Goal: Task Accomplishment & Management: Use online tool/utility

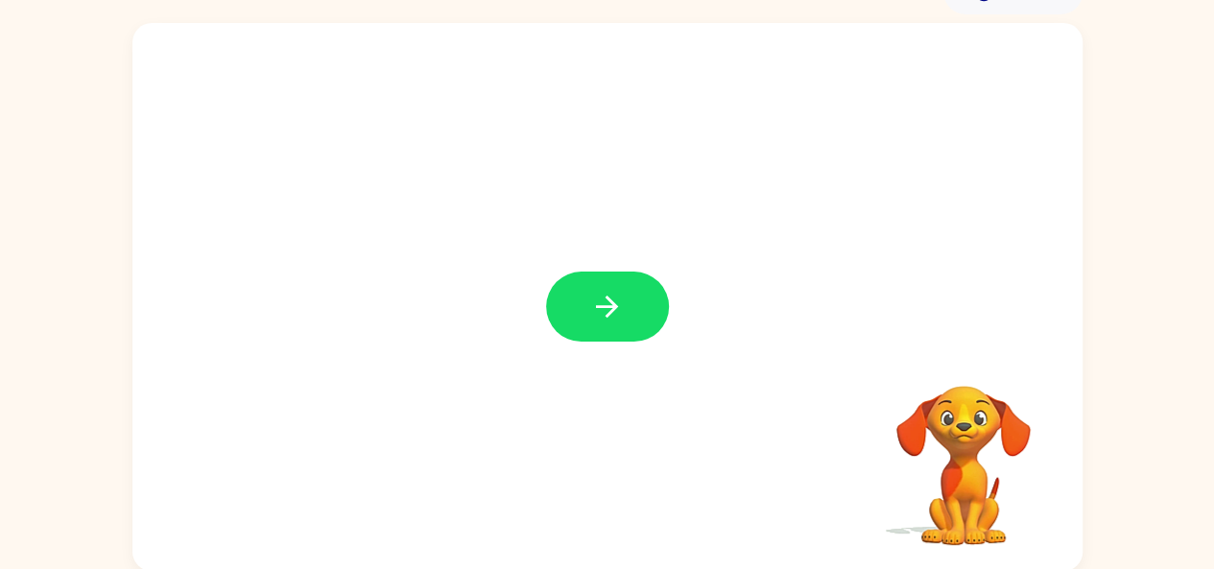
scroll to position [106, 0]
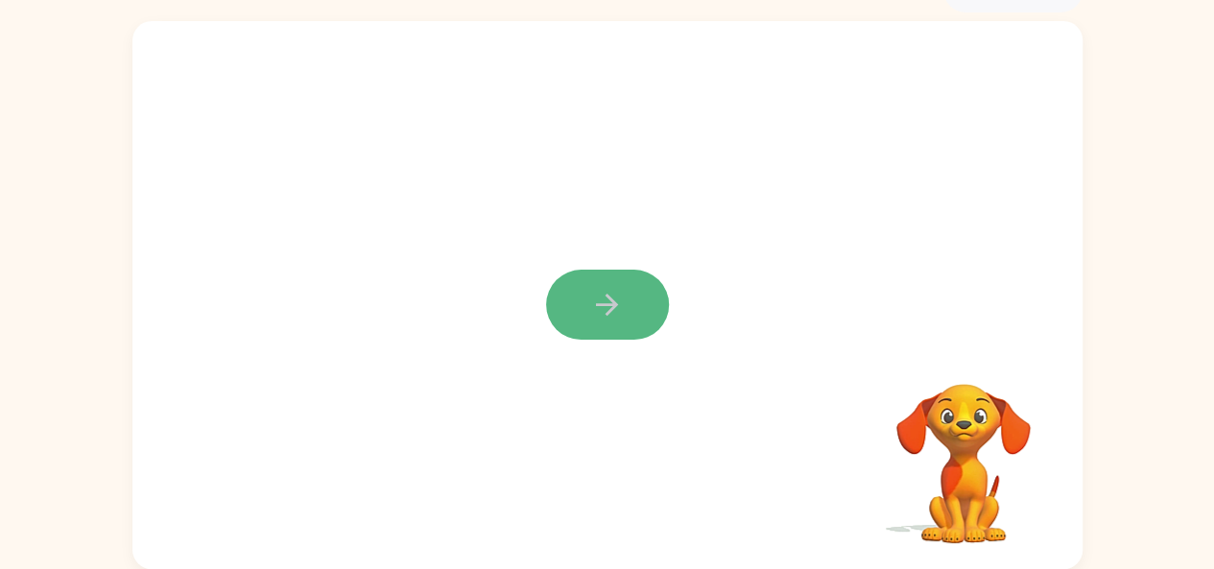
click at [586, 318] on button "button" at bounding box center [607, 305] width 123 height 70
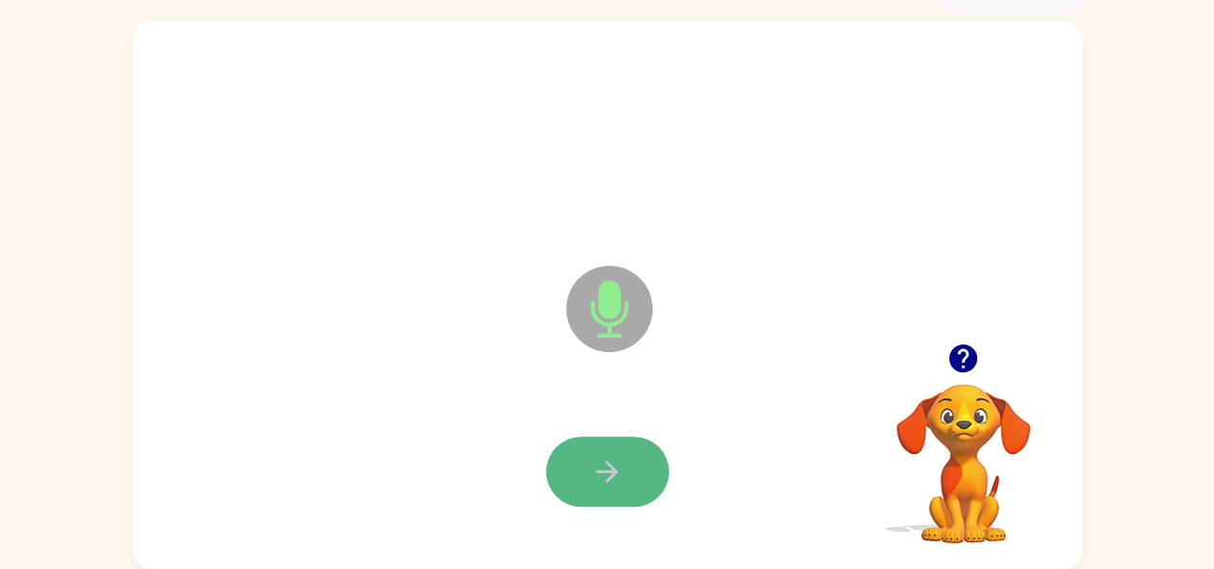
click at [609, 463] on icon "button" at bounding box center [607, 472] width 22 height 22
click at [593, 475] on icon "button" at bounding box center [607, 472] width 34 height 34
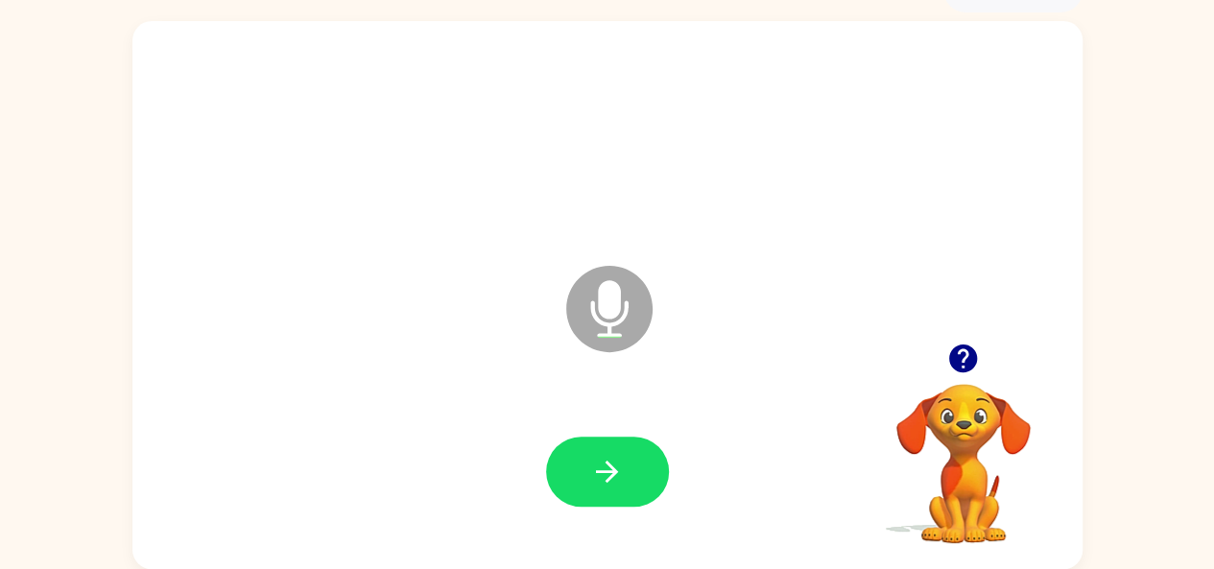
click at [117, 425] on div "Microphone The Microphone is here when it is your turn to talk Your browser mus…" at bounding box center [607, 290] width 1214 height 557
click at [609, 465] on icon "button" at bounding box center [607, 472] width 22 height 22
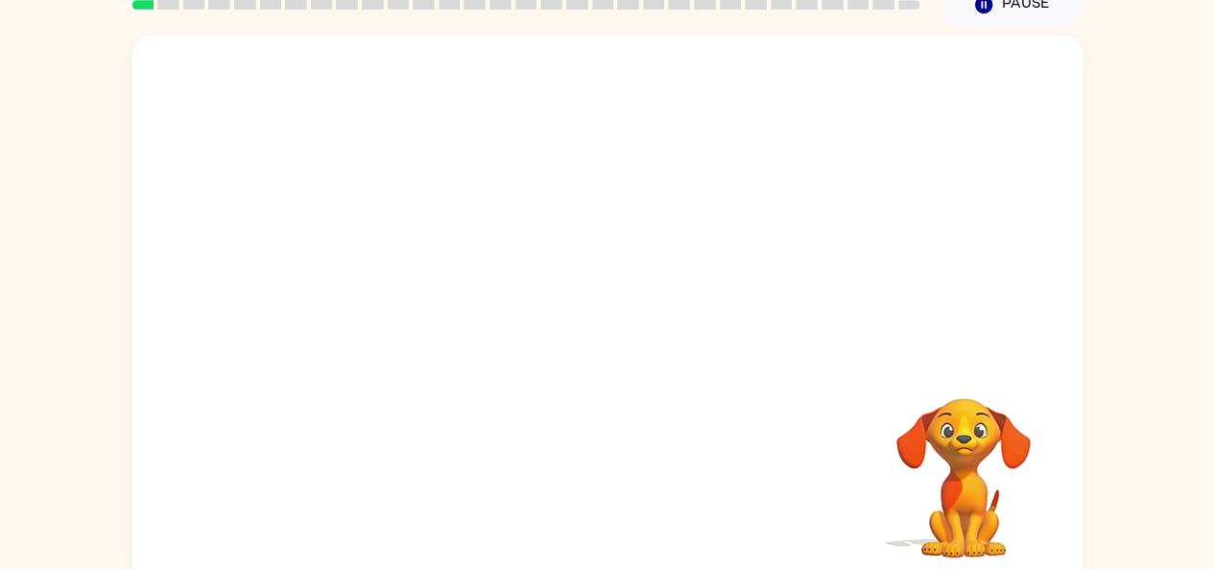
scroll to position [106, 0]
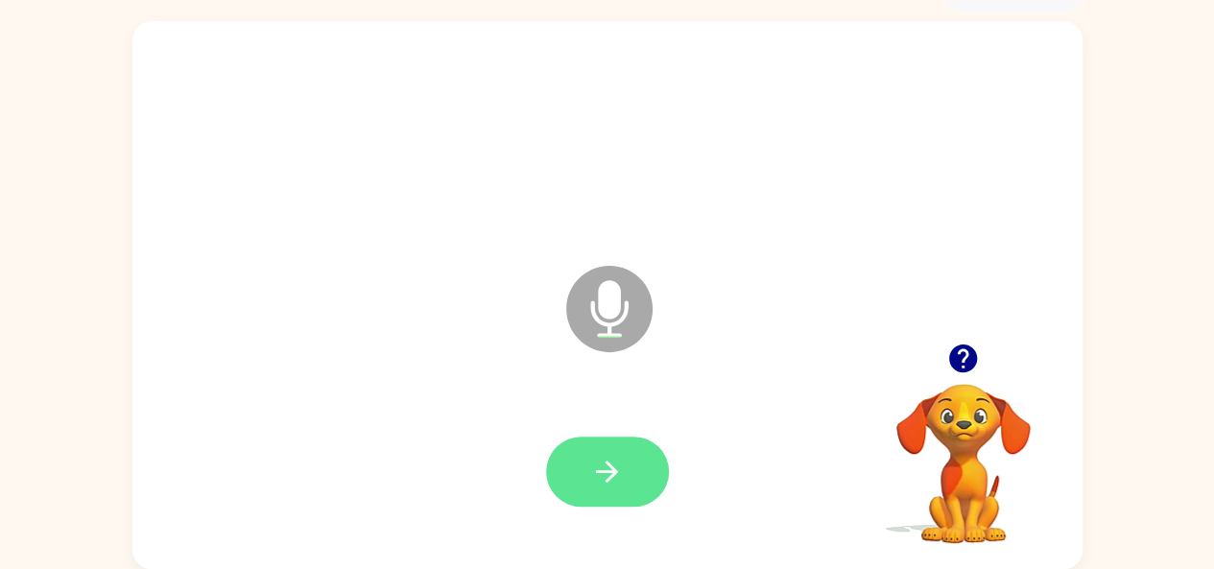
click at [623, 456] on icon "button" at bounding box center [607, 472] width 34 height 34
click at [610, 476] on icon "button" at bounding box center [607, 472] width 22 height 22
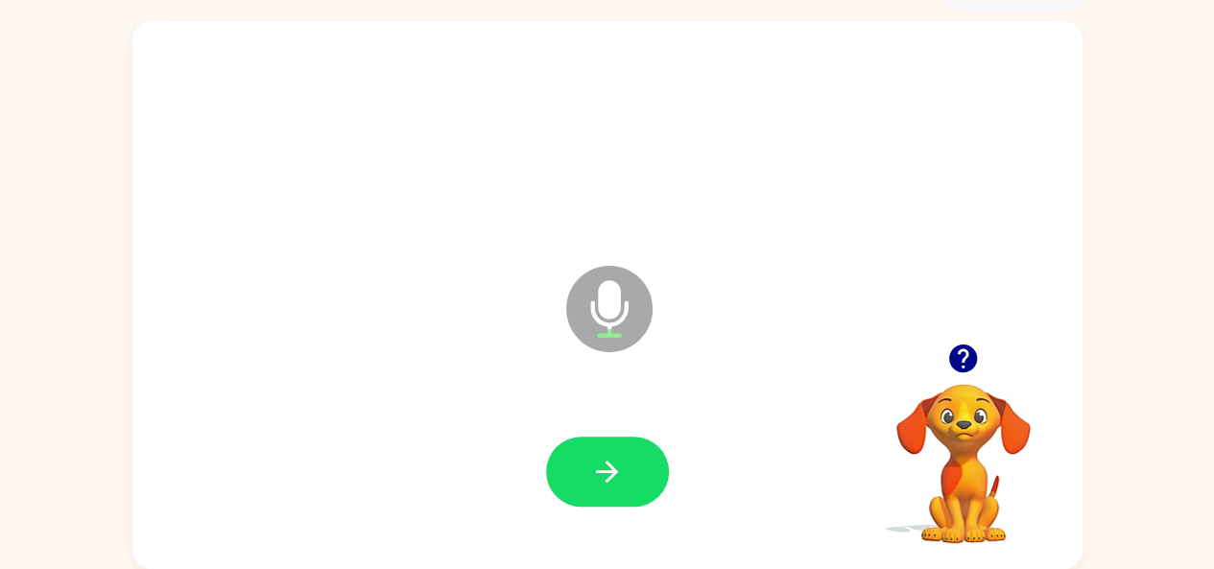
click at [610, 476] on icon "button" at bounding box center [607, 472] width 22 height 22
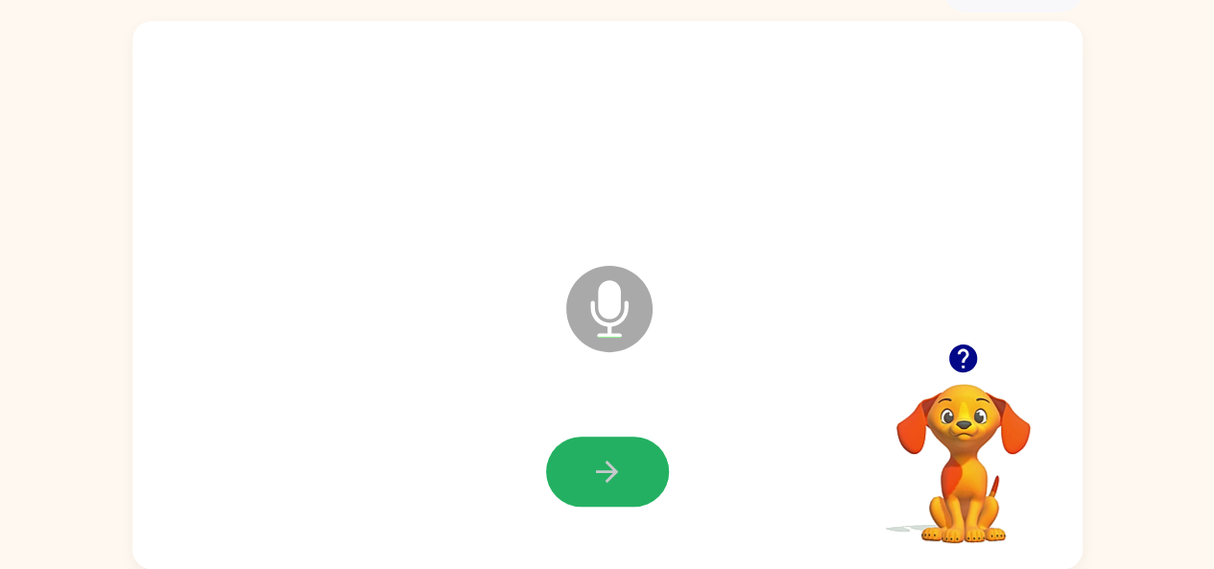
click at [610, 476] on icon "button" at bounding box center [607, 472] width 22 height 22
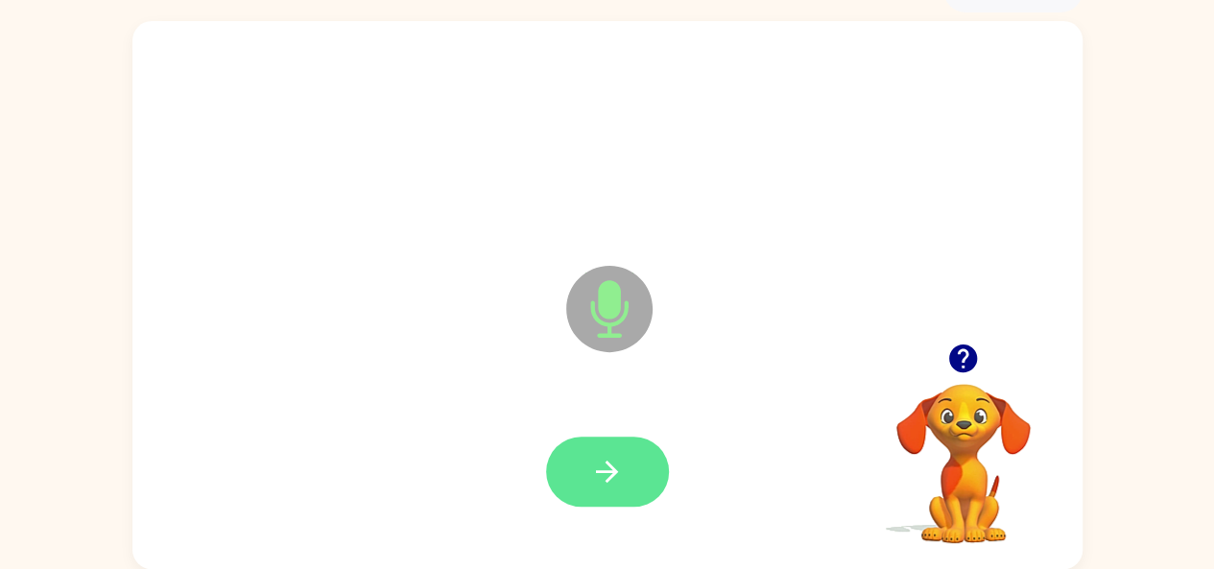
click at [597, 465] on icon "button" at bounding box center [607, 472] width 34 height 34
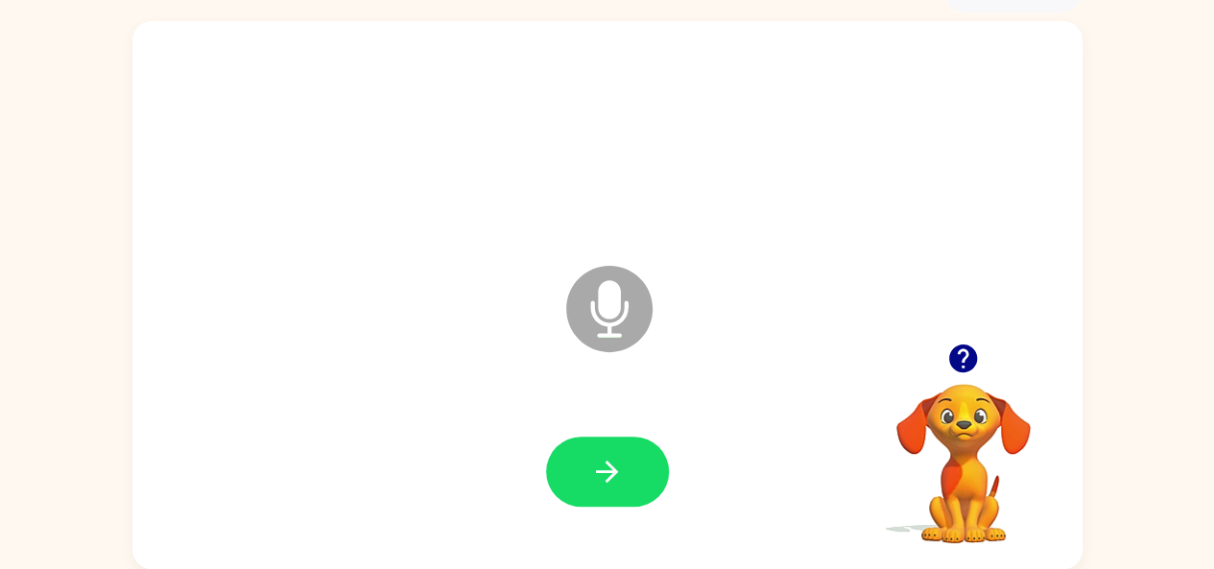
click at [593, 477] on icon "button" at bounding box center [607, 472] width 34 height 34
click at [610, 489] on button "button" at bounding box center [607, 472] width 123 height 70
click at [634, 443] on button "button" at bounding box center [607, 472] width 123 height 70
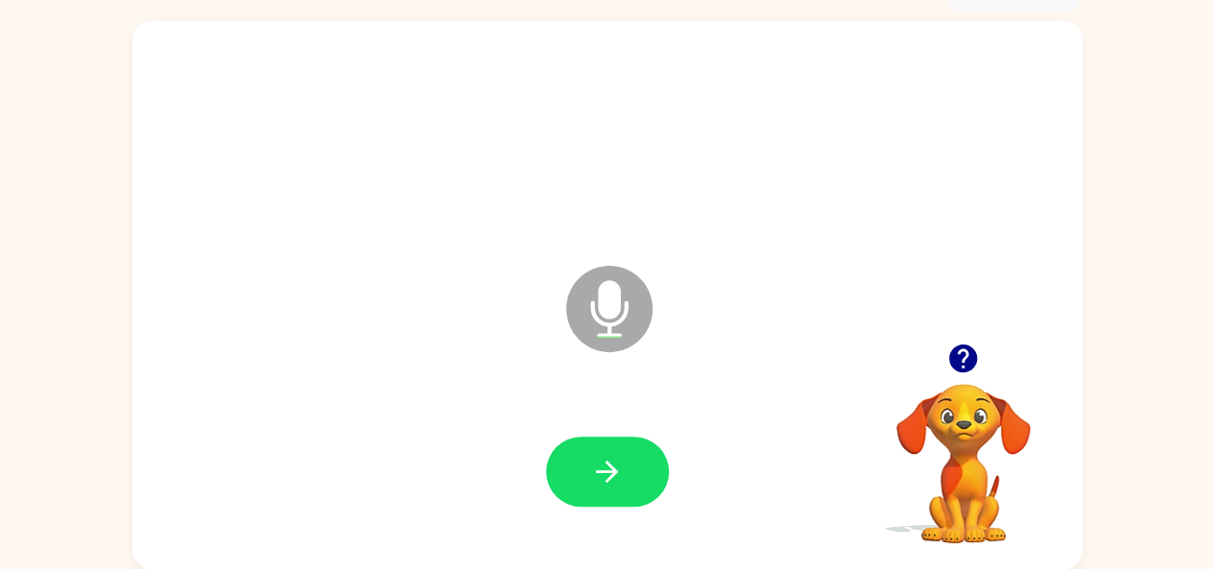
click at [634, 443] on button "button" at bounding box center [607, 472] width 123 height 70
click at [626, 479] on button "button" at bounding box center [607, 472] width 123 height 70
click at [590, 467] on icon "button" at bounding box center [607, 472] width 34 height 34
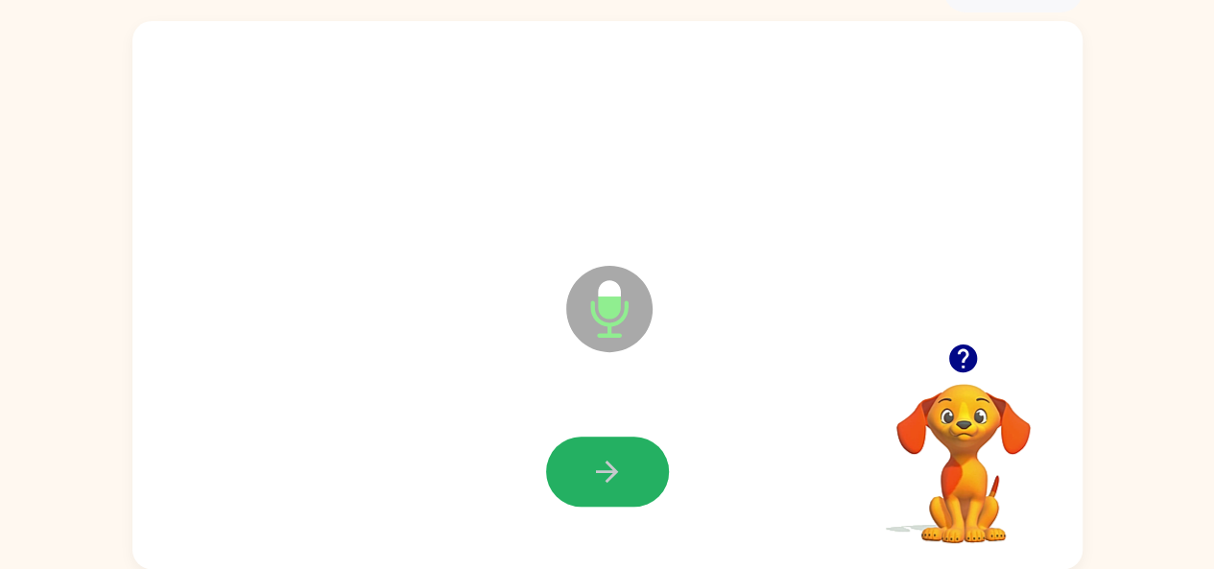
click at [586, 479] on button "button" at bounding box center [607, 472] width 123 height 70
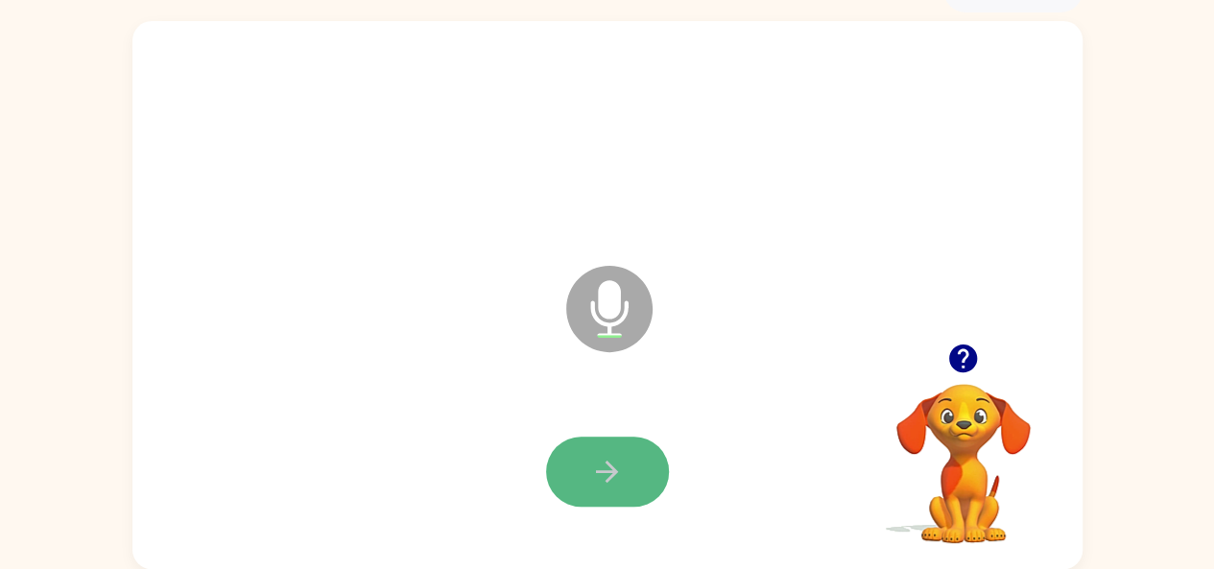
click at [577, 477] on button "button" at bounding box center [607, 472] width 123 height 70
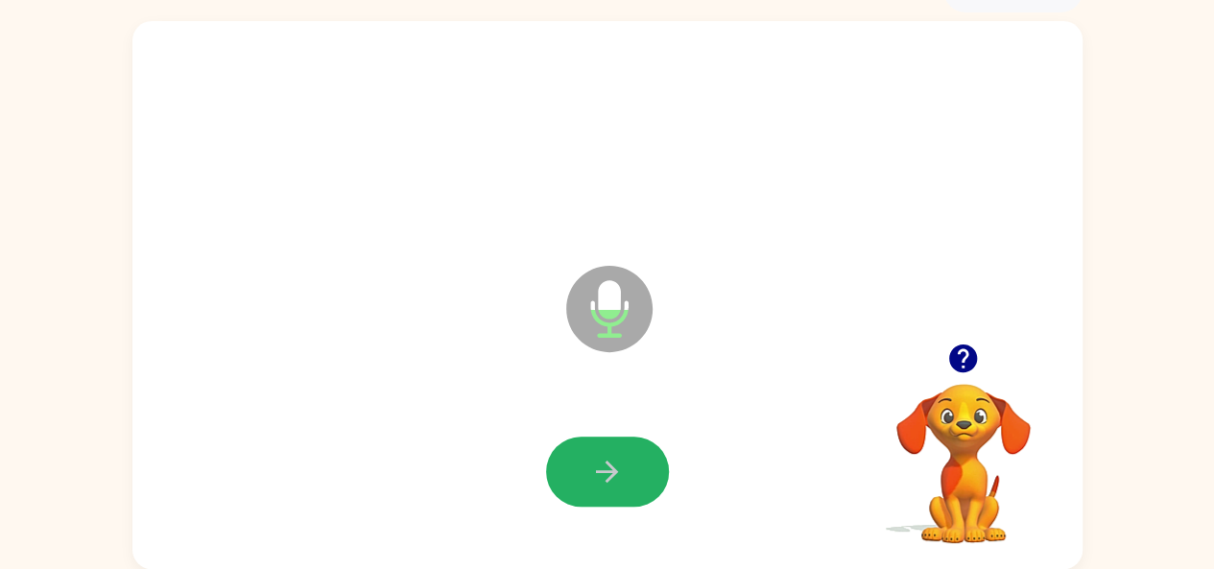
click at [577, 477] on button "button" at bounding box center [607, 472] width 123 height 70
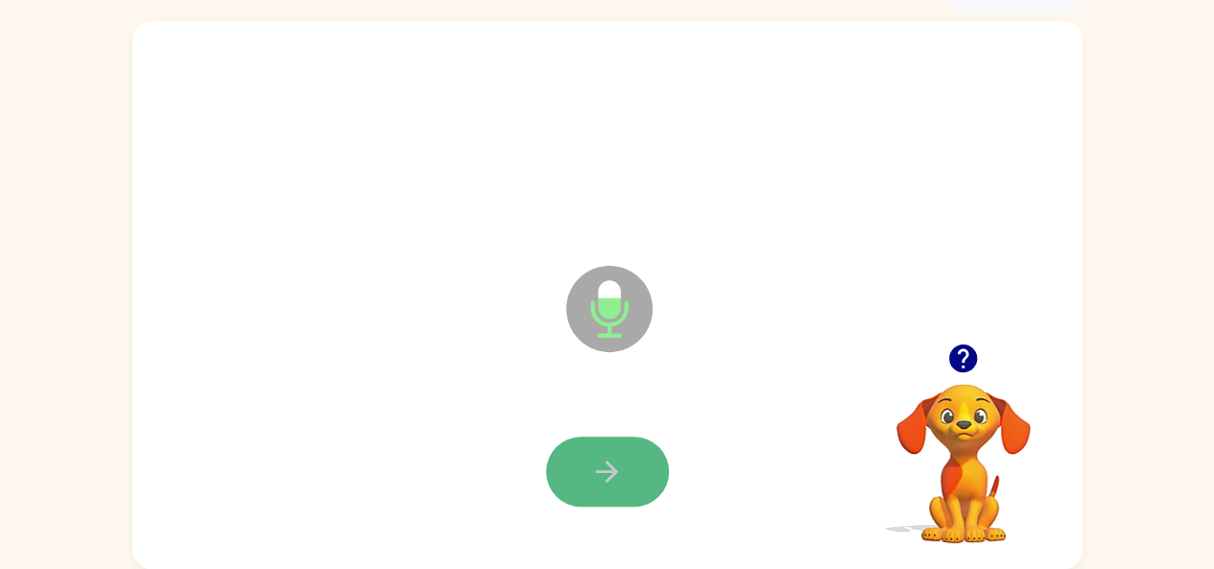
click at [603, 475] on icon "button" at bounding box center [607, 472] width 34 height 34
click at [606, 475] on icon "button" at bounding box center [607, 472] width 34 height 34
click at [610, 483] on icon "button" at bounding box center [607, 472] width 34 height 34
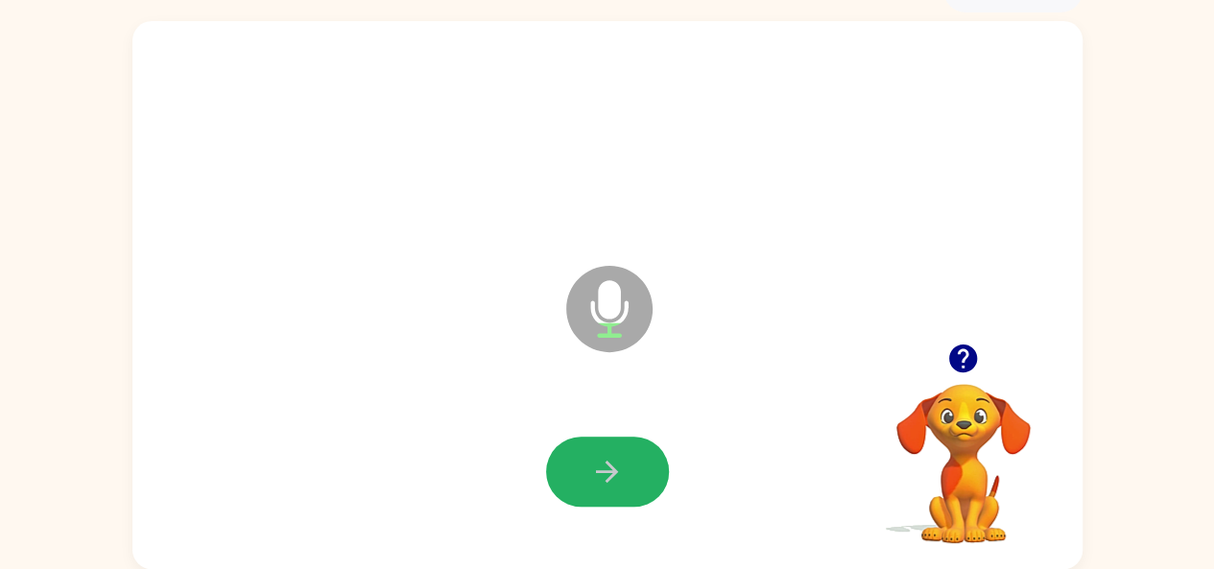
click at [610, 483] on icon "button" at bounding box center [607, 472] width 34 height 34
click at [607, 483] on icon "button" at bounding box center [607, 472] width 34 height 34
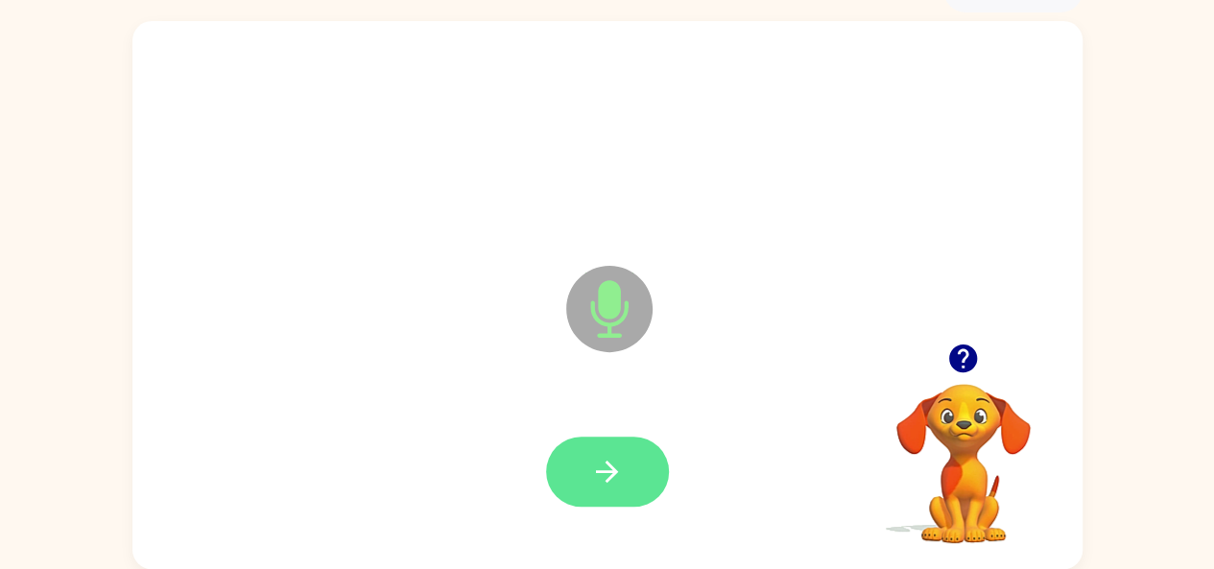
click at [607, 478] on icon "button" at bounding box center [607, 472] width 34 height 34
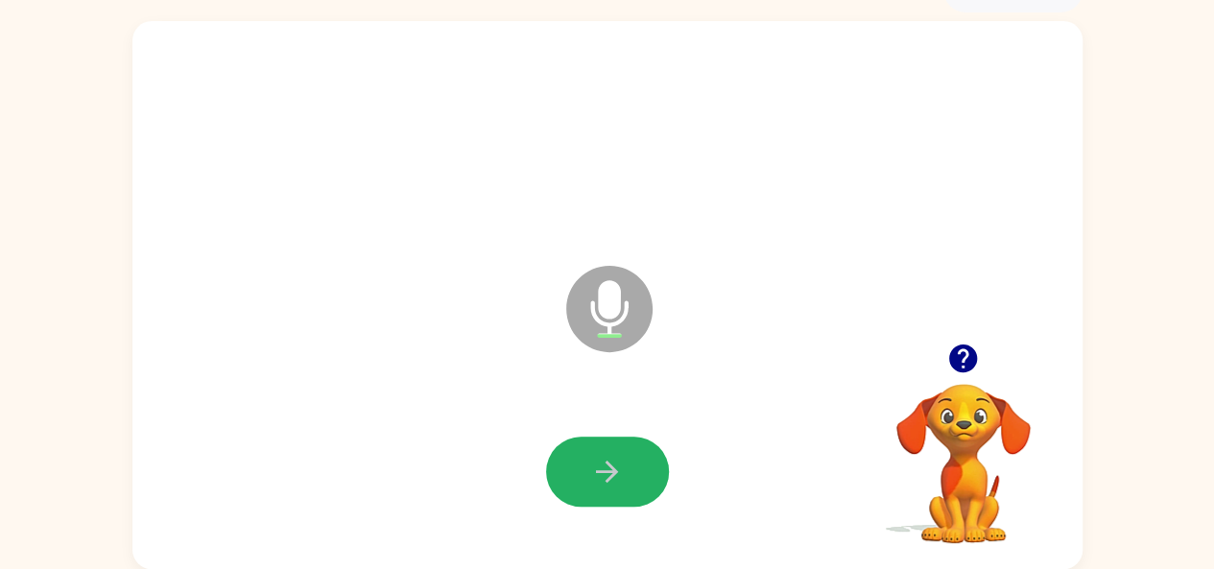
click at [605, 480] on icon "button" at bounding box center [607, 472] width 34 height 34
click at [599, 465] on icon "button" at bounding box center [607, 472] width 34 height 34
click at [620, 450] on button "button" at bounding box center [607, 472] width 123 height 70
click at [618, 470] on icon "button" at bounding box center [607, 472] width 34 height 34
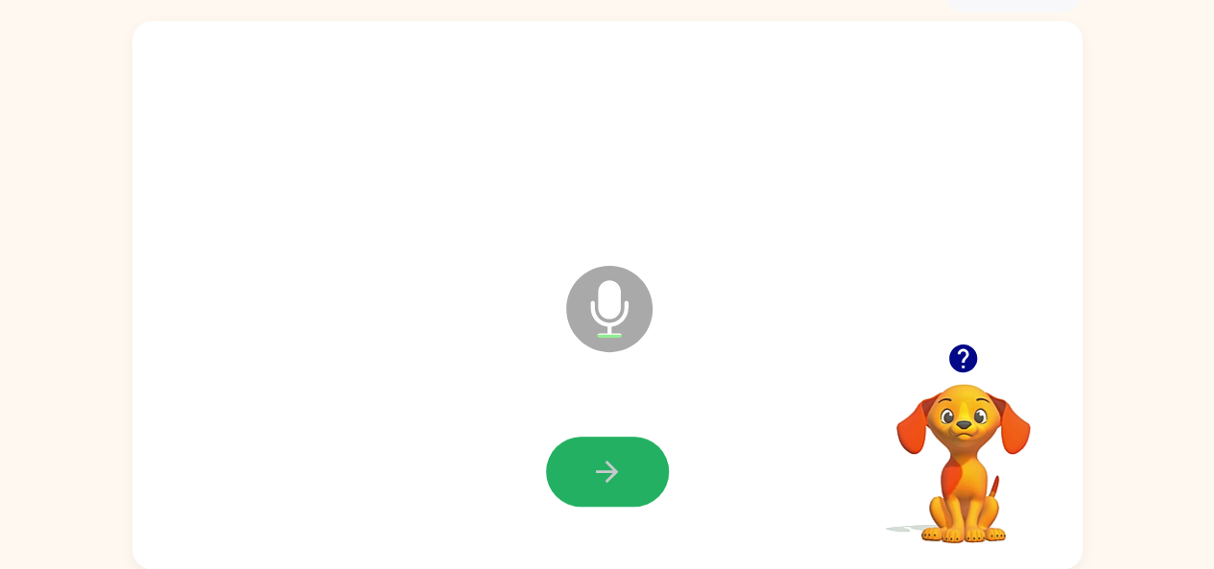
click at [614, 470] on icon "button" at bounding box center [607, 472] width 22 height 22
drag, startPoint x: 613, startPoint y: 437, endPoint x: 625, endPoint y: 448, distance: 16.3
click at [625, 448] on button "button" at bounding box center [607, 472] width 123 height 70
click at [635, 474] on button "button" at bounding box center [607, 472] width 123 height 70
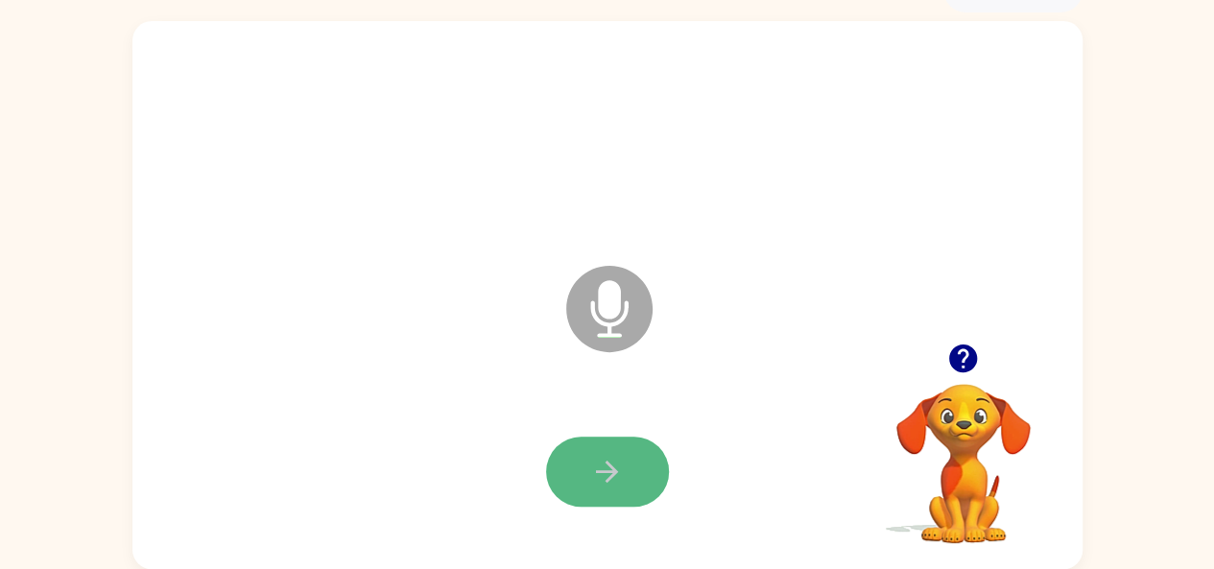
click at [576, 459] on button "button" at bounding box center [607, 472] width 123 height 70
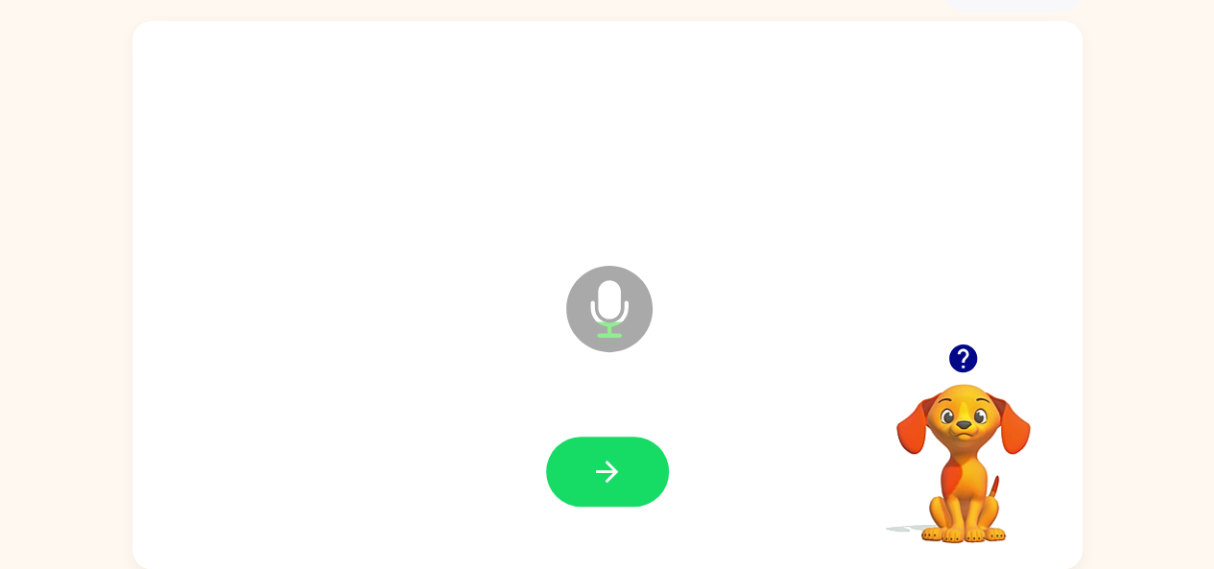
click at [576, 459] on button "button" at bounding box center [607, 472] width 123 height 70
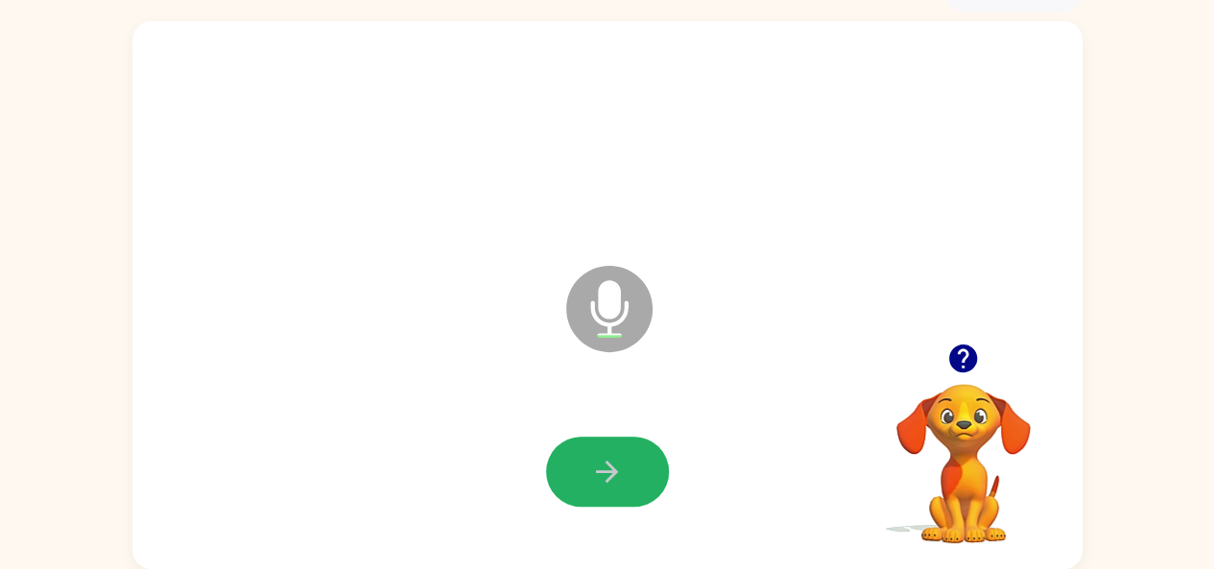
click at [577, 456] on button "button" at bounding box center [607, 472] width 123 height 70
click at [622, 464] on icon "button" at bounding box center [607, 472] width 34 height 34
click at [593, 475] on icon "button" at bounding box center [607, 472] width 34 height 34
click at [587, 475] on button "button" at bounding box center [607, 472] width 123 height 70
click at [587, 471] on button "button" at bounding box center [607, 472] width 123 height 70
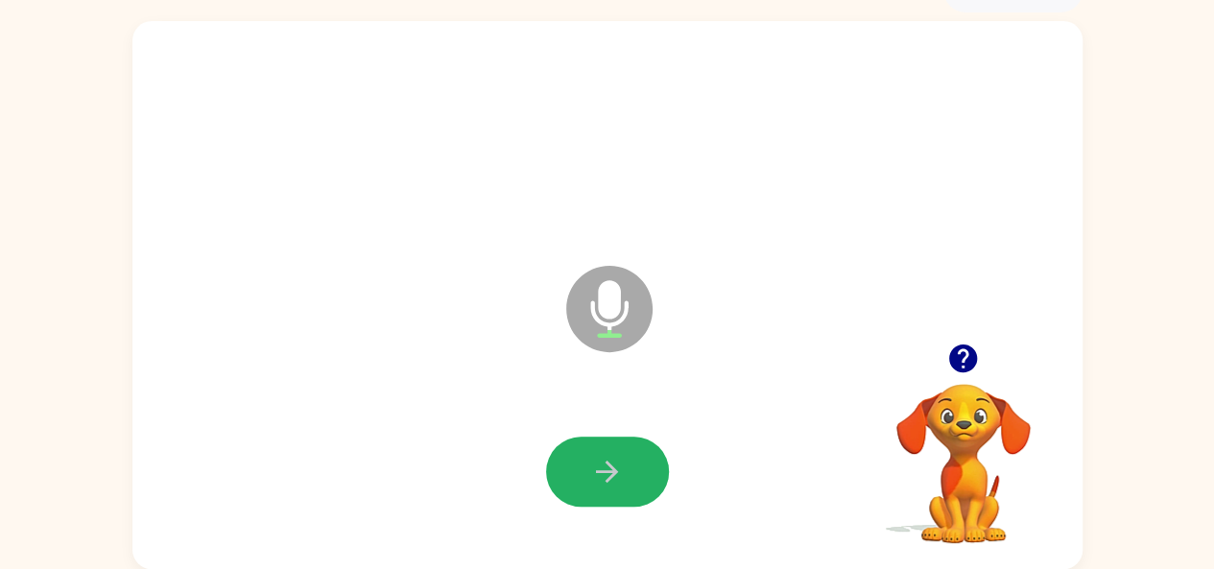
click at [587, 471] on button "button" at bounding box center [607, 472] width 123 height 70
click at [595, 458] on icon "button" at bounding box center [607, 472] width 34 height 34
click at [583, 453] on button "button" at bounding box center [607, 472] width 123 height 70
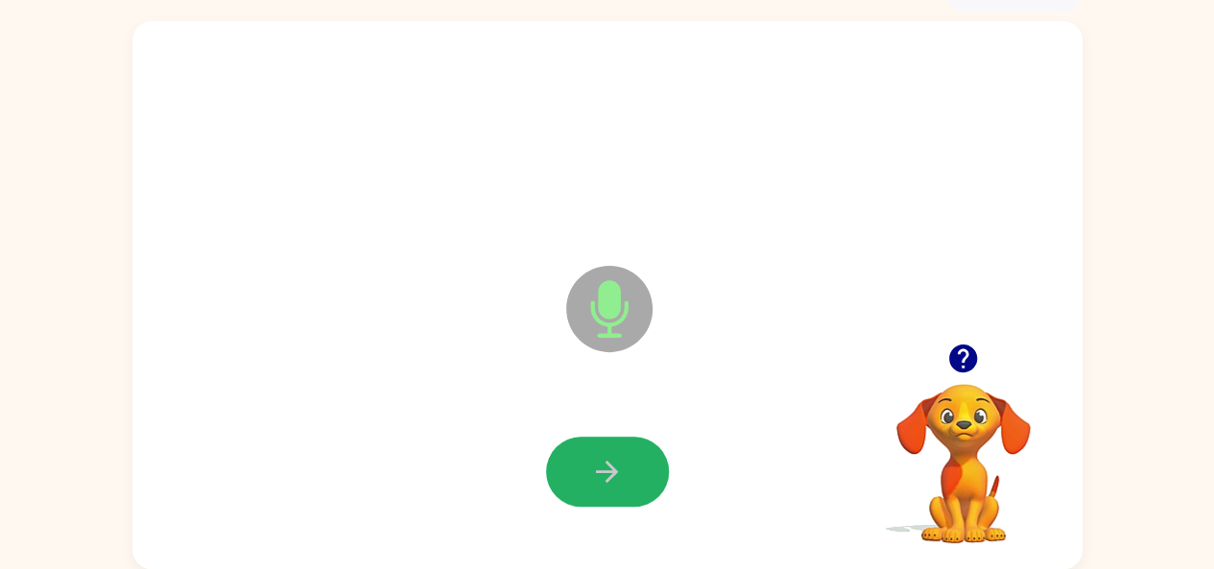
click at [583, 453] on button "button" at bounding box center [607, 472] width 123 height 70
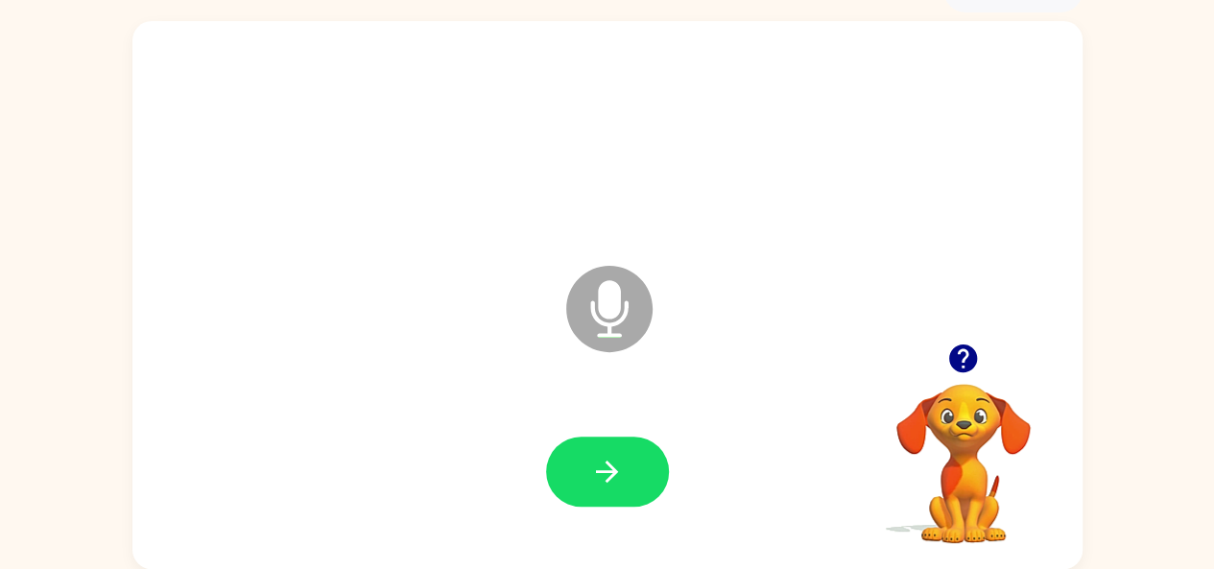
click at [583, 453] on button "button" at bounding box center [607, 472] width 123 height 70
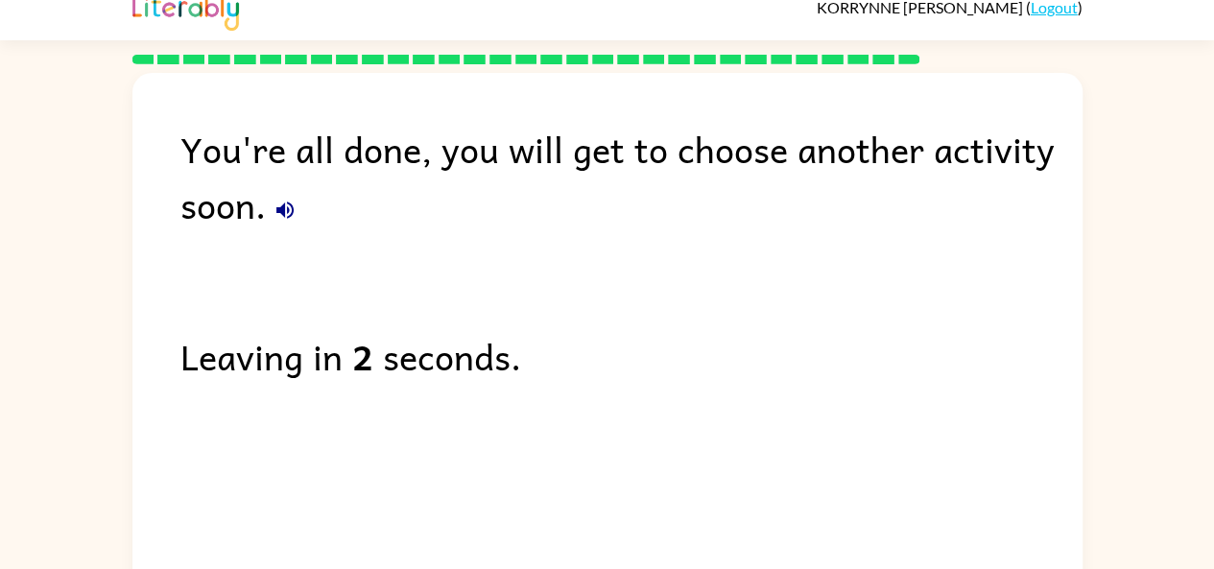
scroll to position [0, 0]
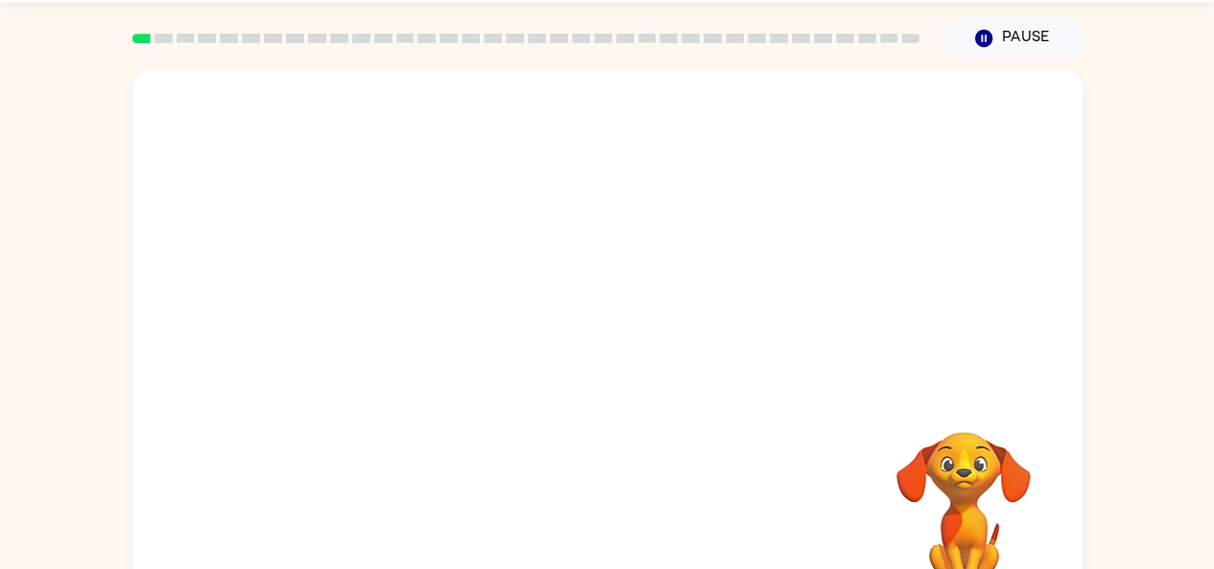
scroll to position [106, 0]
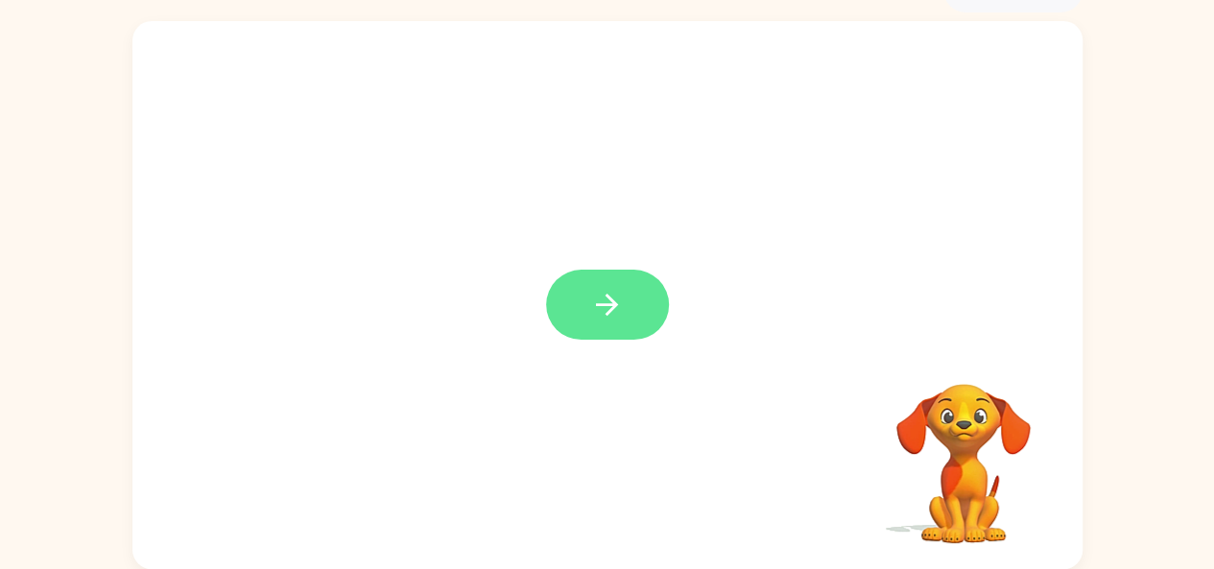
click at [587, 303] on button "button" at bounding box center [607, 305] width 123 height 70
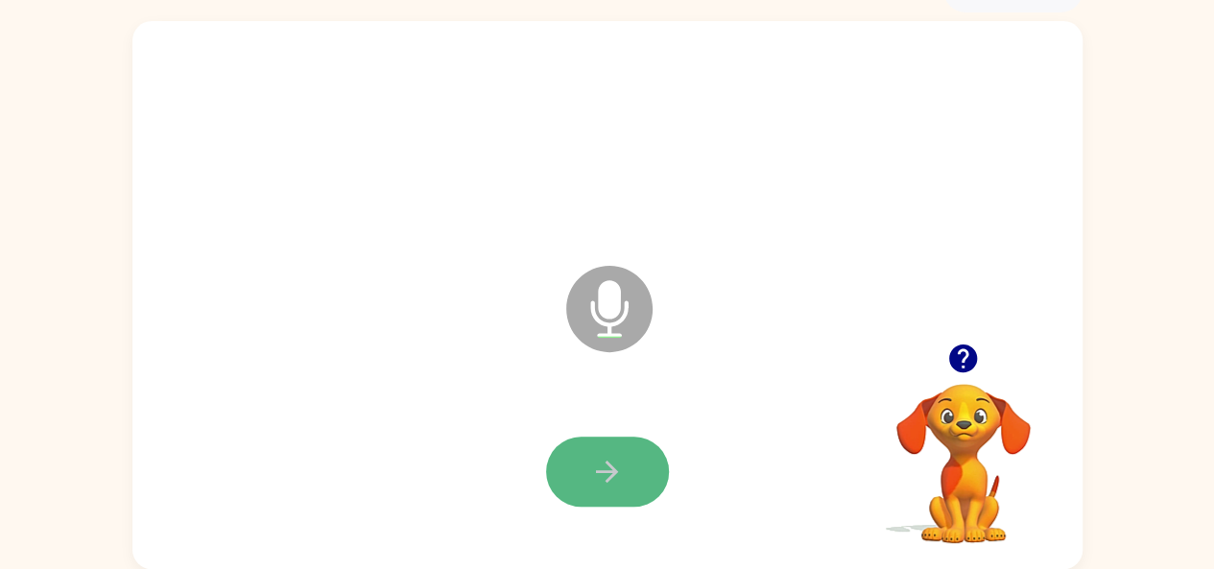
click at [599, 444] on button "button" at bounding box center [607, 472] width 123 height 70
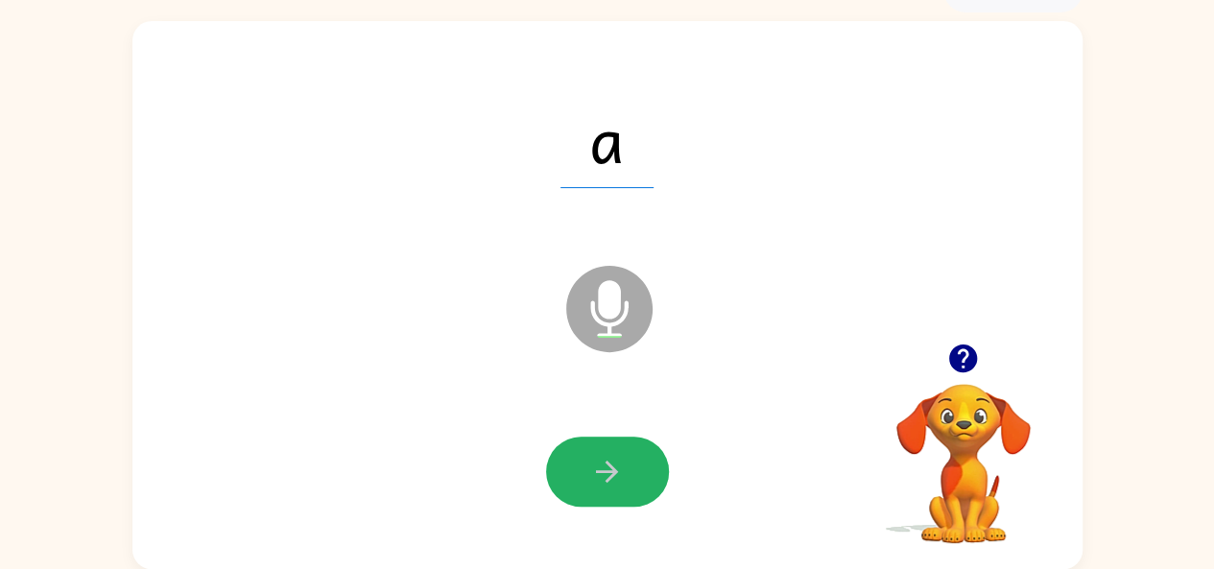
click at [599, 444] on button "button" at bounding box center [607, 472] width 123 height 70
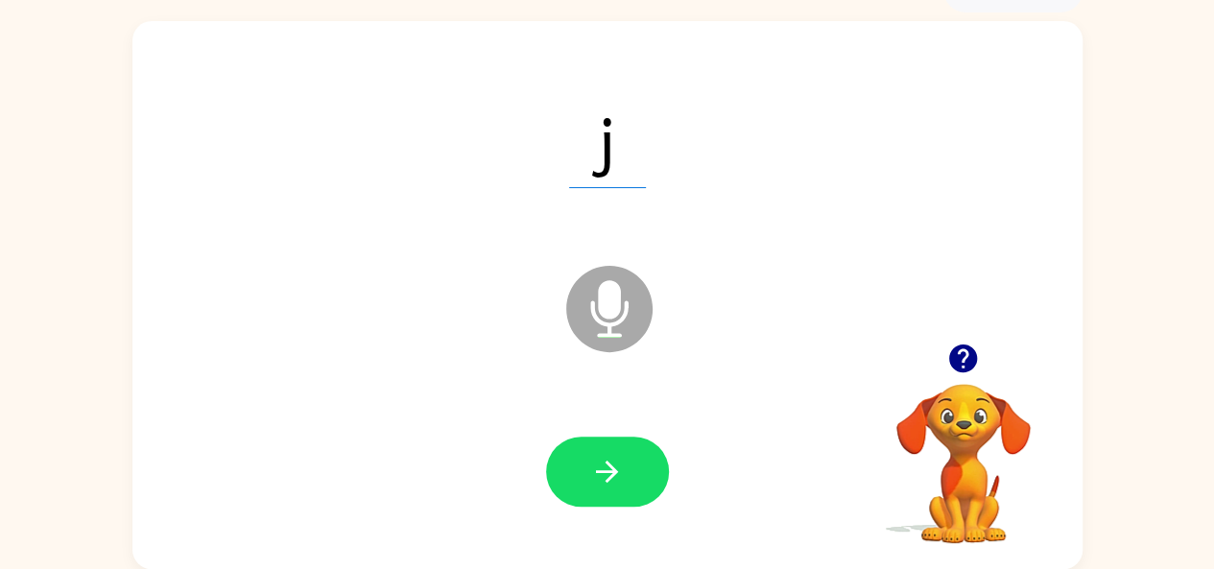
click at [599, 444] on button "button" at bounding box center [607, 472] width 123 height 70
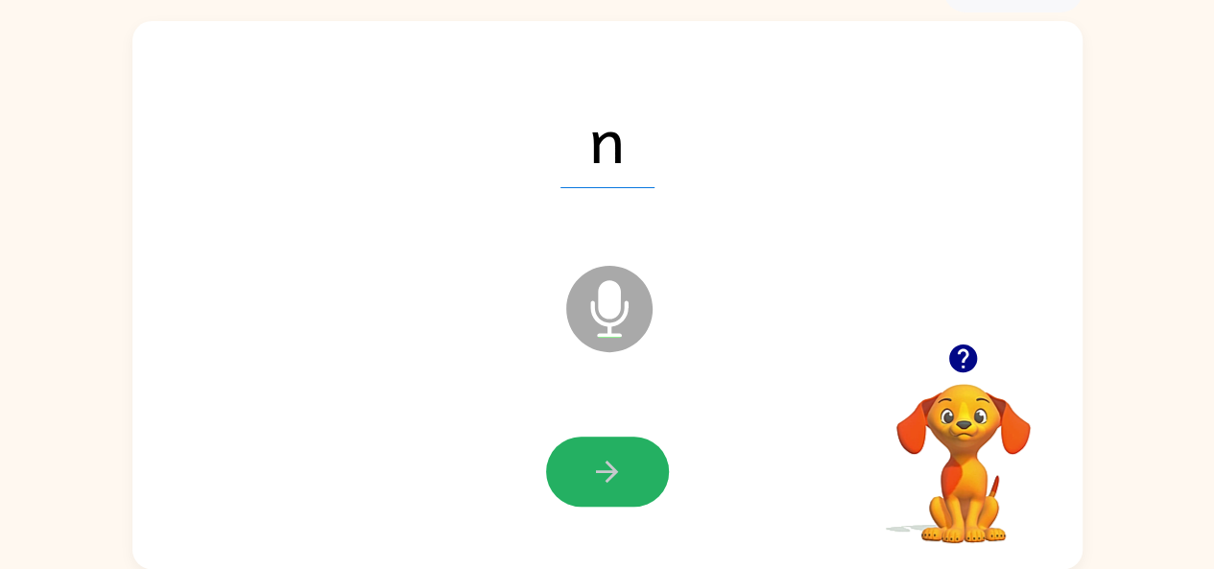
click at [599, 444] on button "button" at bounding box center [607, 472] width 123 height 70
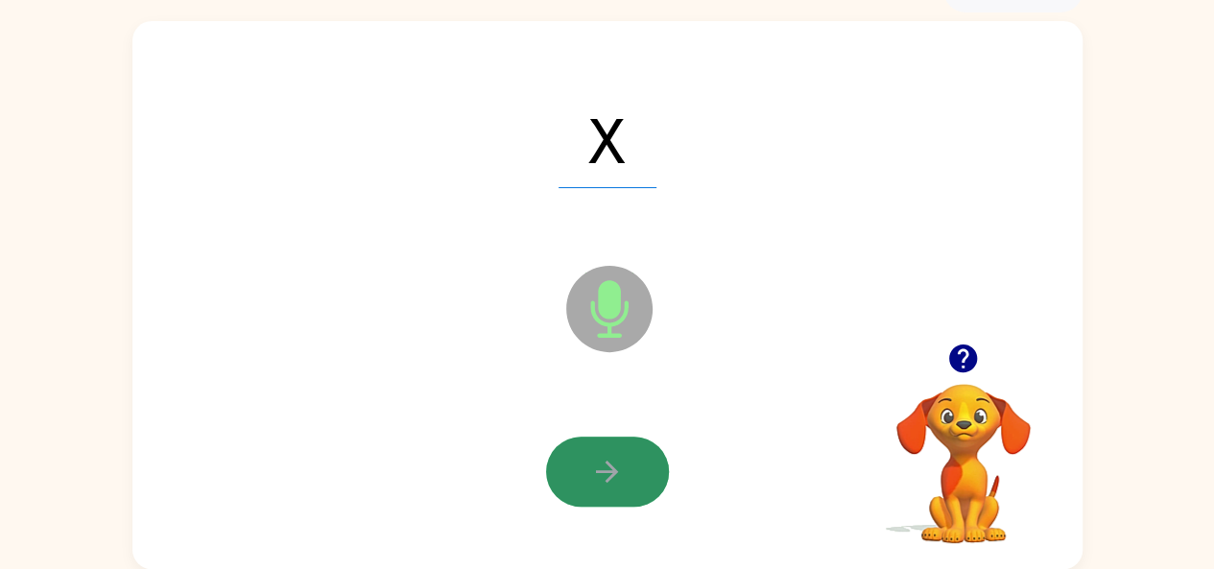
click at [599, 444] on button "button" at bounding box center [607, 472] width 123 height 70
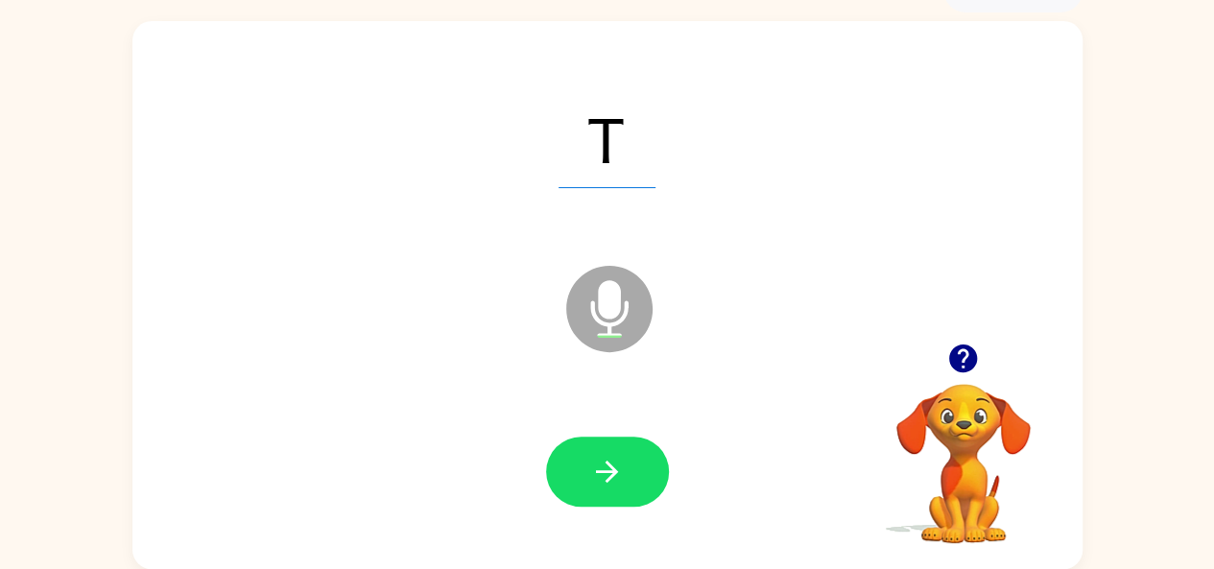
click at [599, 444] on button "button" at bounding box center [607, 472] width 123 height 70
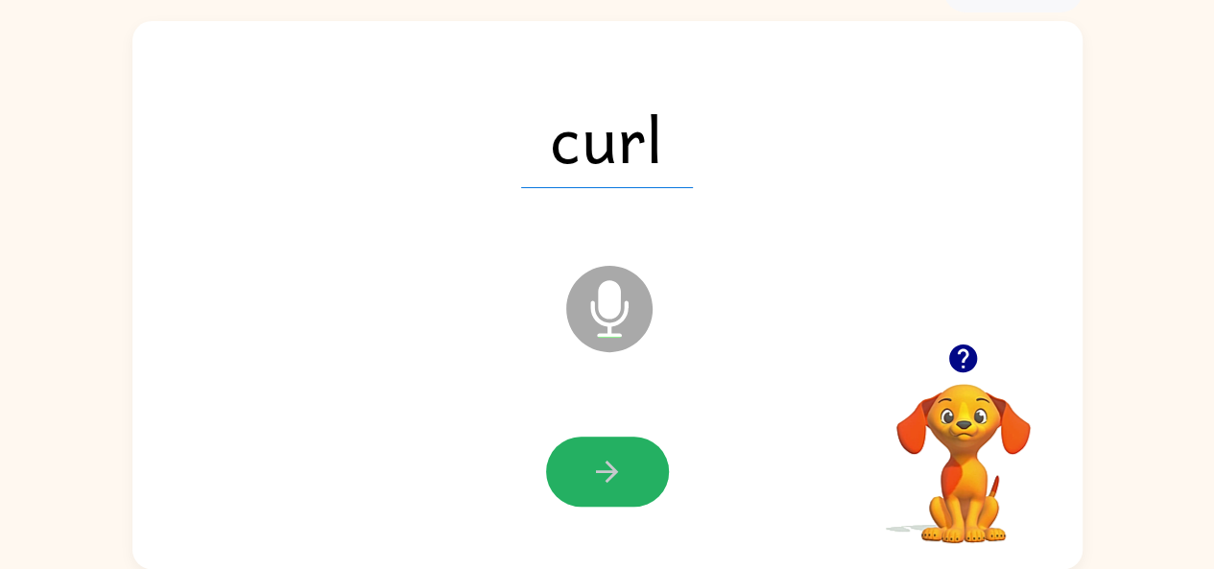
click at [599, 444] on button "button" at bounding box center [607, 472] width 123 height 70
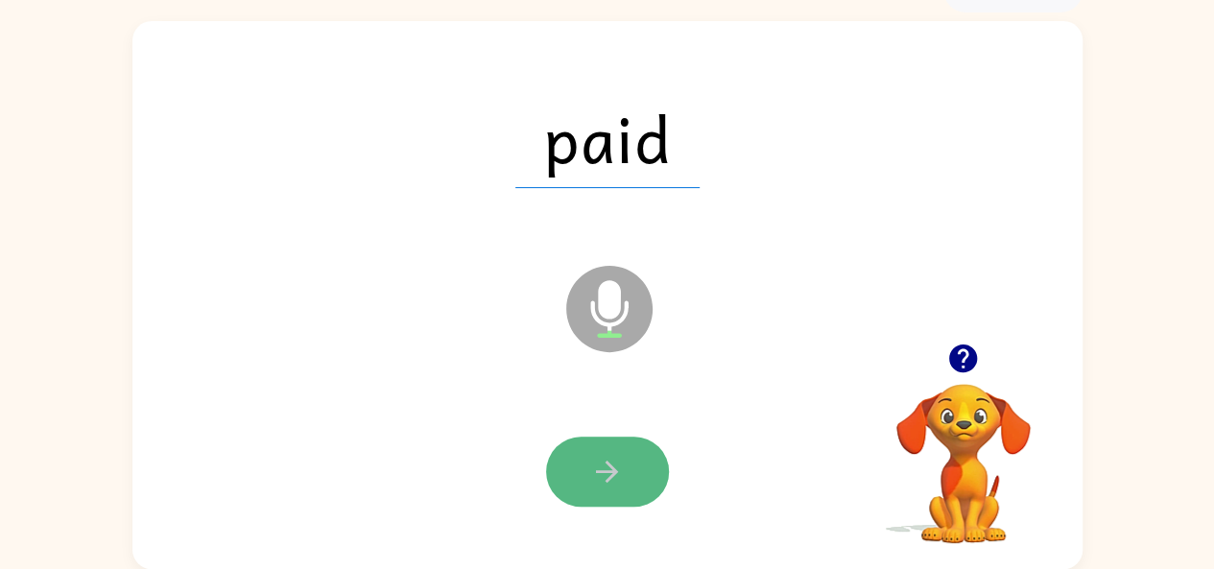
click at [595, 458] on icon "button" at bounding box center [607, 472] width 34 height 34
click at [613, 459] on icon "button" at bounding box center [607, 472] width 34 height 34
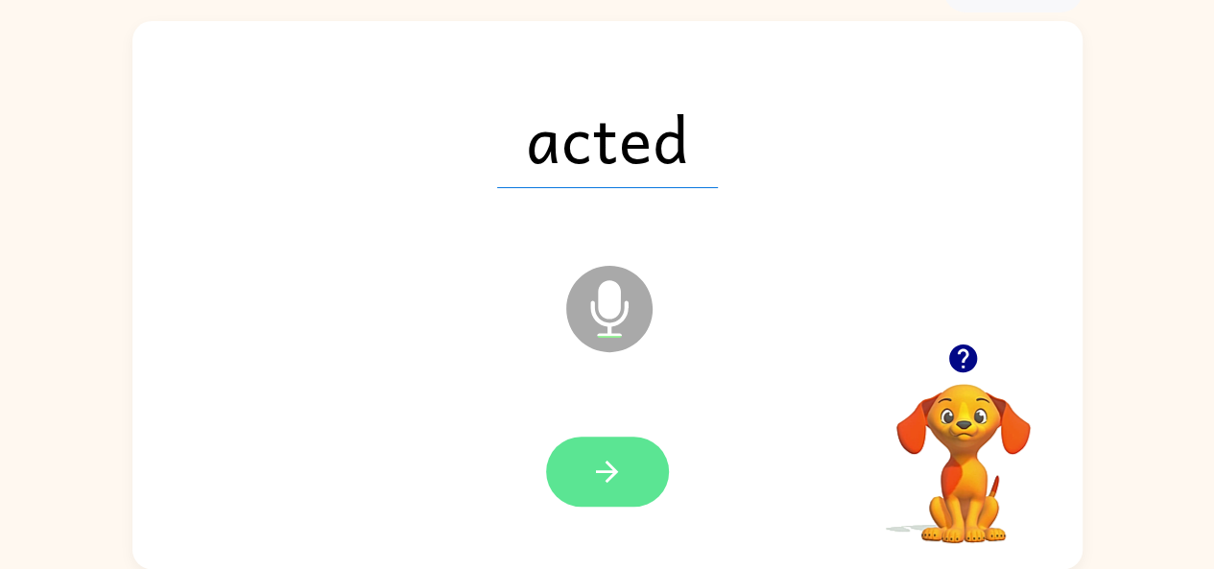
click at [616, 456] on icon "button" at bounding box center [607, 472] width 34 height 34
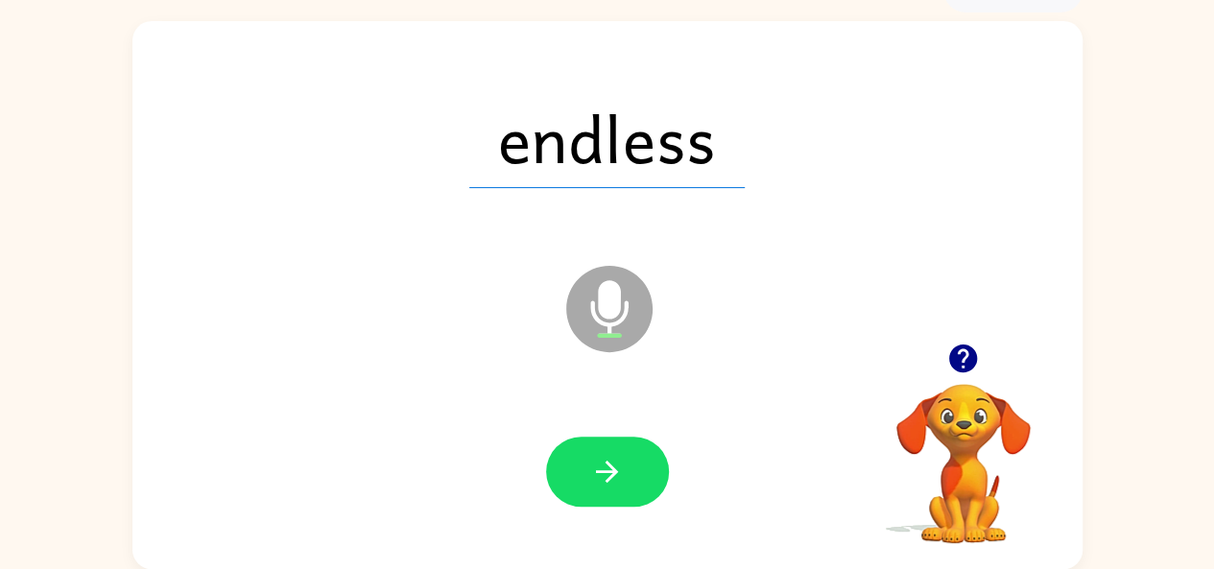
click at [616, 456] on icon "button" at bounding box center [607, 472] width 34 height 34
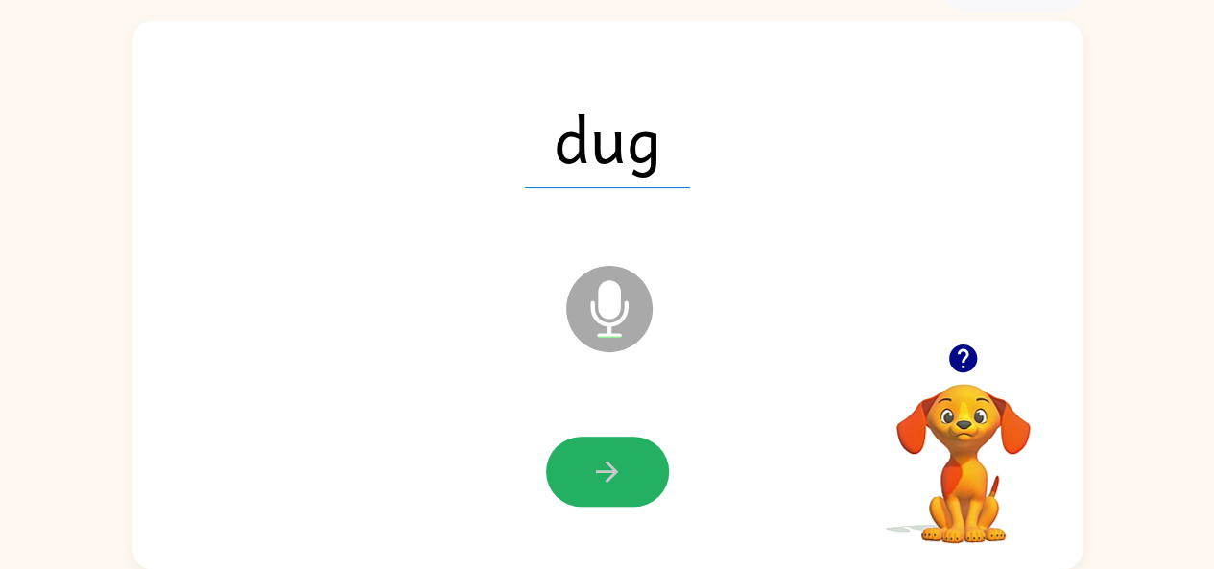
click at [616, 456] on icon "button" at bounding box center [607, 472] width 34 height 34
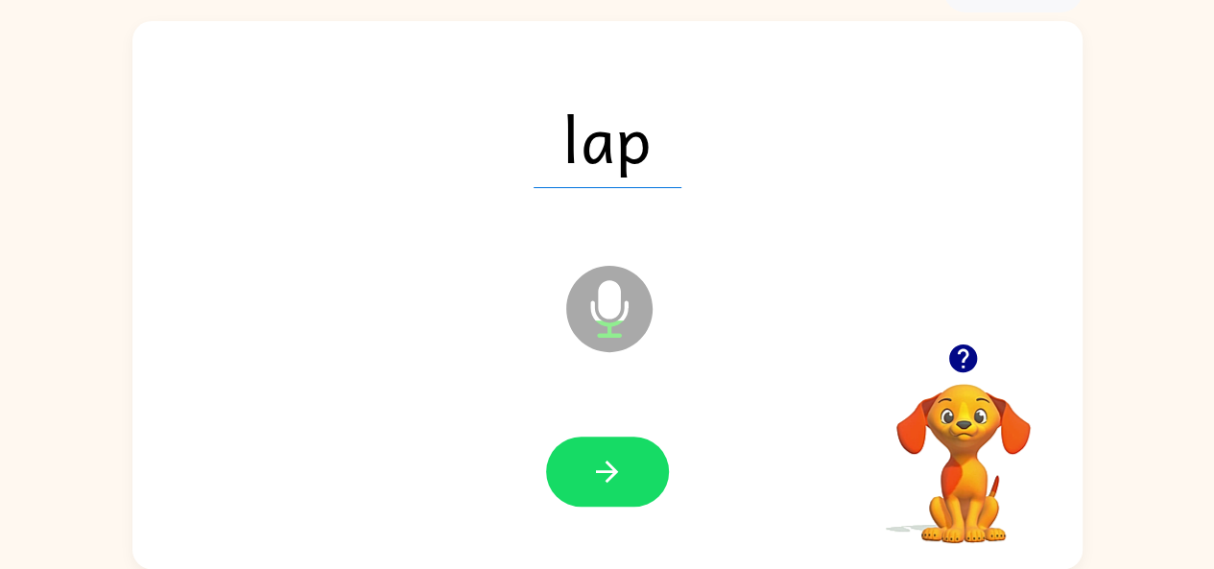
click at [616, 456] on icon "button" at bounding box center [607, 472] width 34 height 34
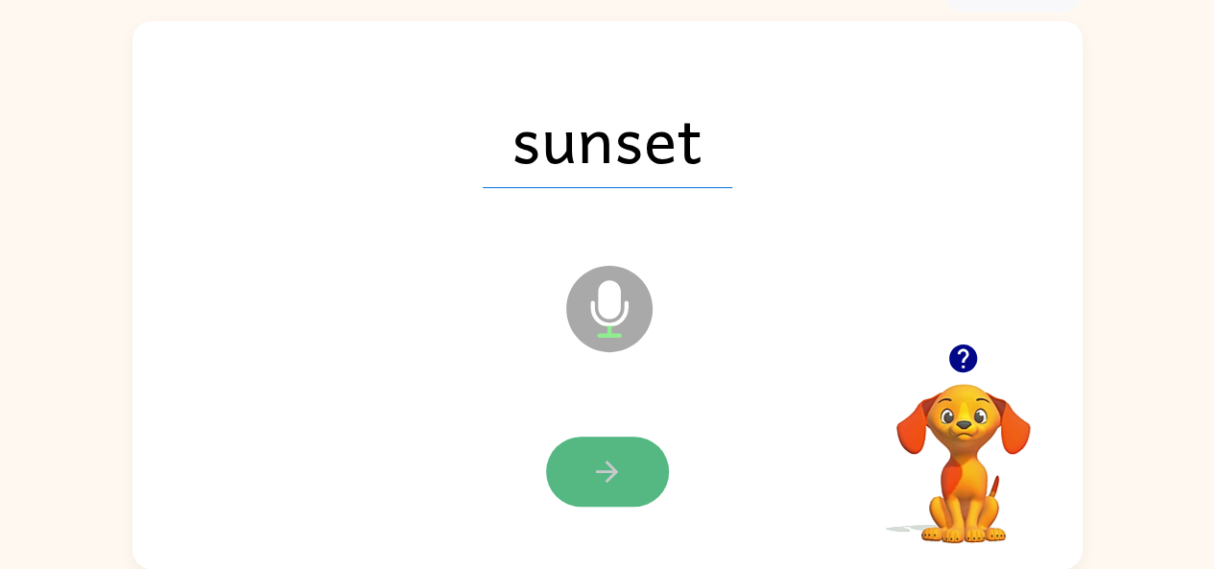
click at [589, 453] on button "button" at bounding box center [607, 472] width 123 height 70
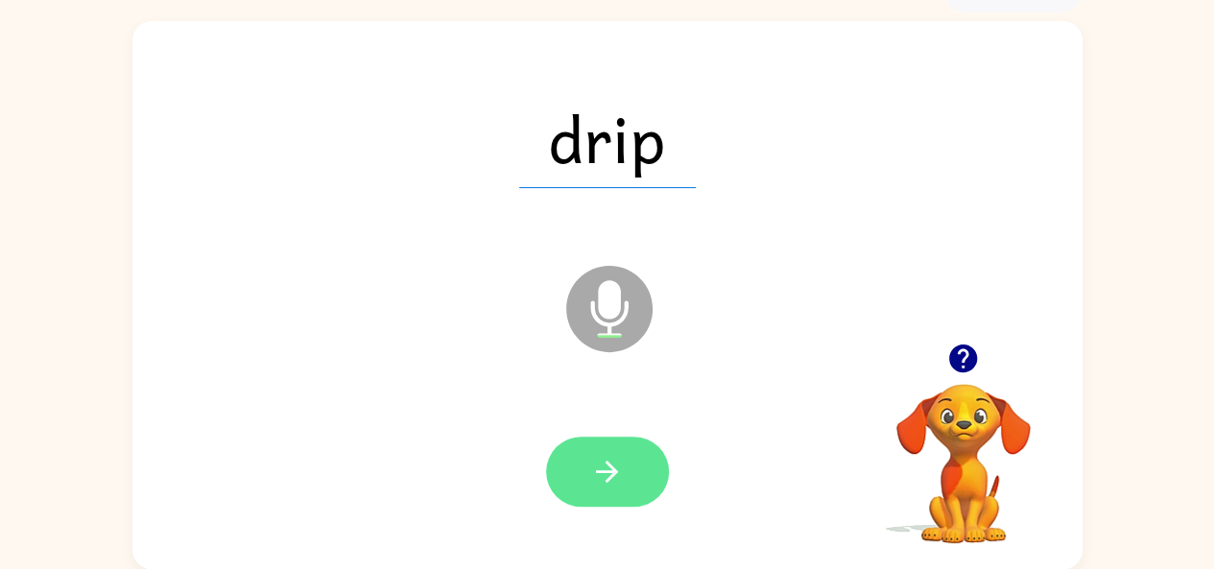
click at [560, 457] on button "button" at bounding box center [607, 472] width 123 height 70
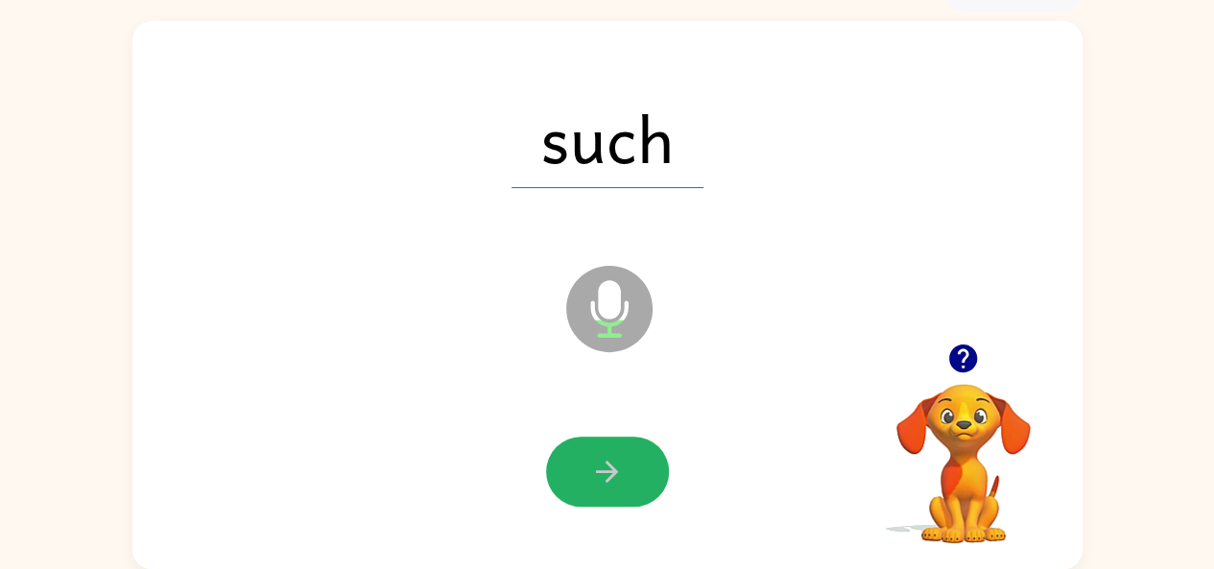
click at [601, 471] on icon "button" at bounding box center [607, 472] width 22 height 22
click at [595, 471] on icon "button" at bounding box center [607, 472] width 34 height 34
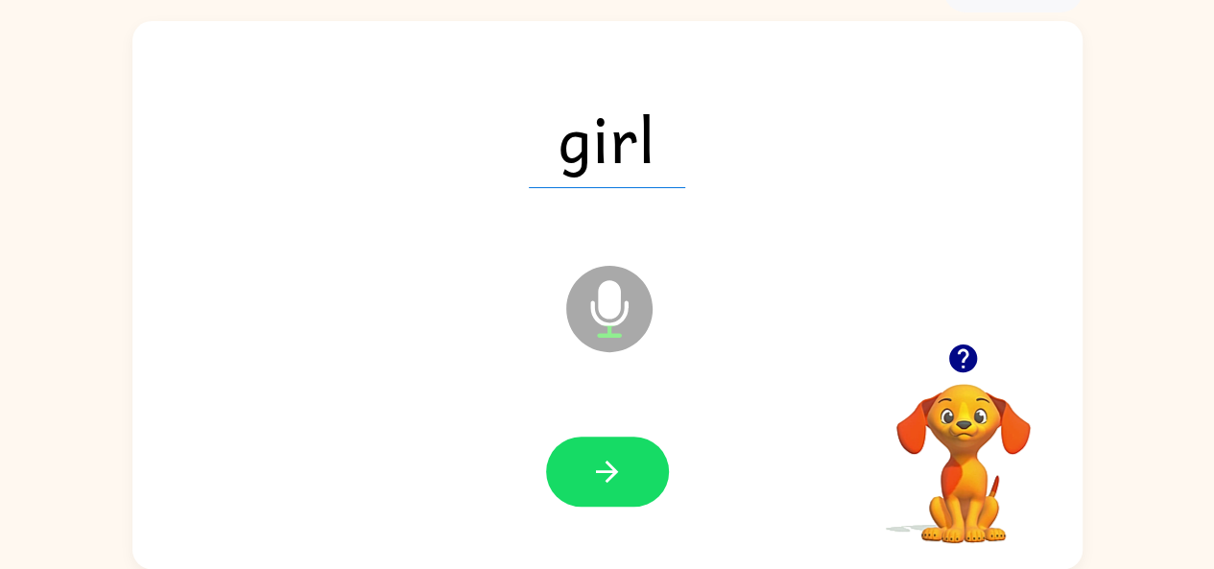
drag, startPoint x: 493, startPoint y: 485, endPoint x: 511, endPoint y: 468, distance: 23.8
click at [511, 468] on div at bounding box center [608, 472] width 912 height 157
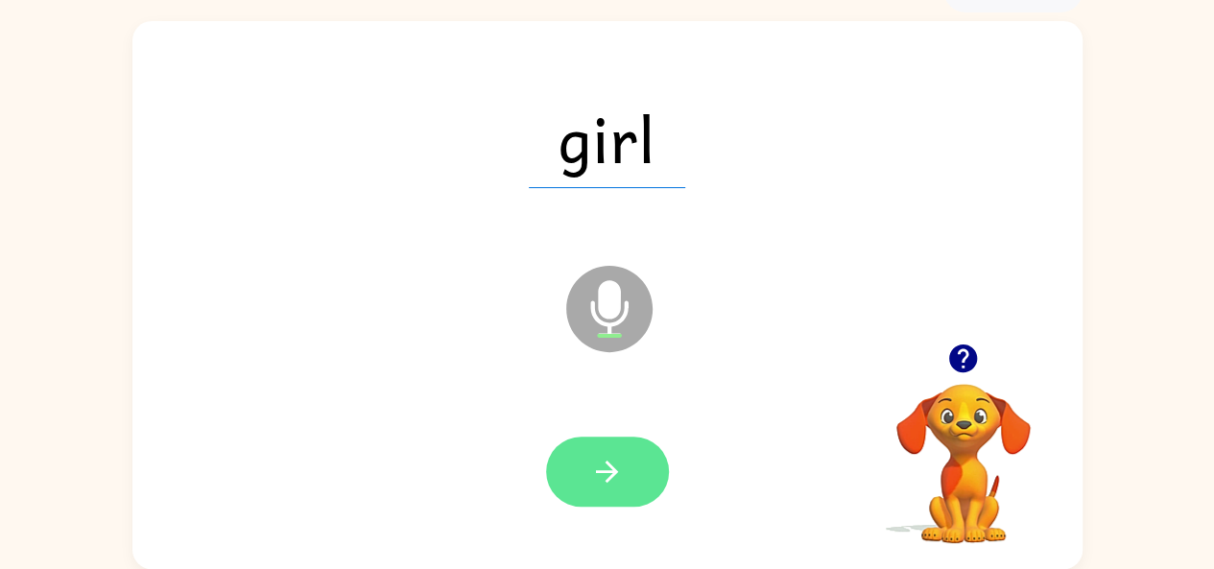
drag, startPoint x: 512, startPoint y: 468, endPoint x: 557, endPoint y: 480, distance: 46.6
click at [557, 480] on div at bounding box center [608, 472] width 912 height 157
click at [593, 461] on icon "button" at bounding box center [607, 472] width 34 height 34
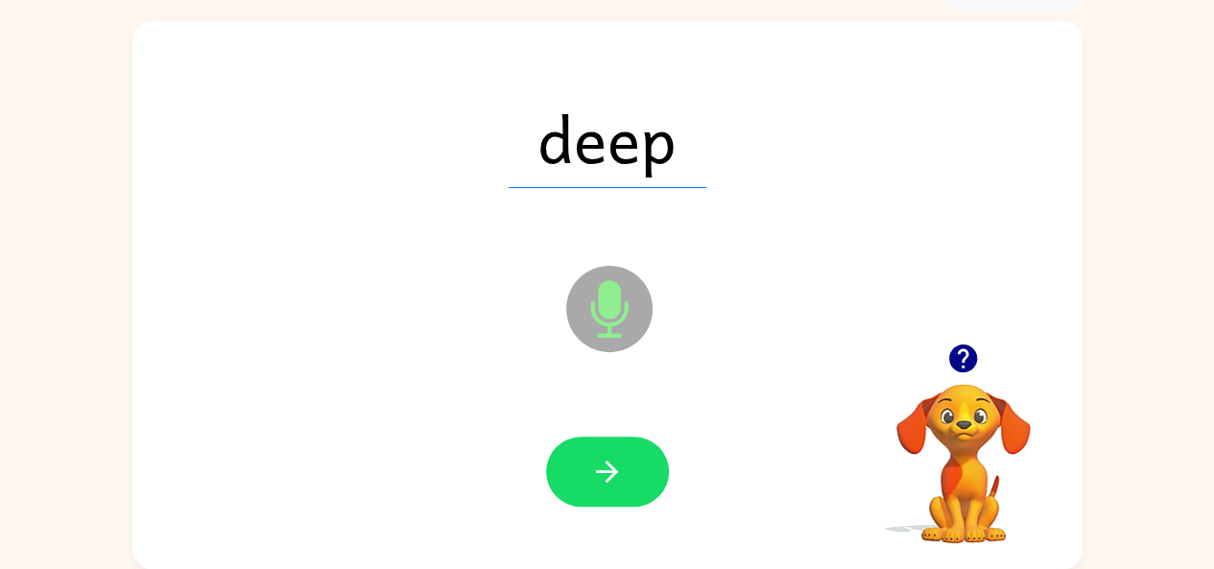
click at [594, 462] on icon "button" at bounding box center [607, 472] width 34 height 34
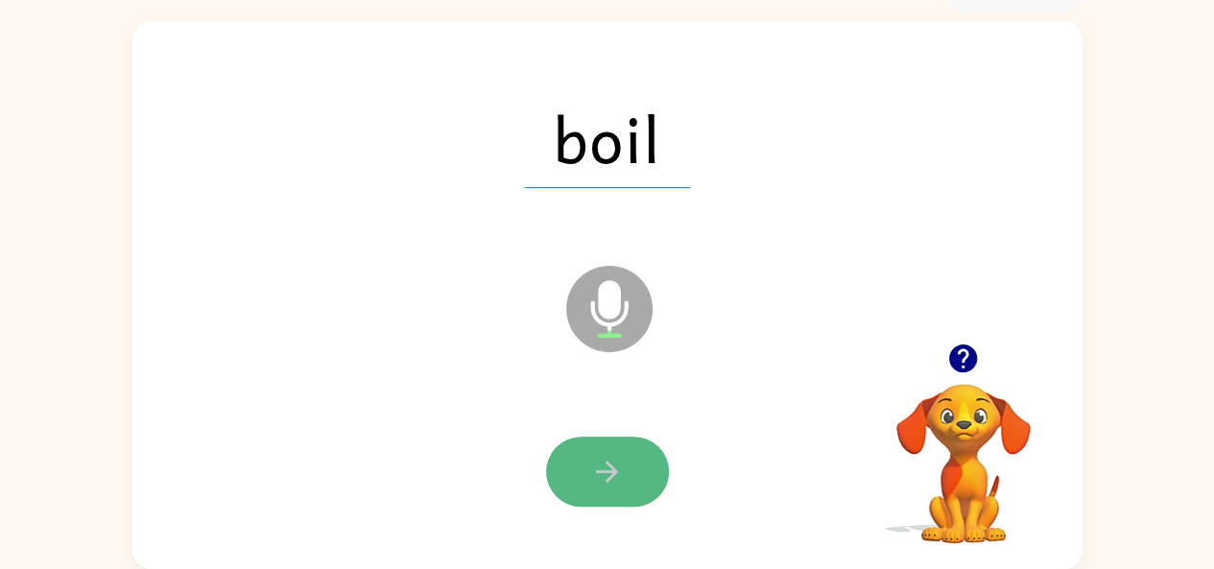
click at [595, 462] on icon "button" at bounding box center [607, 472] width 34 height 34
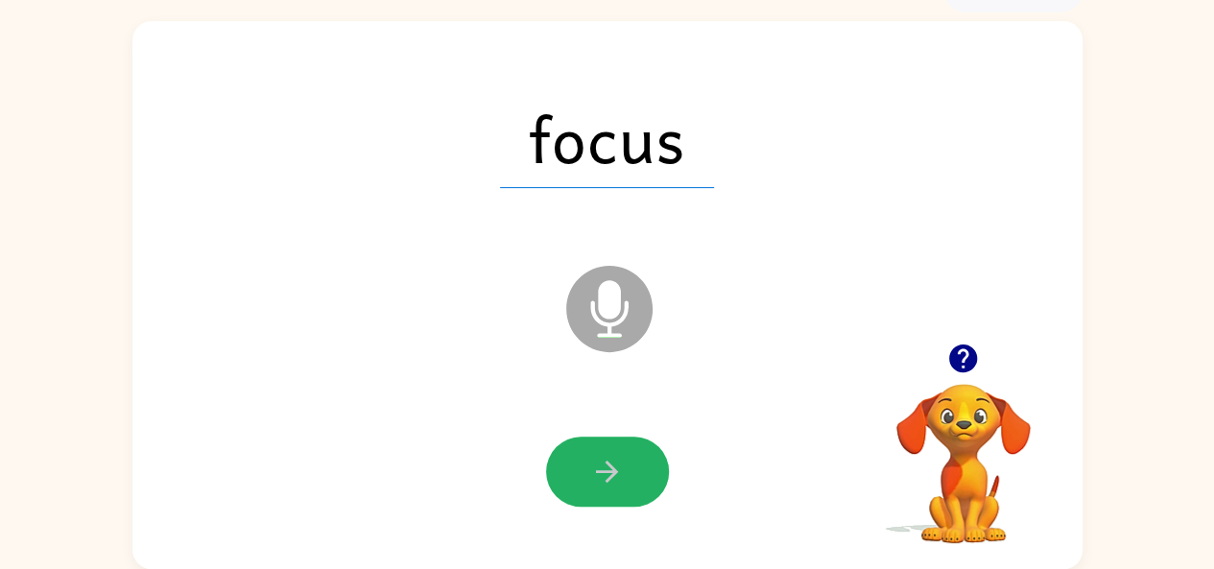
click at [595, 462] on icon "button" at bounding box center [607, 472] width 34 height 34
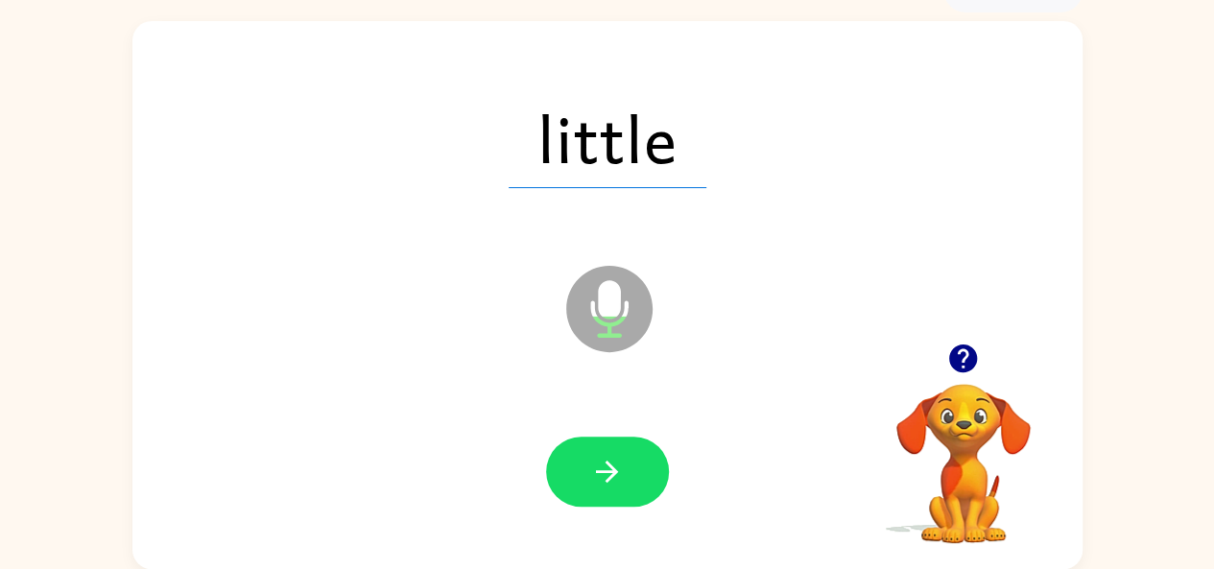
click at [595, 462] on icon "button" at bounding box center [607, 472] width 34 height 34
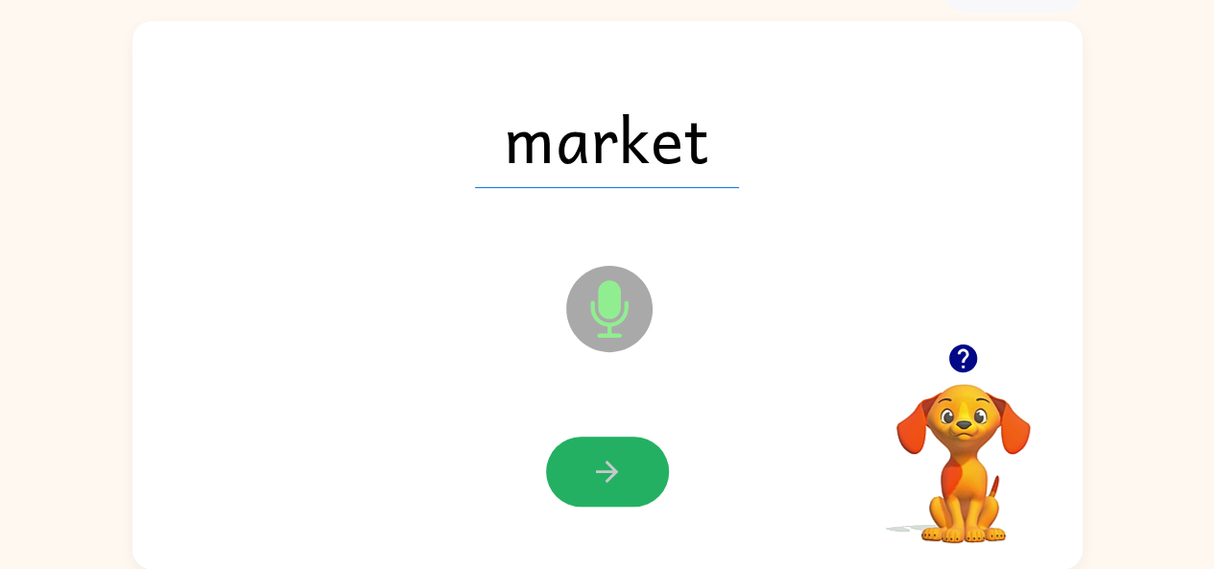
click at [595, 462] on icon "button" at bounding box center [607, 472] width 34 height 34
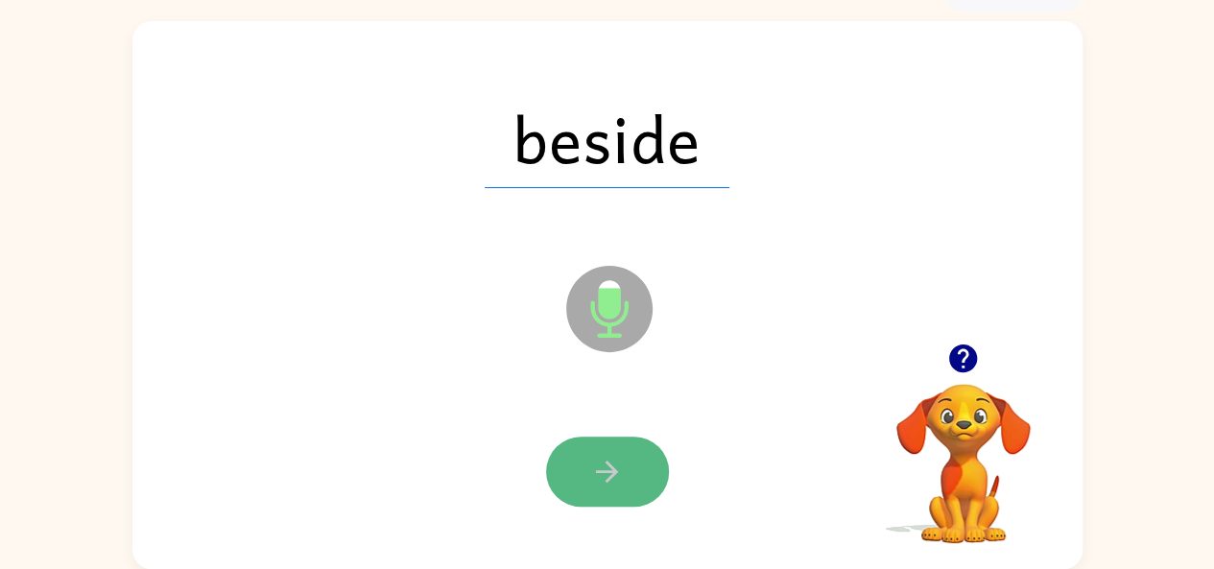
click at [595, 470] on icon "button" at bounding box center [607, 472] width 34 height 34
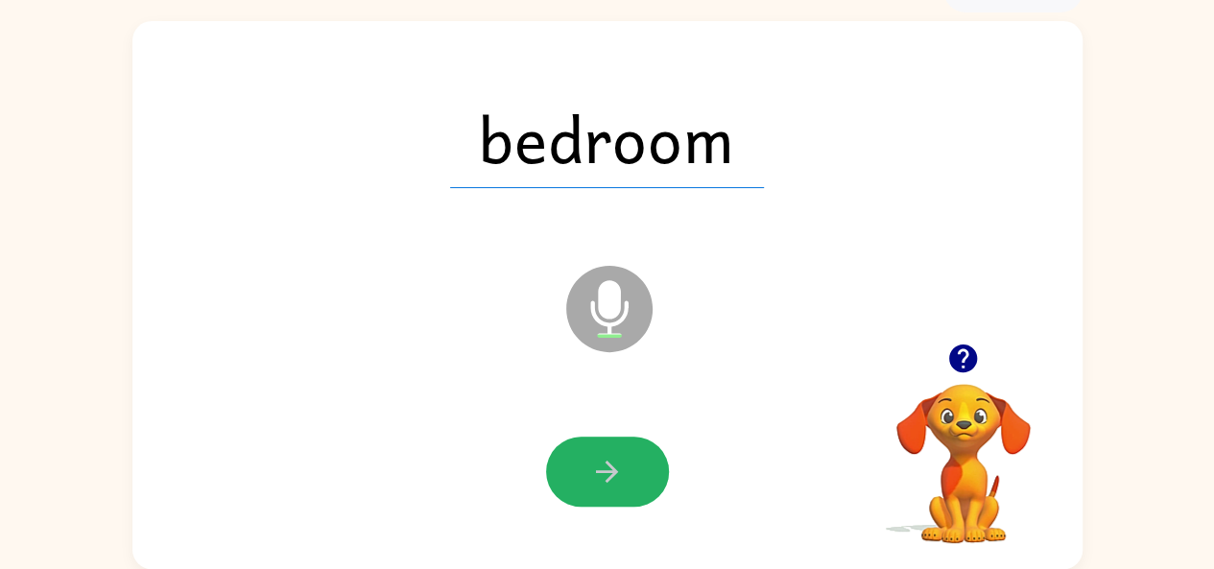
click at [586, 471] on button "button" at bounding box center [607, 472] width 123 height 70
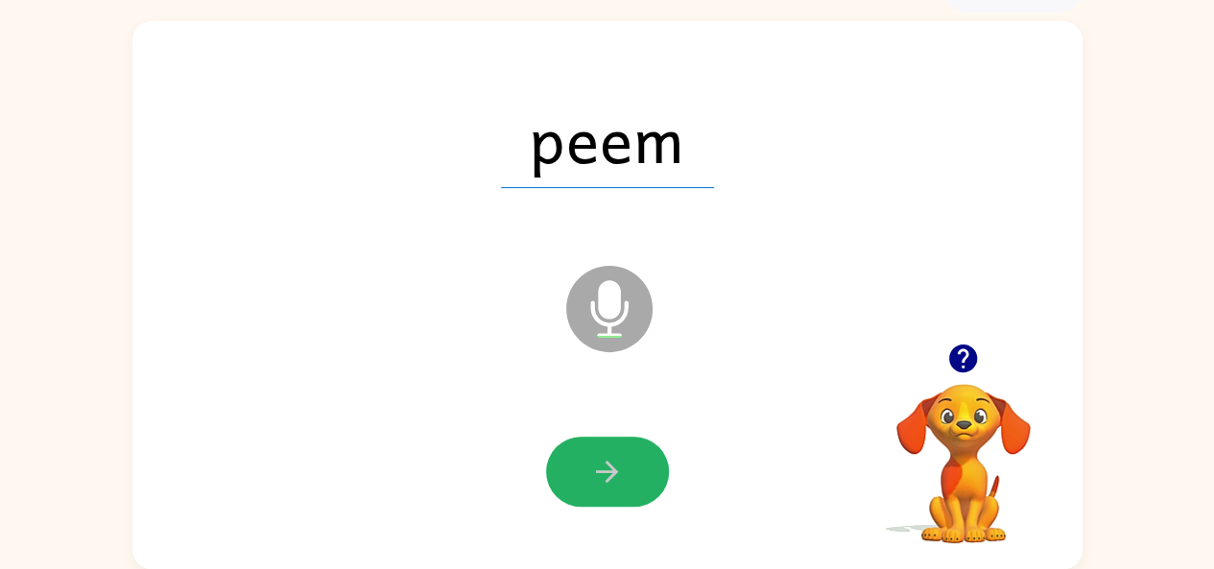
click at [574, 487] on button "button" at bounding box center [607, 472] width 123 height 70
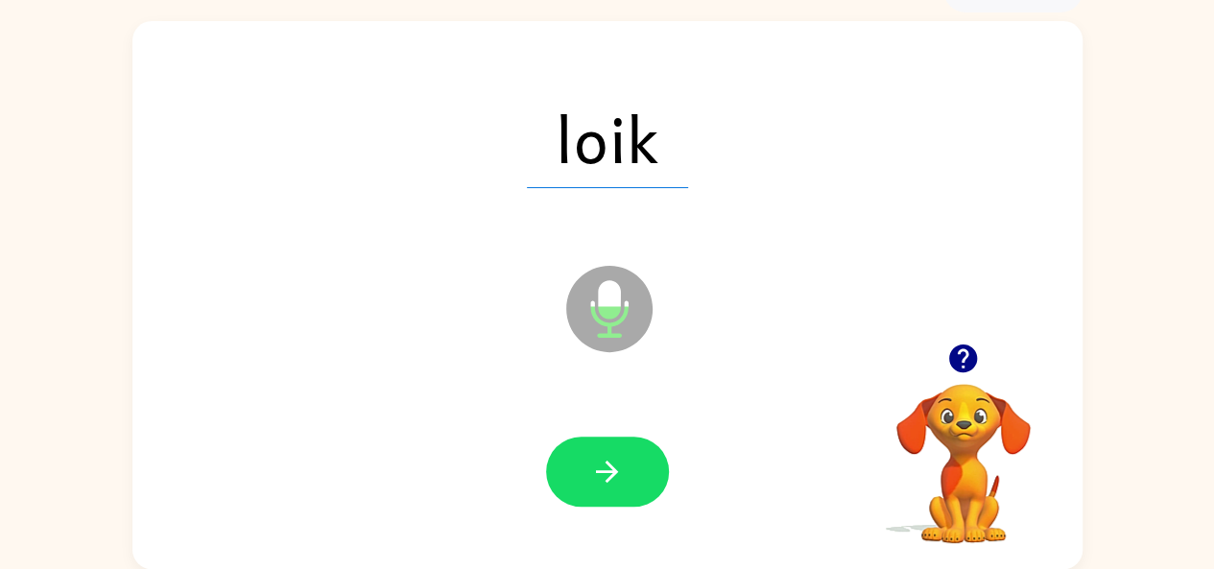
click at [574, 487] on button "button" at bounding box center [607, 472] width 123 height 70
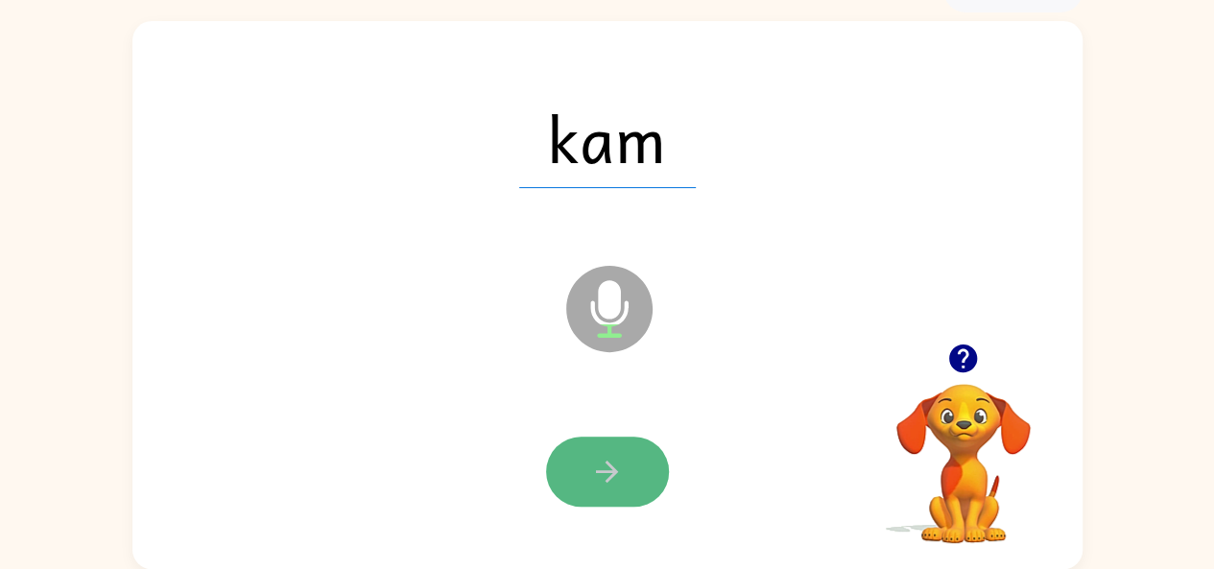
click at [622, 447] on button "button" at bounding box center [607, 472] width 123 height 70
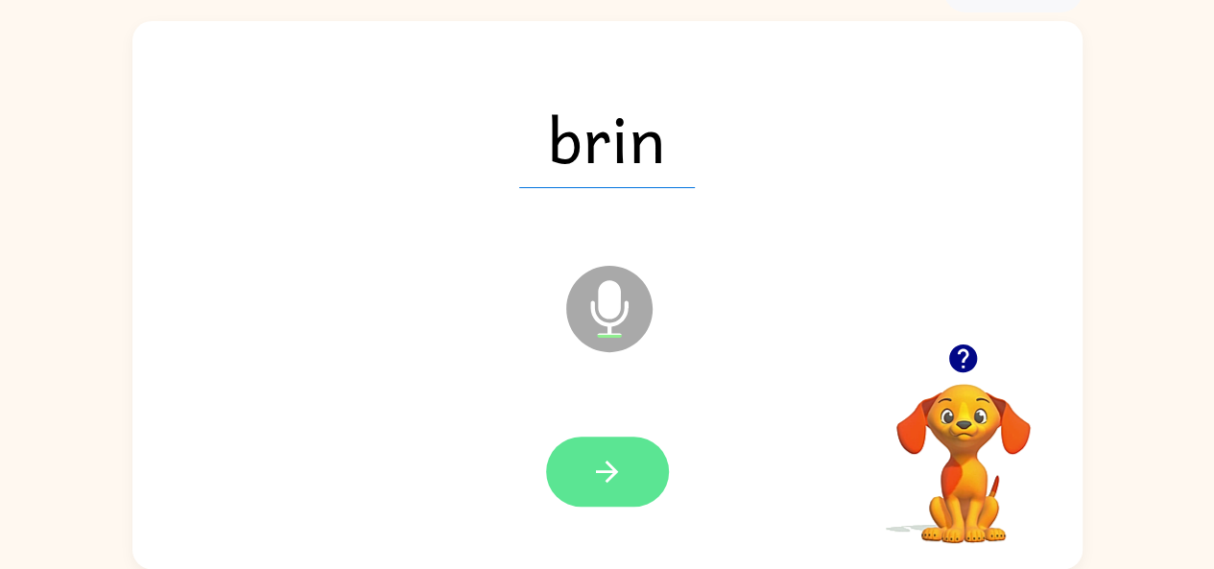
click at [617, 466] on icon "button" at bounding box center [607, 472] width 34 height 34
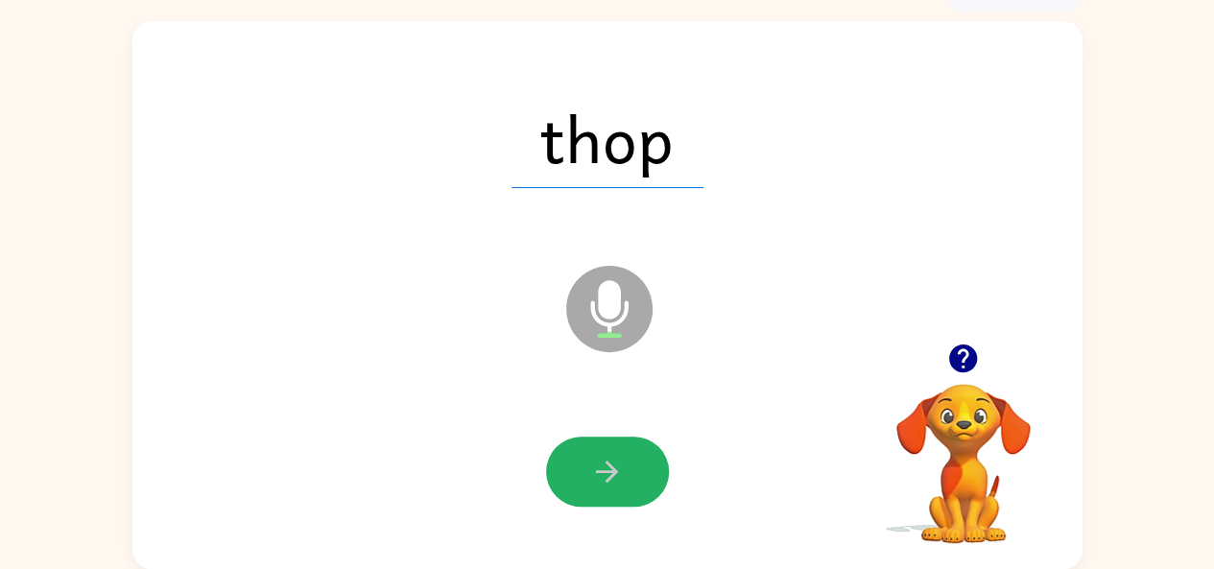
click at [617, 466] on icon "button" at bounding box center [607, 472] width 34 height 34
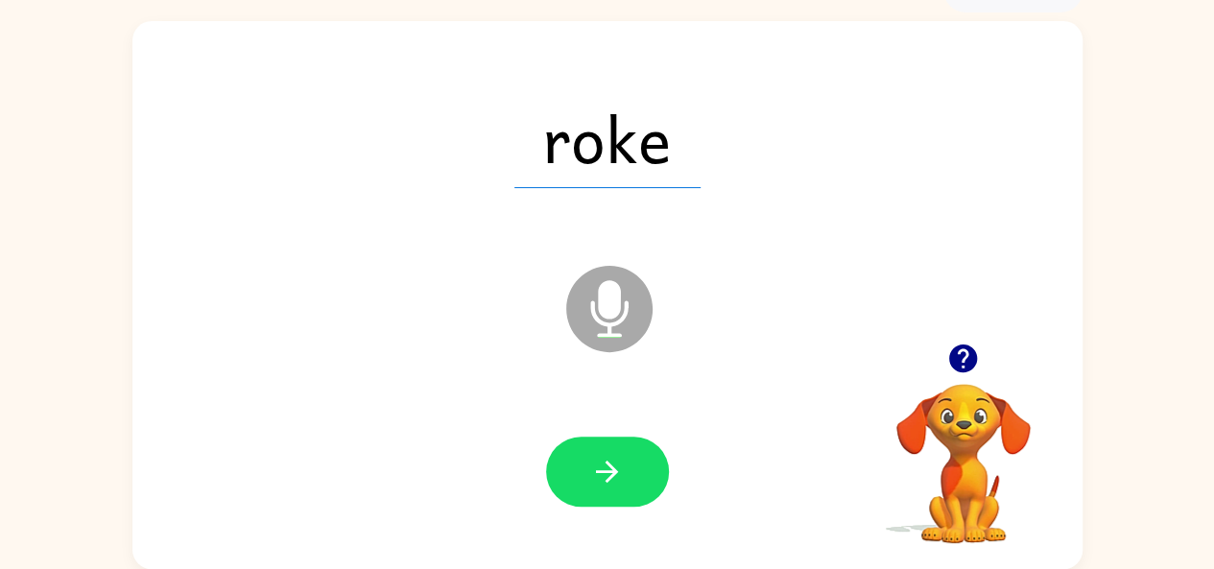
click at [617, 466] on icon "button" at bounding box center [607, 472] width 34 height 34
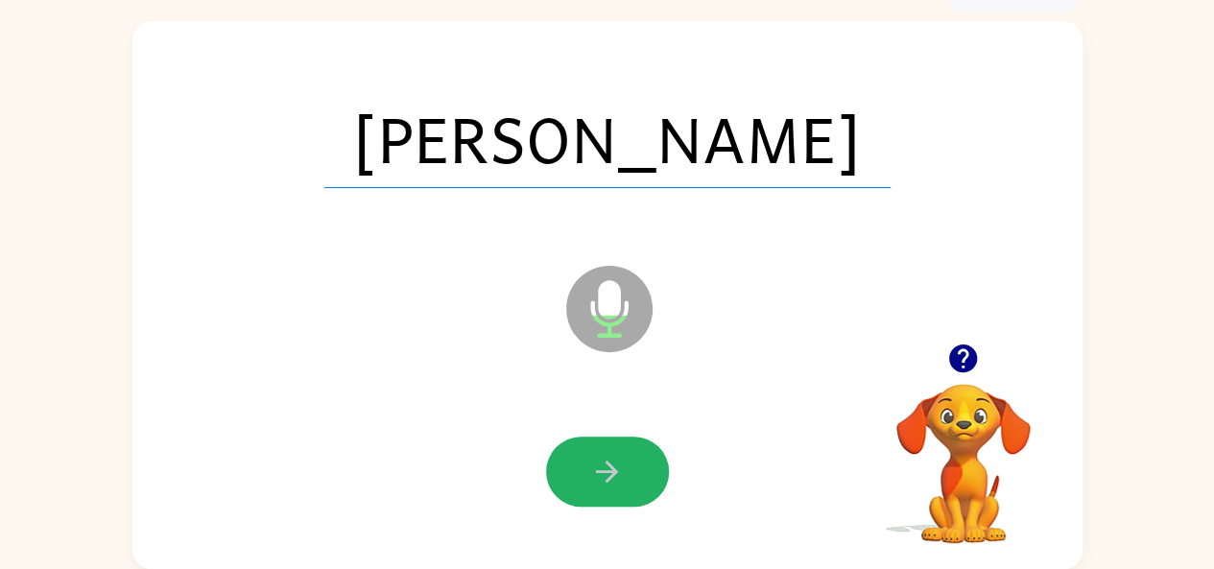
click at [617, 466] on icon "button" at bounding box center [607, 472] width 34 height 34
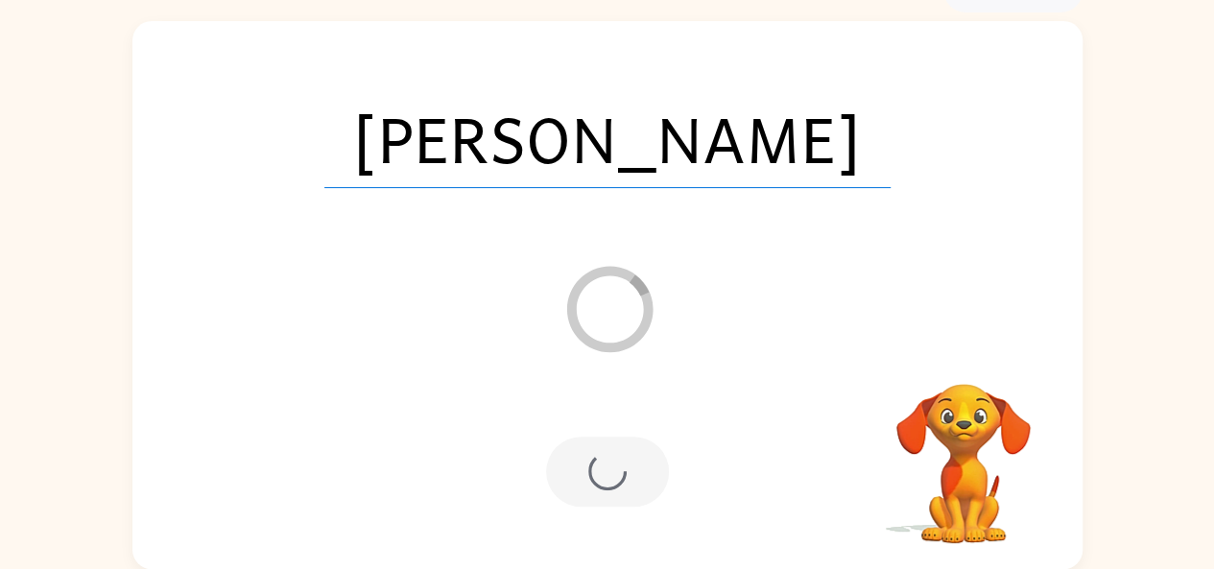
scroll to position [71, 0]
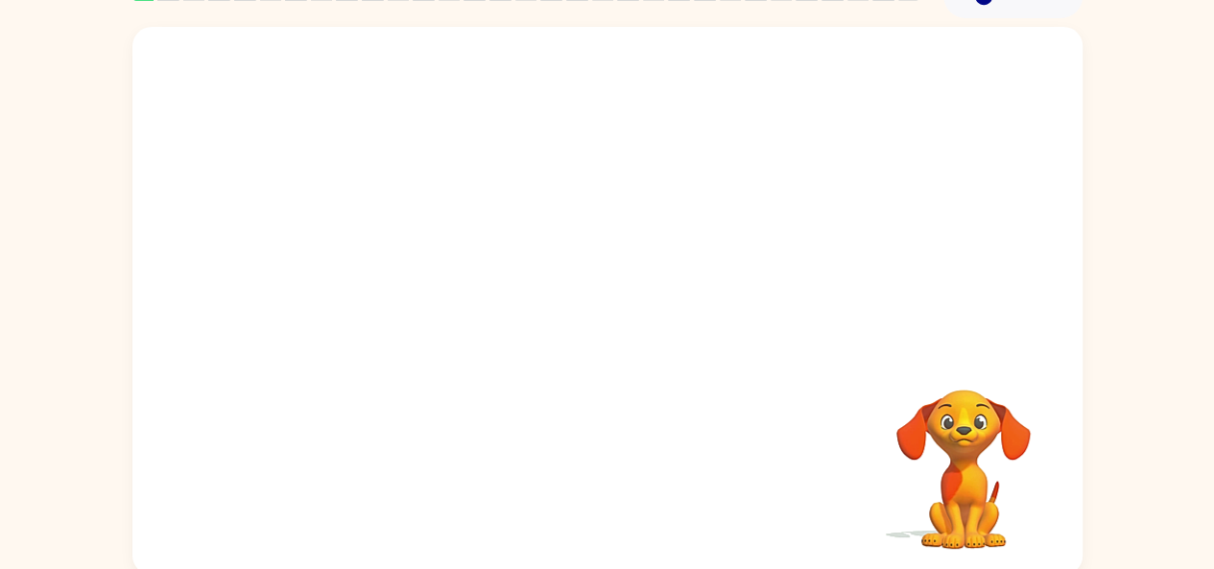
scroll to position [106, 0]
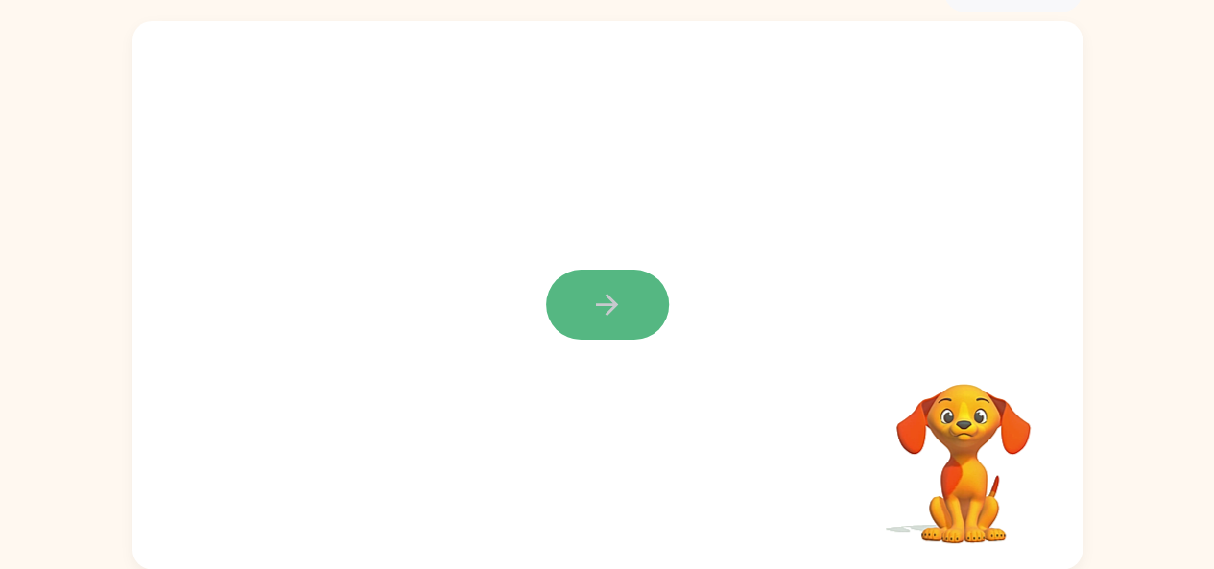
click at [625, 284] on button "button" at bounding box center [607, 305] width 123 height 70
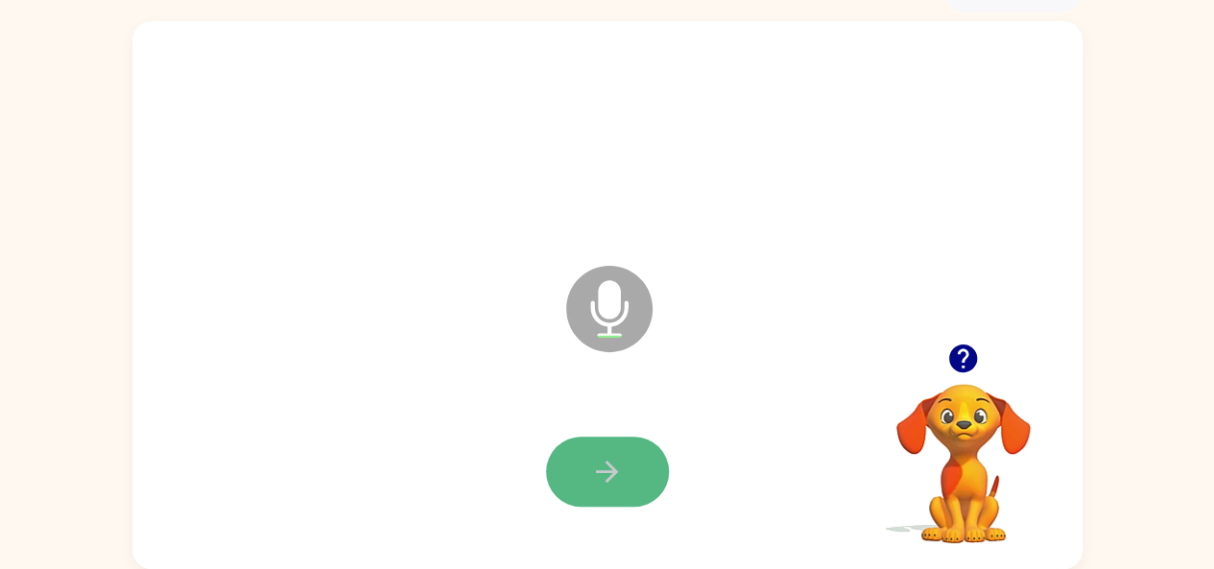
click at [615, 461] on icon "button" at bounding box center [607, 472] width 34 height 34
click at [587, 458] on button "button" at bounding box center [607, 472] width 123 height 70
click at [587, 483] on button "button" at bounding box center [607, 472] width 123 height 70
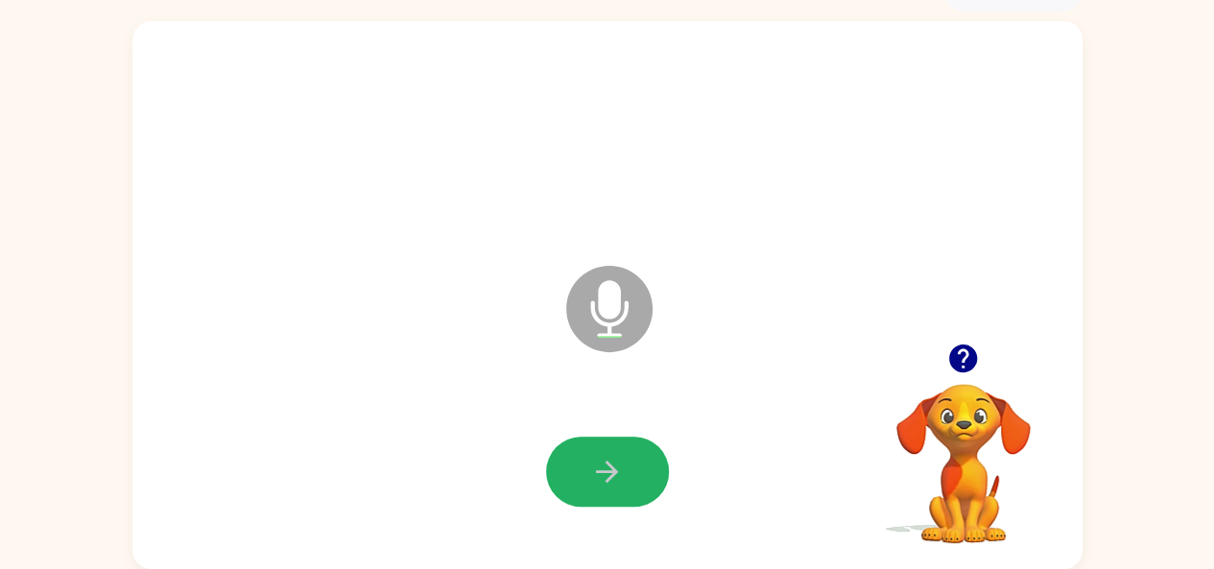
click at [587, 483] on button "button" at bounding box center [607, 472] width 123 height 70
click at [689, 509] on div at bounding box center [608, 472] width 912 height 157
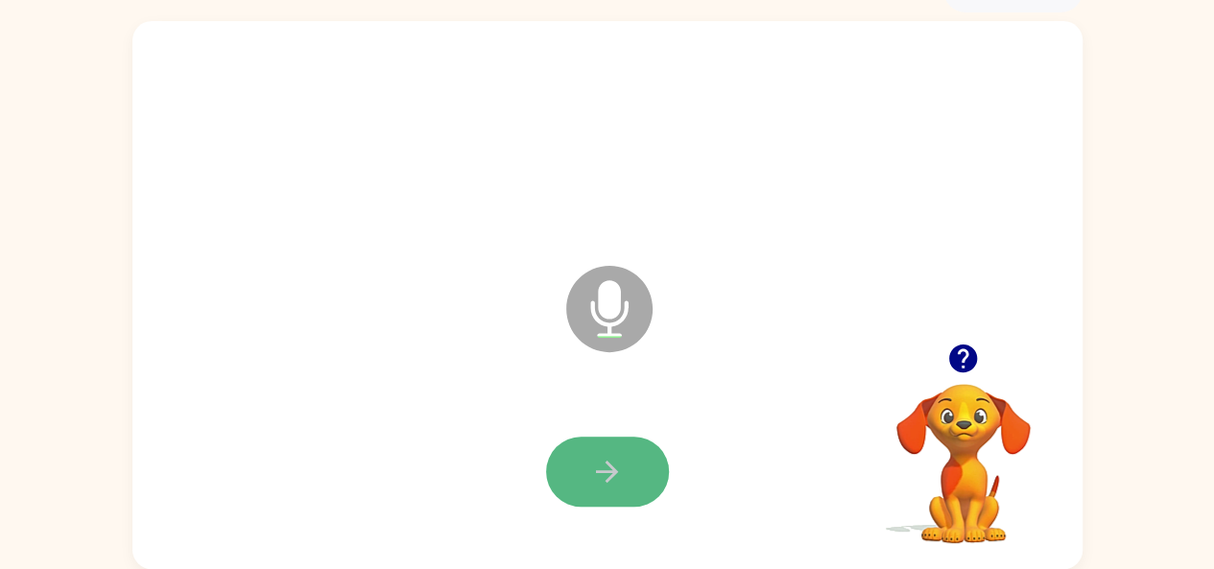
click at [593, 471] on icon "button" at bounding box center [607, 472] width 34 height 34
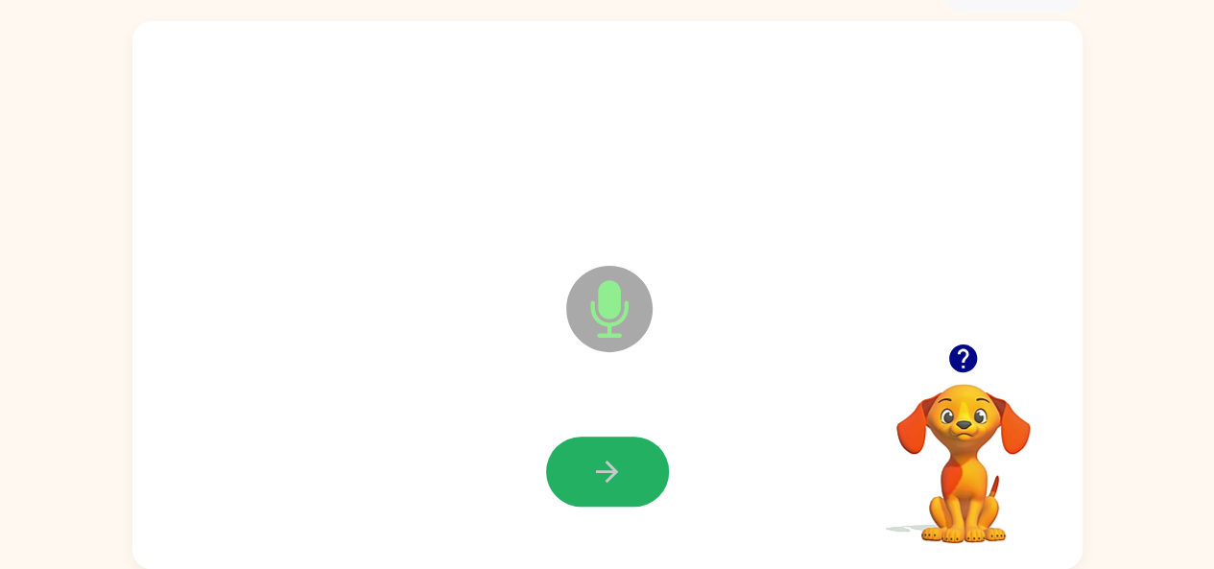
click at [593, 471] on icon "button" at bounding box center [607, 472] width 34 height 34
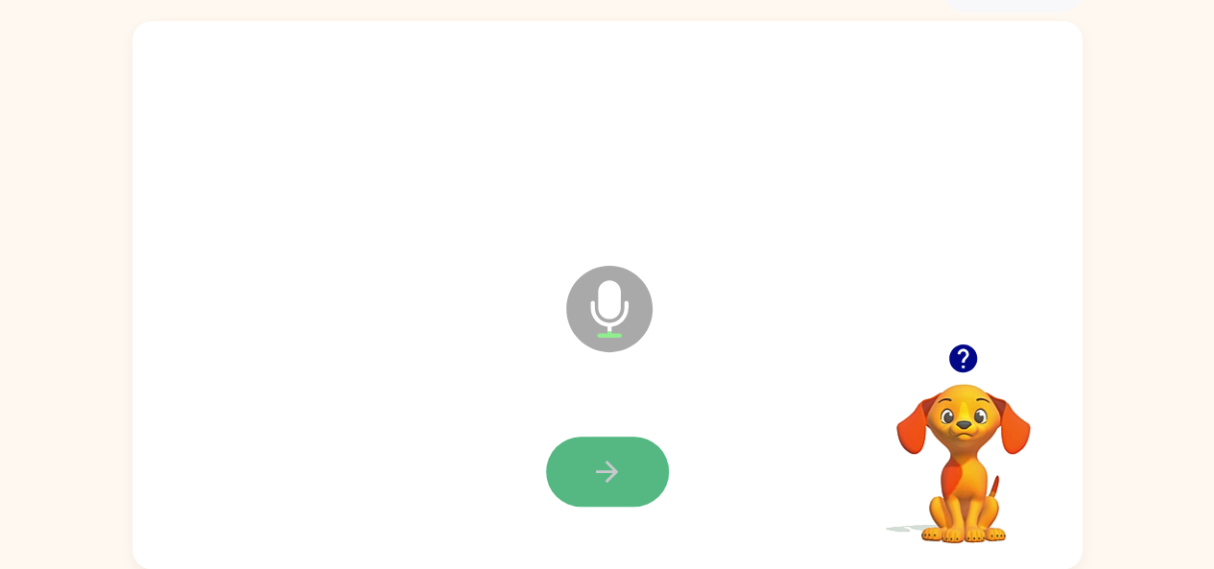
click at [618, 443] on button "button" at bounding box center [607, 472] width 123 height 70
click at [603, 448] on button "button" at bounding box center [607, 472] width 123 height 70
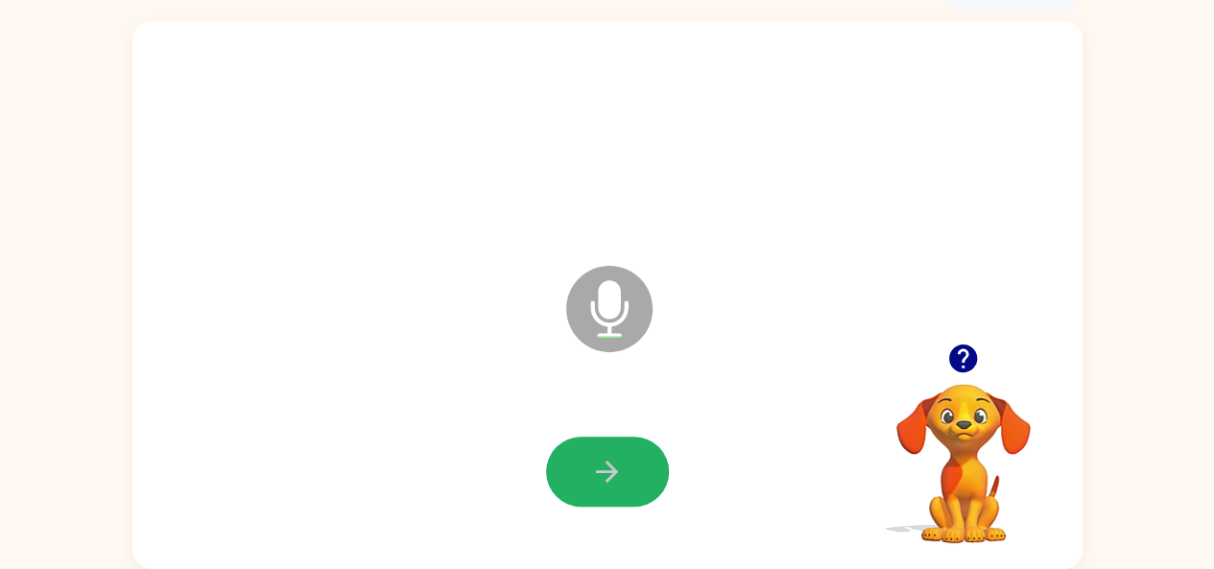
click at [603, 448] on button "button" at bounding box center [607, 472] width 123 height 70
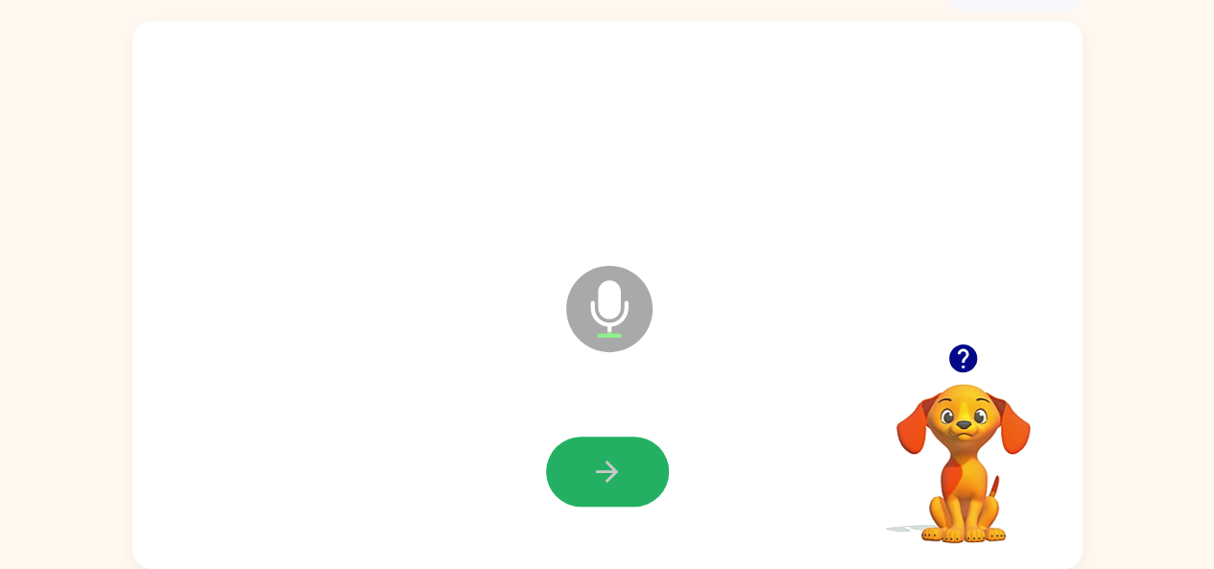
click at [603, 448] on button "button" at bounding box center [607, 472] width 123 height 70
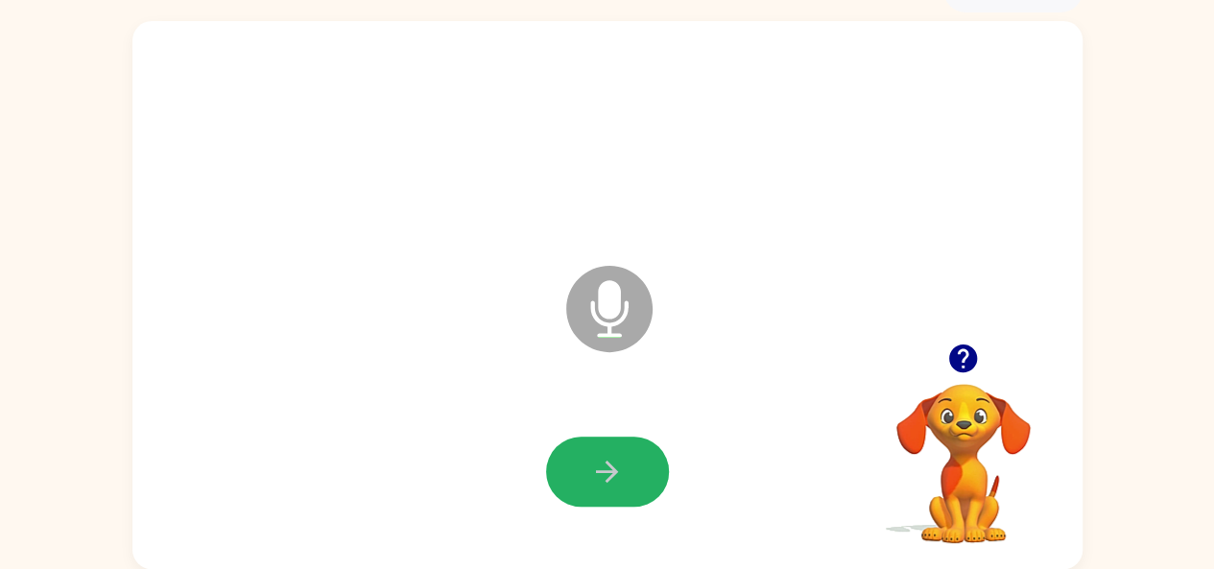
click at [603, 448] on button "button" at bounding box center [607, 472] width 123 height 70
click at [607, 480] on icon "button" at bounding box center [607, 472] width 22 height 22
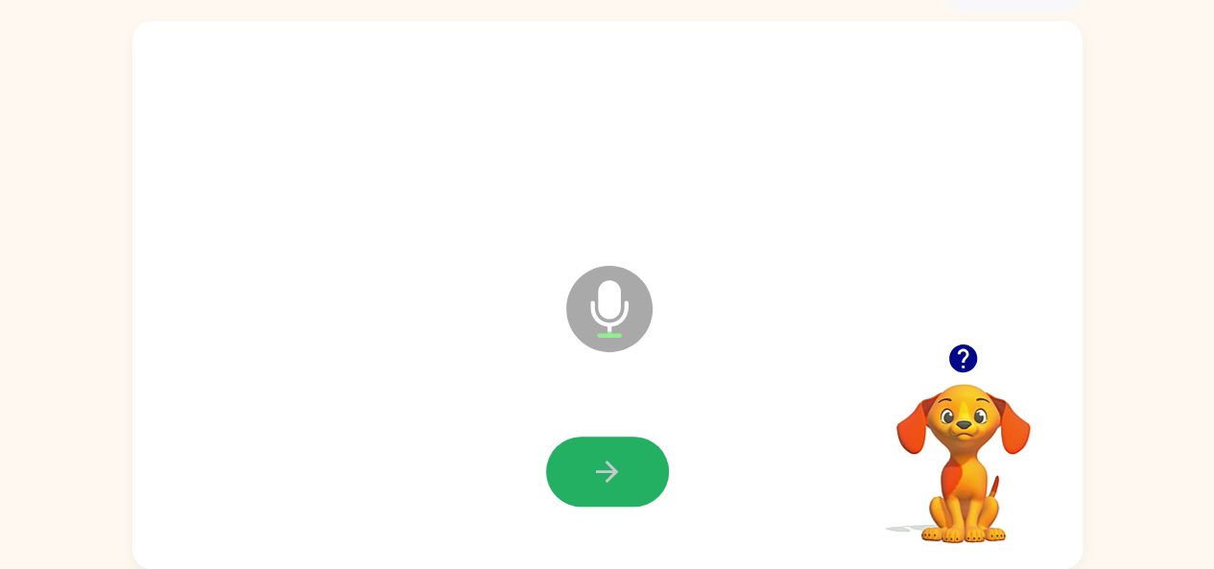
click at [607, 480] on icon "button" at bounding box center [607, 472] width 22 height 22
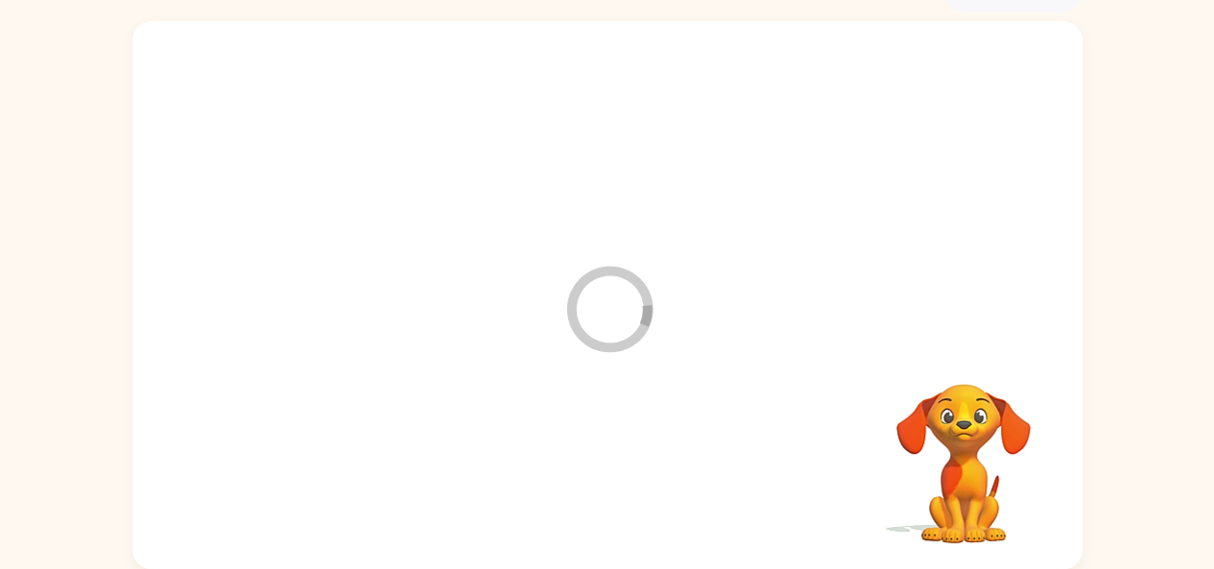
click at [607, 480] on div at bounding box center [608, 472] width 912 height 157
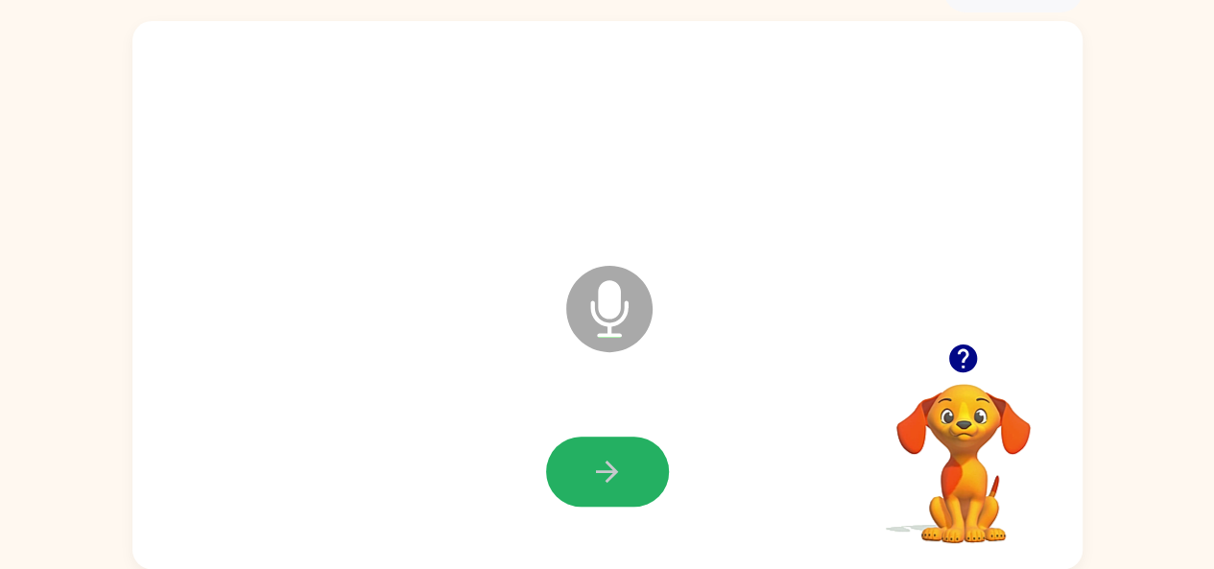
click at [607, 480] on icon "button" at bounding box center [607, 472] width 22 height 22
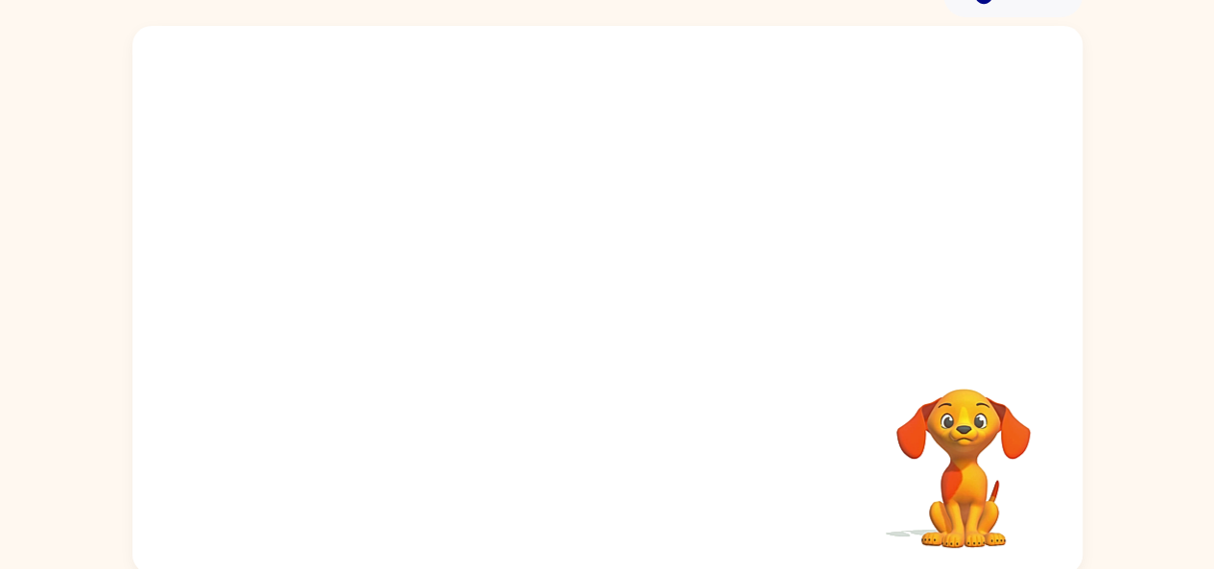
scroll to position [106, 0]
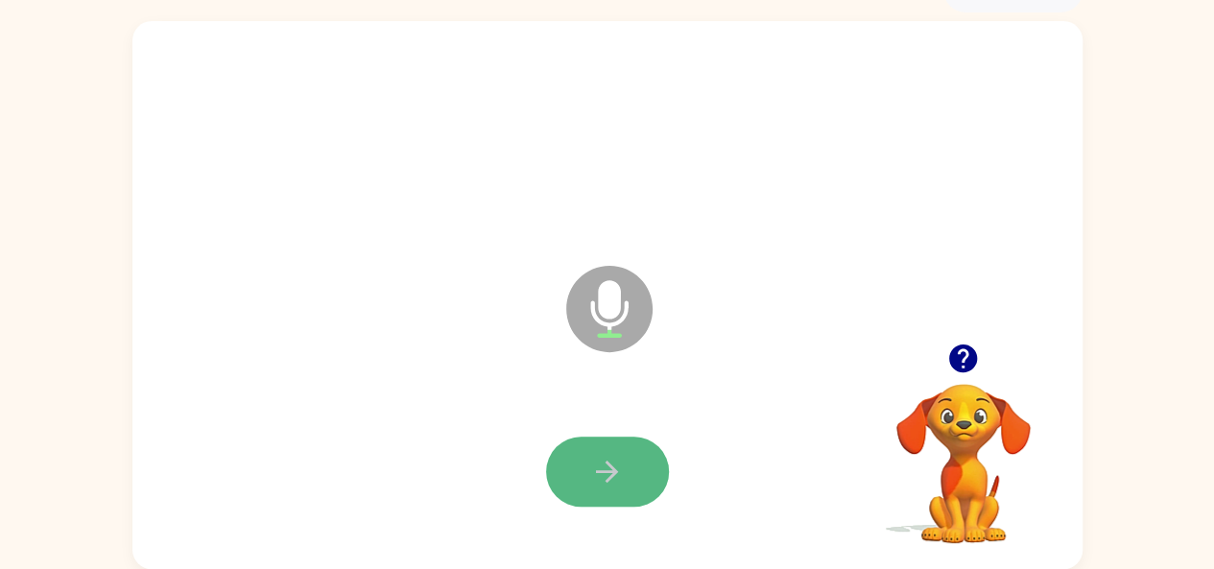
click at [609, 479] on icon "button" at bounding box center [607, 472] width 22 height 22
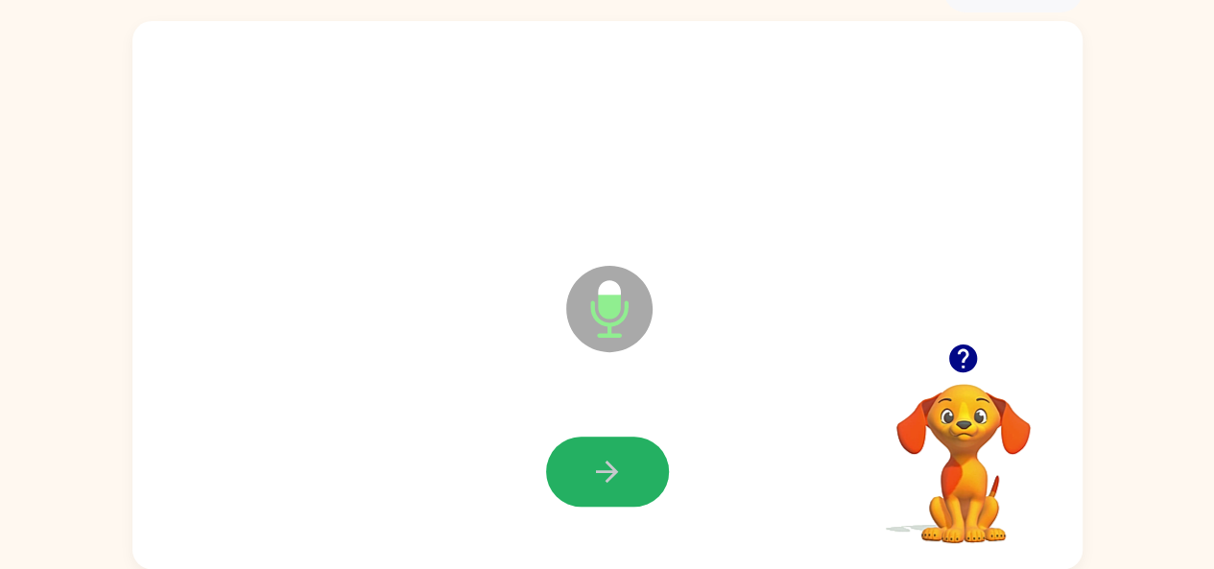
click at [609, 479] on icon "button" at bounding box center [607, 472] width 22 height 22
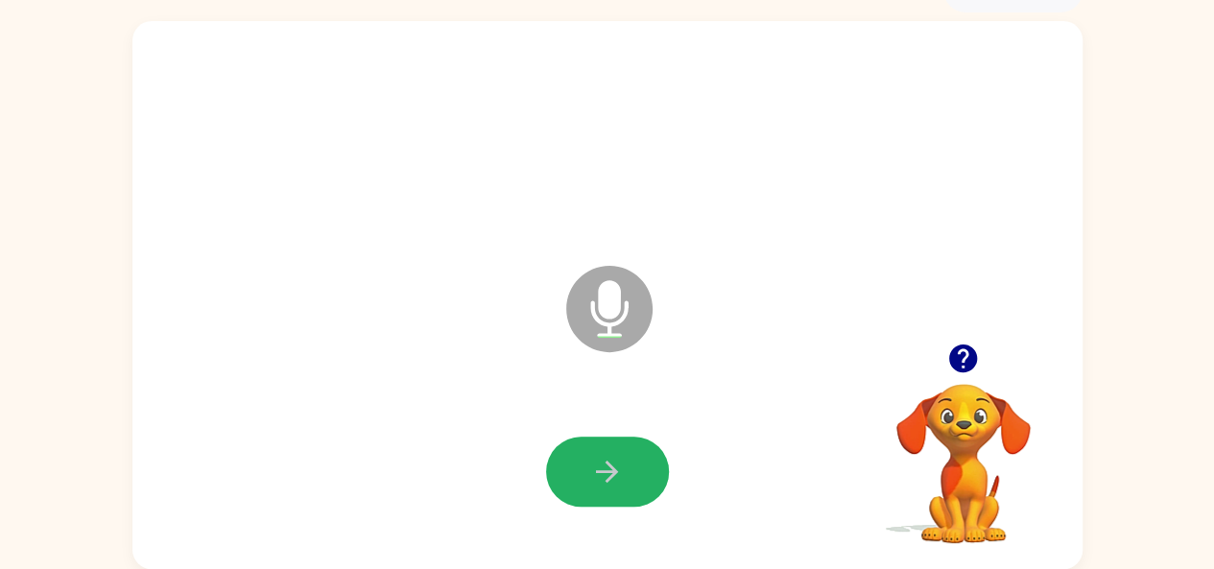
click at [609, 479] on icon "button" at bounding box center [607, 472] width 22 height 22
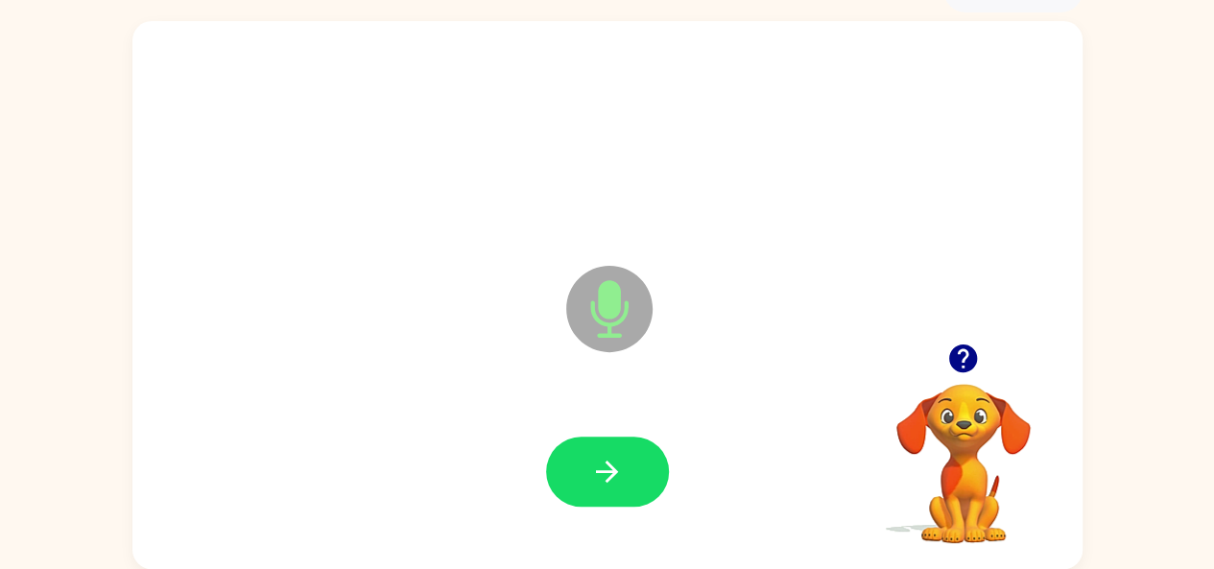
click at [609, 479] on icon "button" at bounding box center [607, 472] width 22 height 22
click at [601, 456] on icon "button" at bounding box center [607, 472] width 34 height 34
click at [576, 479] on button "button" at bounding box center [607, 472] width 123 height 70
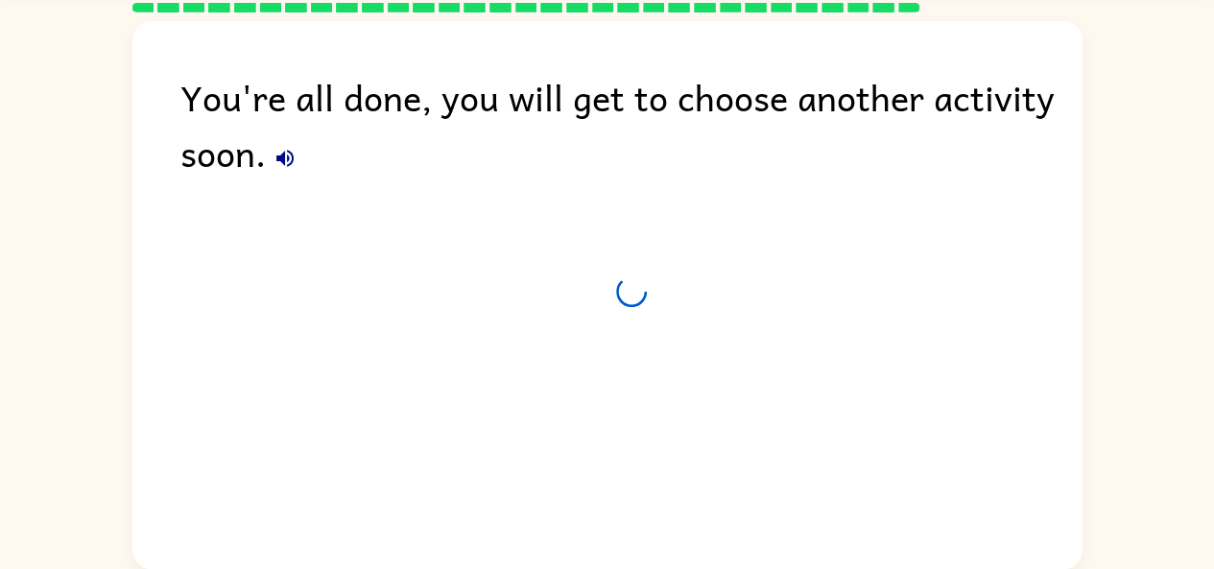
scroll to position [71, 0]
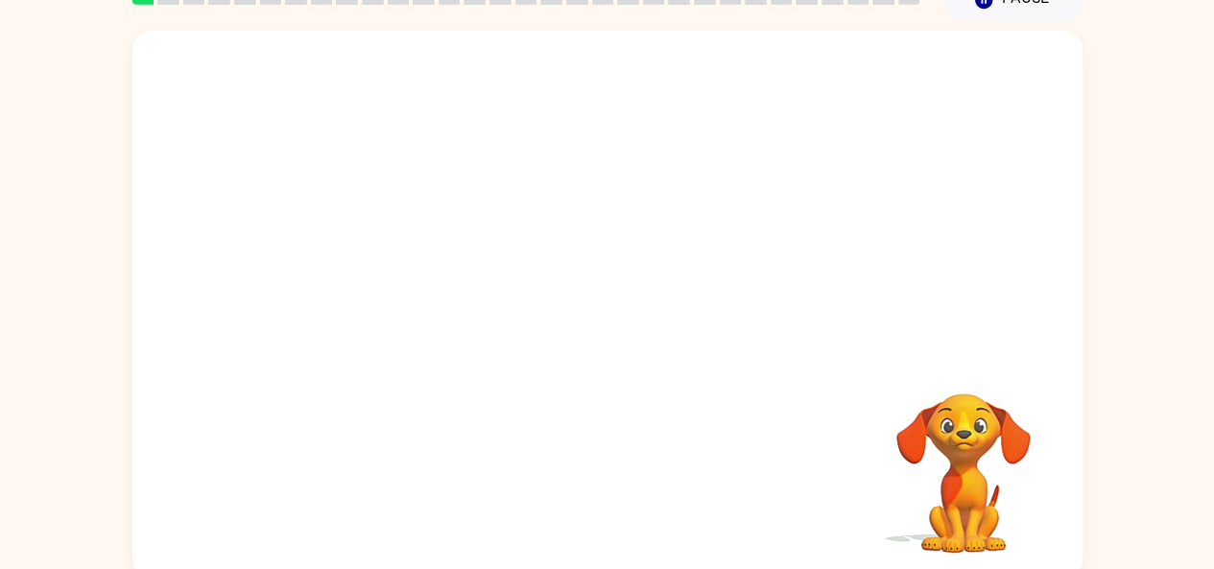
scroll to position [106, 0]
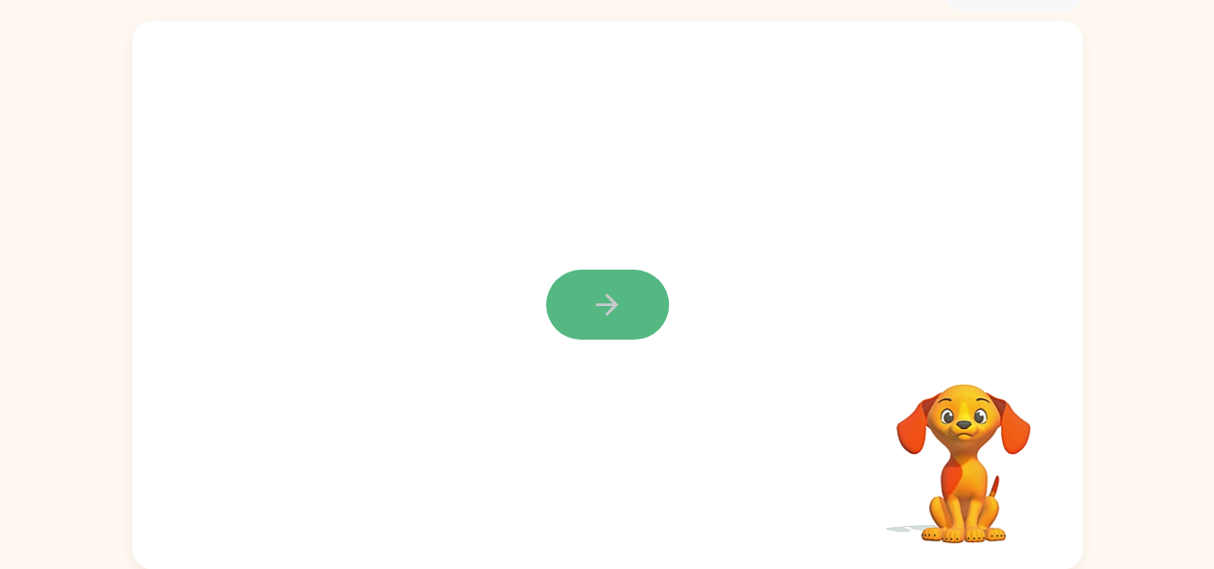
click at [587, 287] on button "button" at bounding box center [607, 305] width 123 height 70
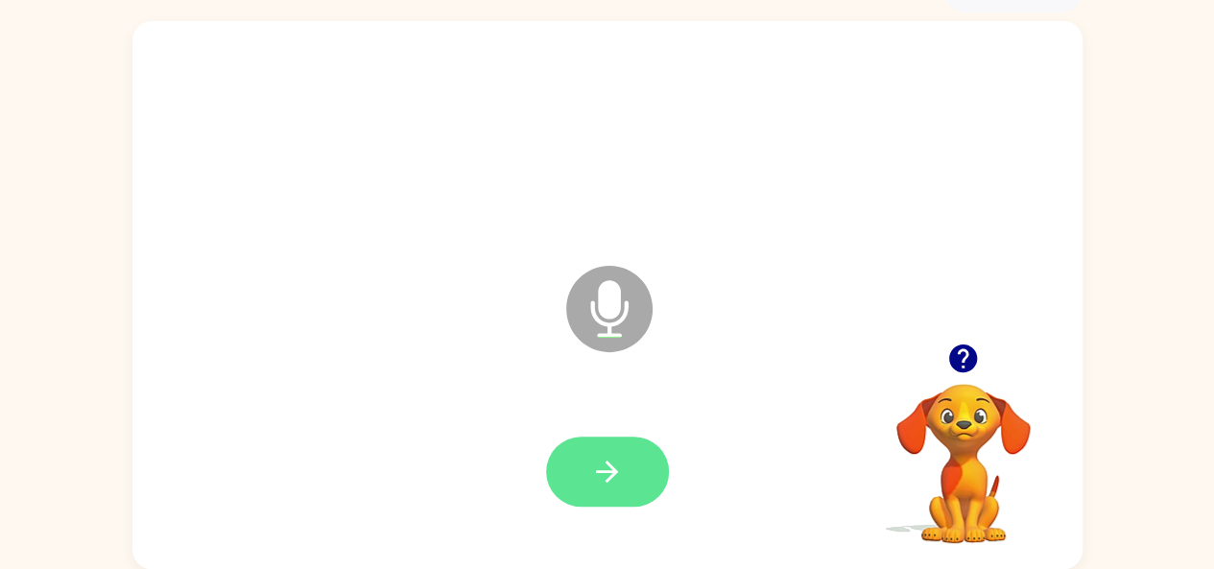
click at [624, 462] on button "button" at bounding box center [607, 472] width 123 height 70
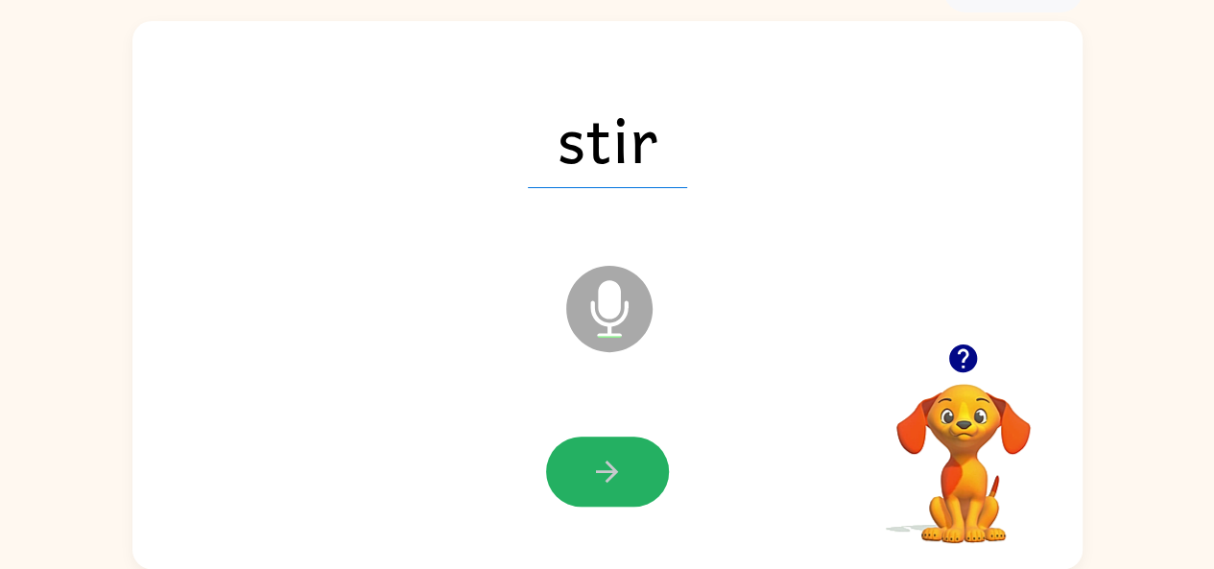
click at [624, 462] on button "button" at bounding box center [607, 472] width 123 height 70
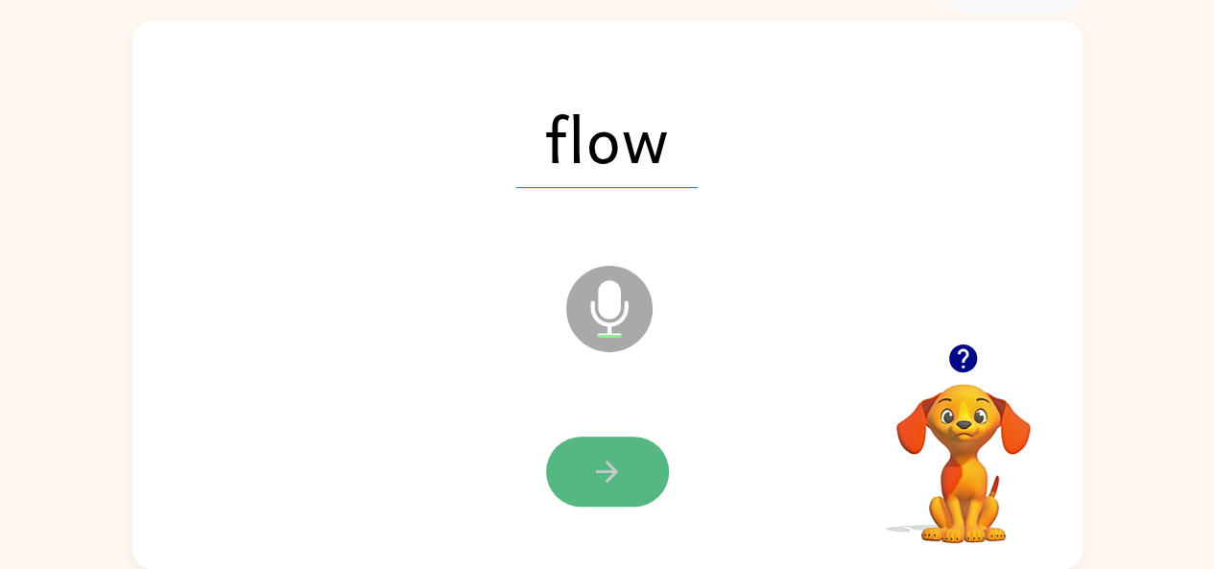
click at [584, 468] on button "button" at bounding box center [607, 472] width 123 height 70
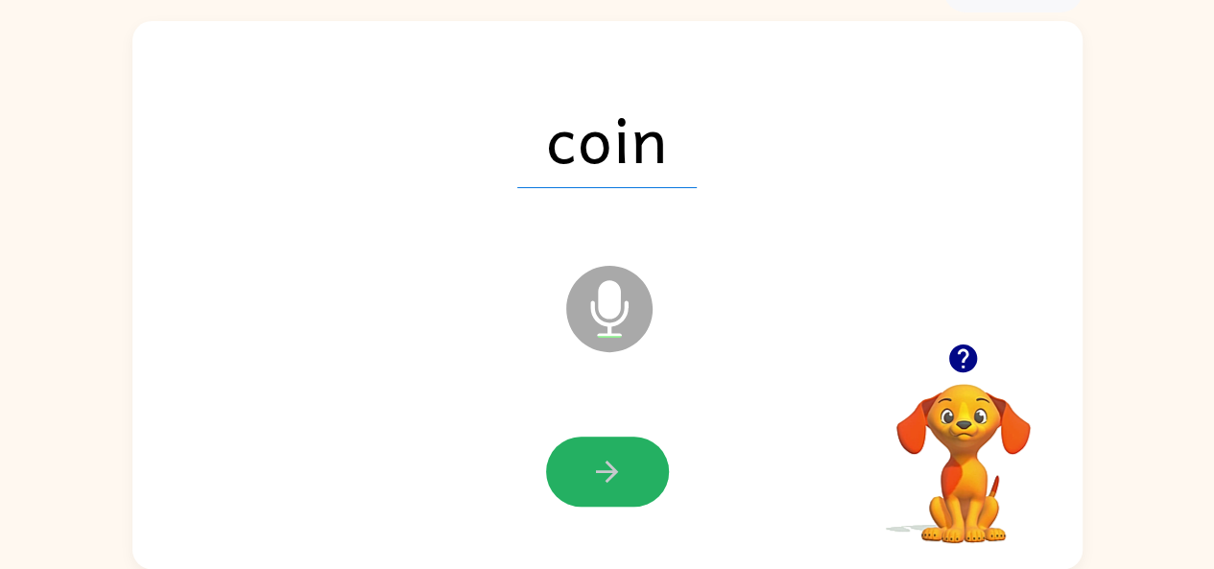
click at [584, 468] on button "button" at bounding box center [607, 472] width 123 height 70
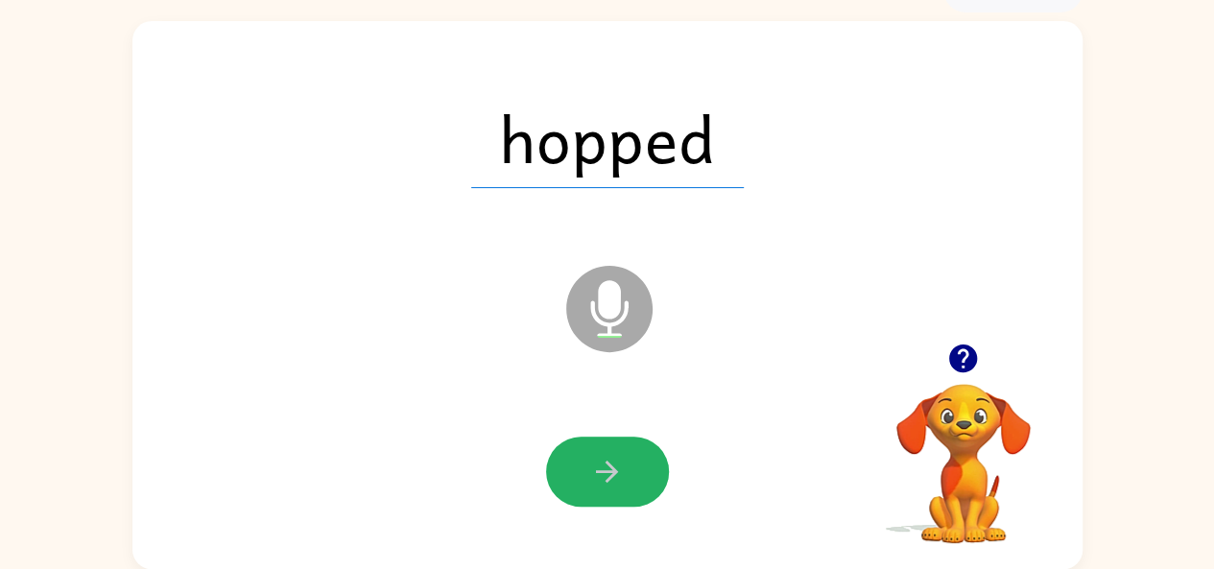
click at [584, 468] on button "button" at bounding box center [607, 472] width 123 height 70
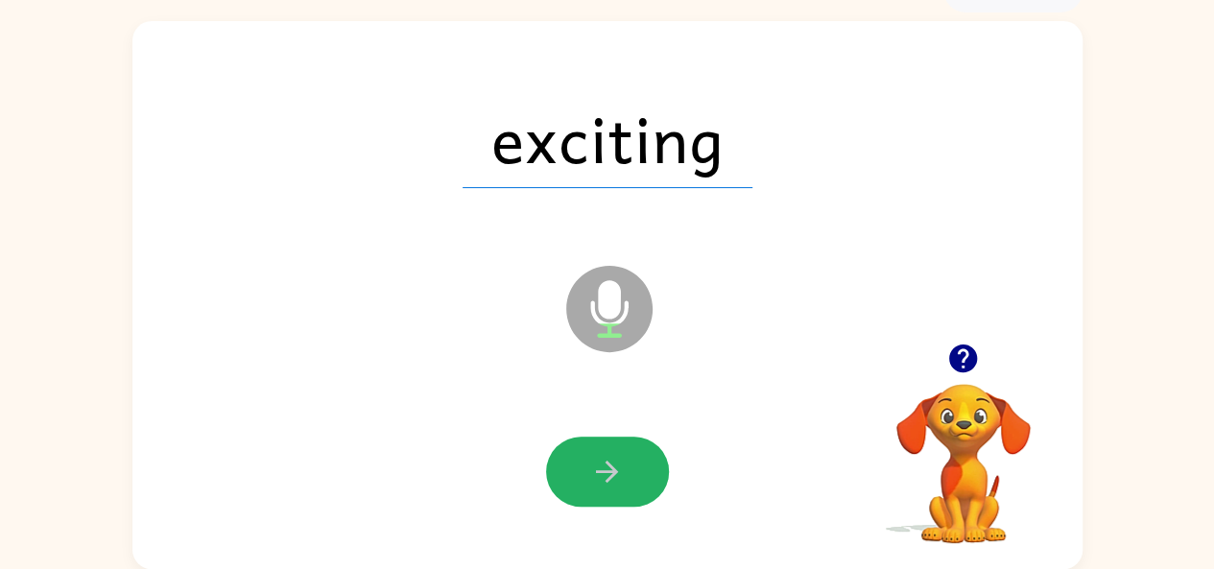
click at [584, 468] on button "button" at bounding box center [607, 472] width 123 height 70
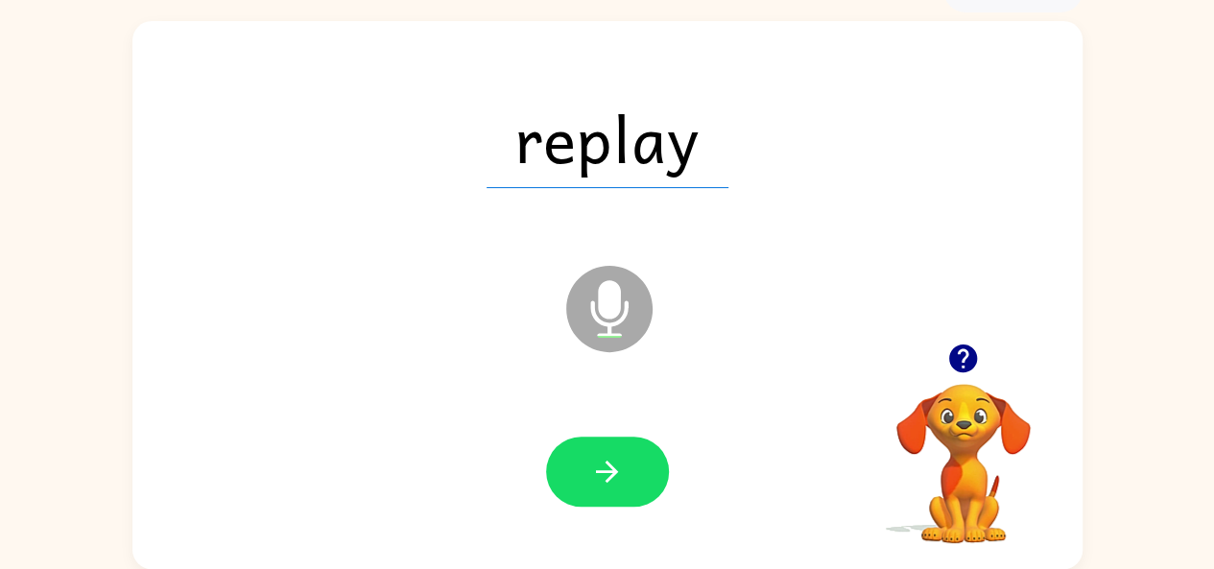
click at [584, 468] on button "button" at bounding box center [607, 472] width 123 height 70
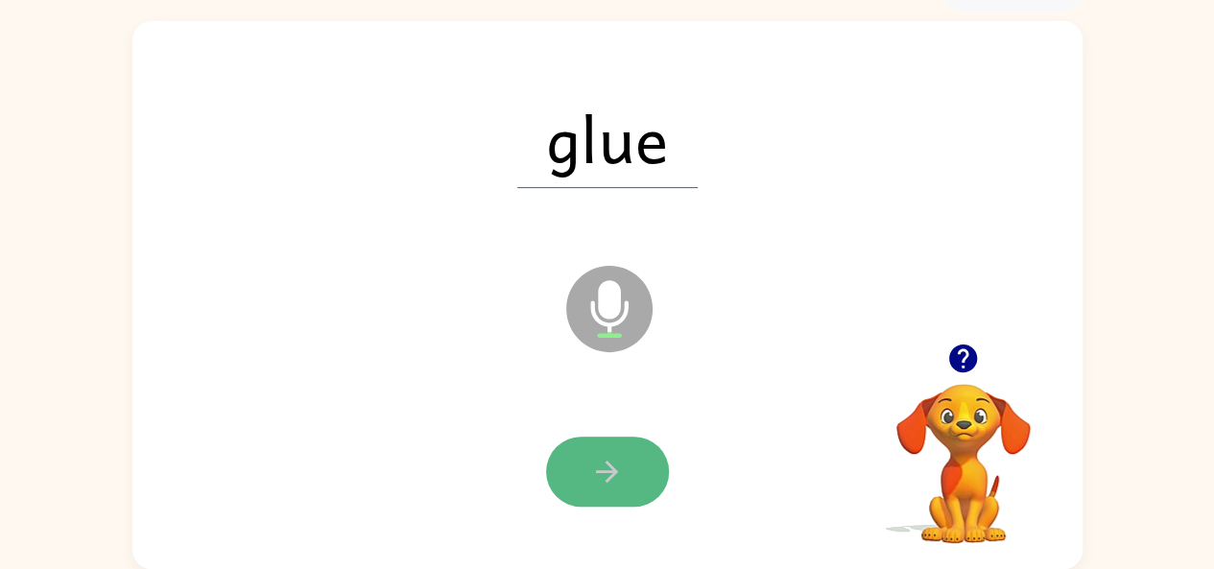
click at [581, 475] on button "button" at bounding box center [607, 472] width 123 height 70
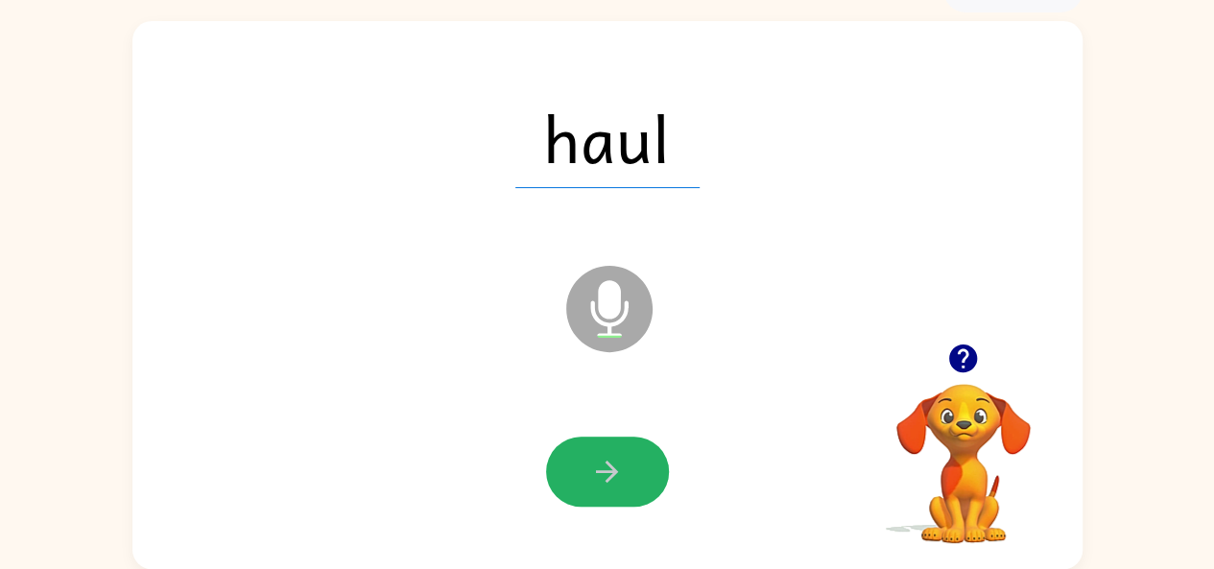
click at [610, 467] on icon "button" at bounding box center [607, 472] width 22 height 22
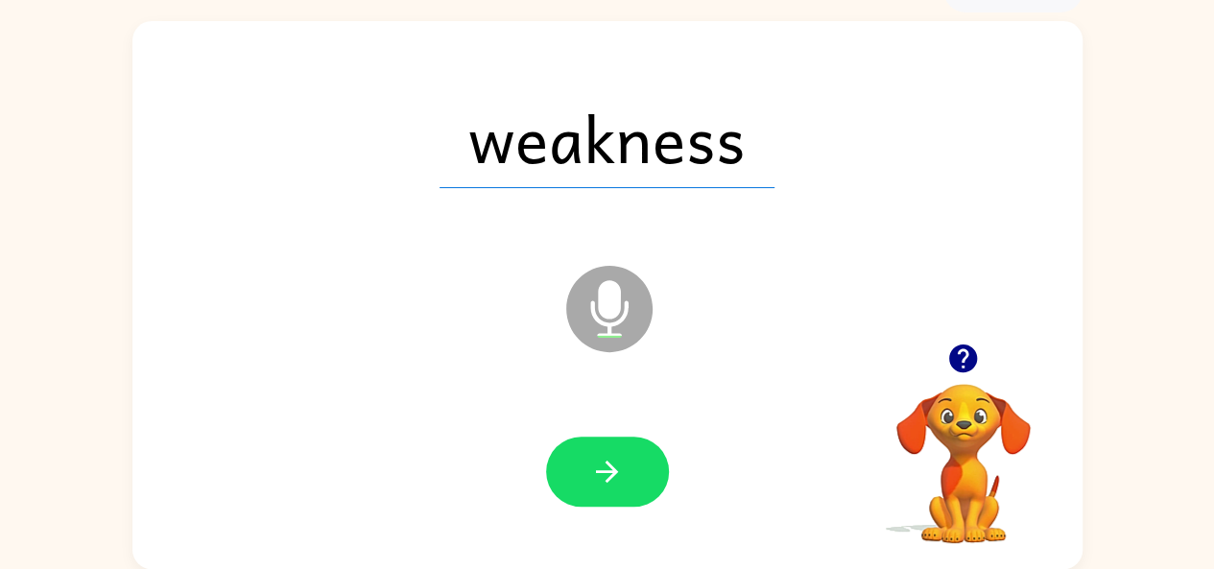
click at [610, 467] on icon "button" at bounding box center [607, 472] width 22 height 22
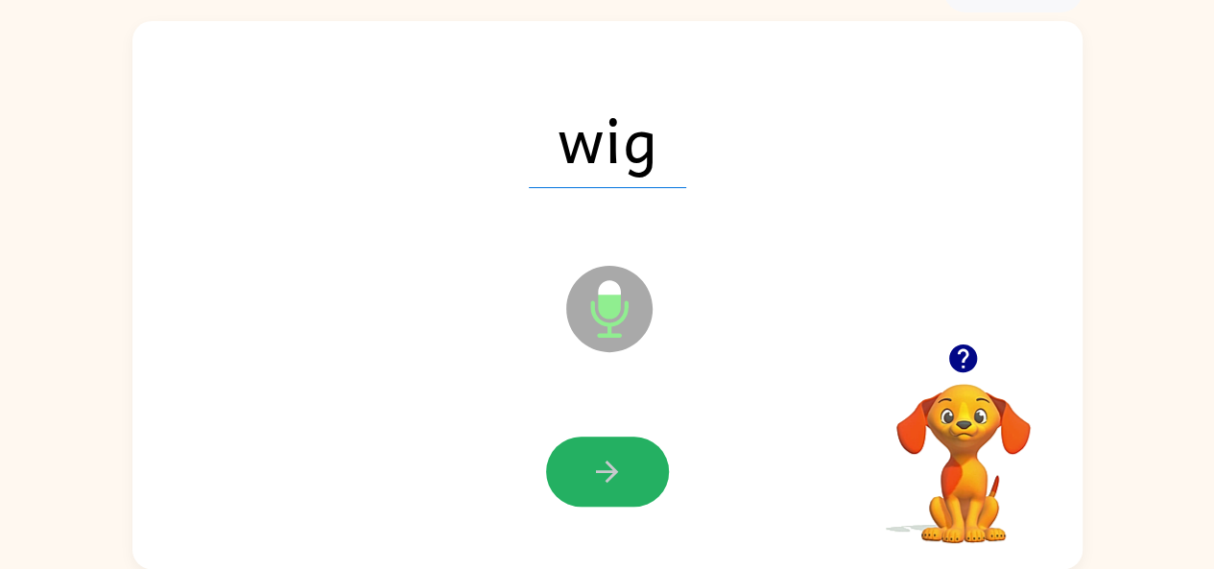
click at [610, 467] on icon "button" at bounding box center [607, 472] width 22 height 22
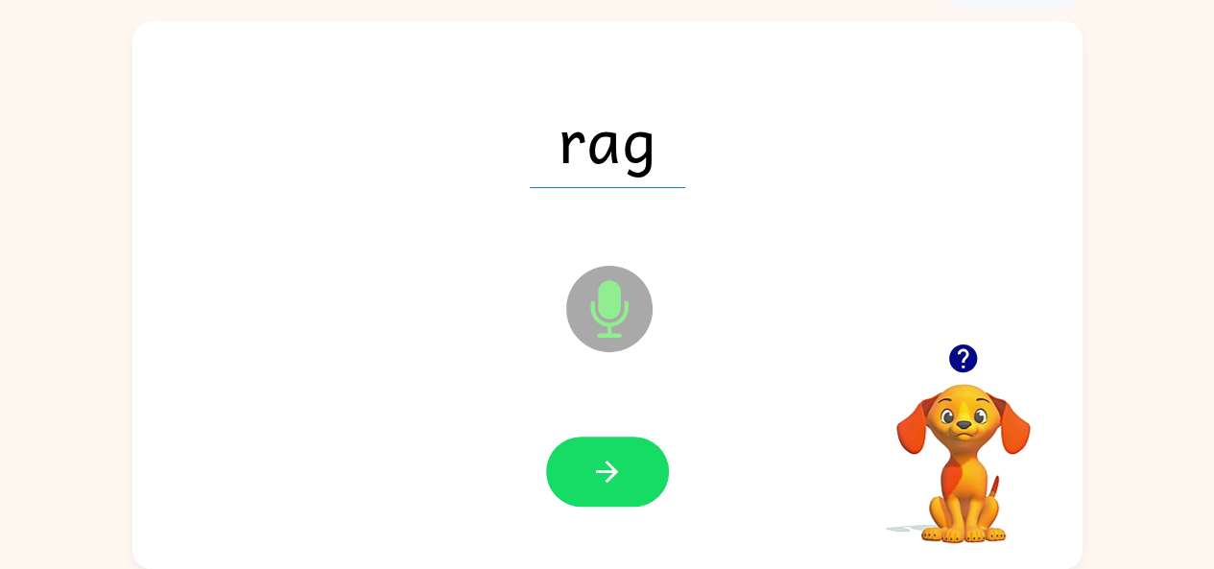
click at [610, 467] on icon "button" at bounding box center [607, 472] width 34 height 34
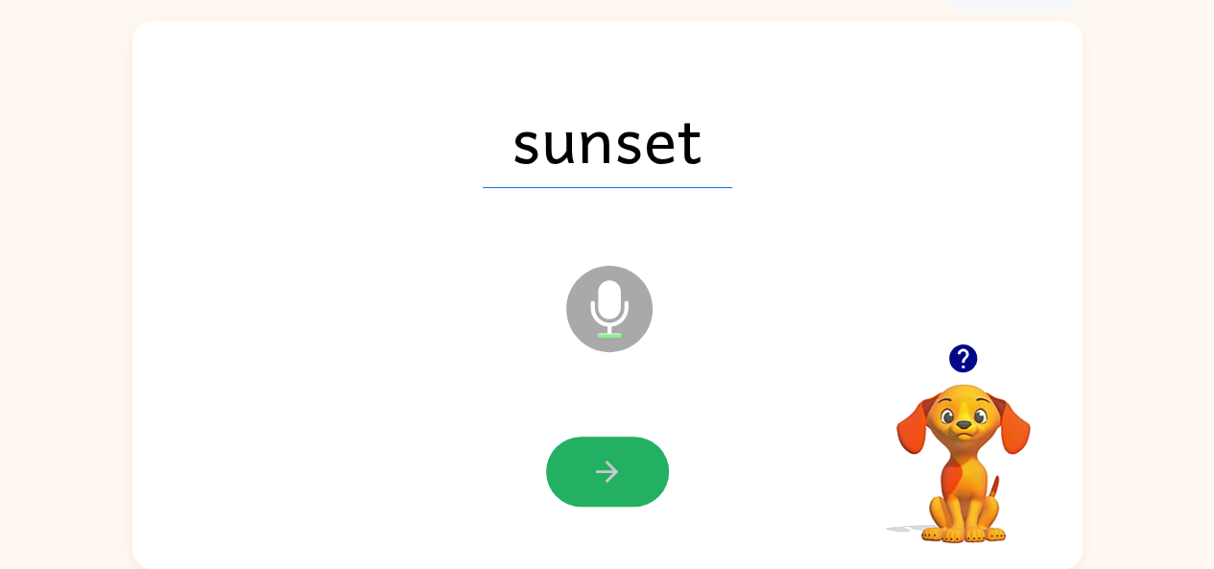
click at [610, 467] on icon "button" at bounding box center [607, 472] width 34 height 34
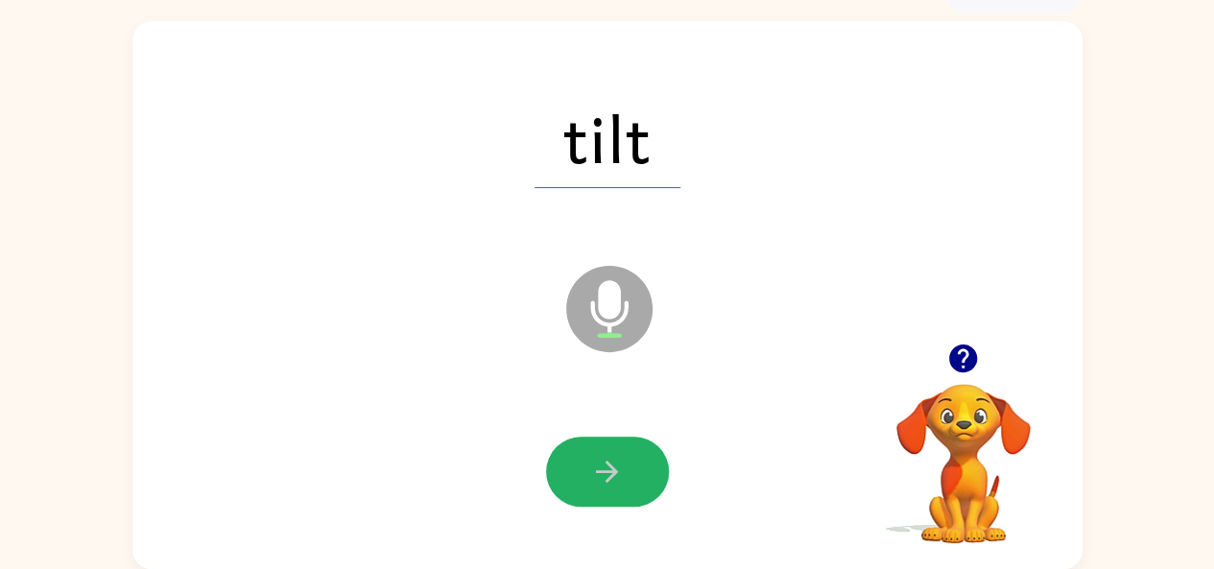
click at [610, 467] on icon "button" at bounding box center [607, 472] width 34 height 34
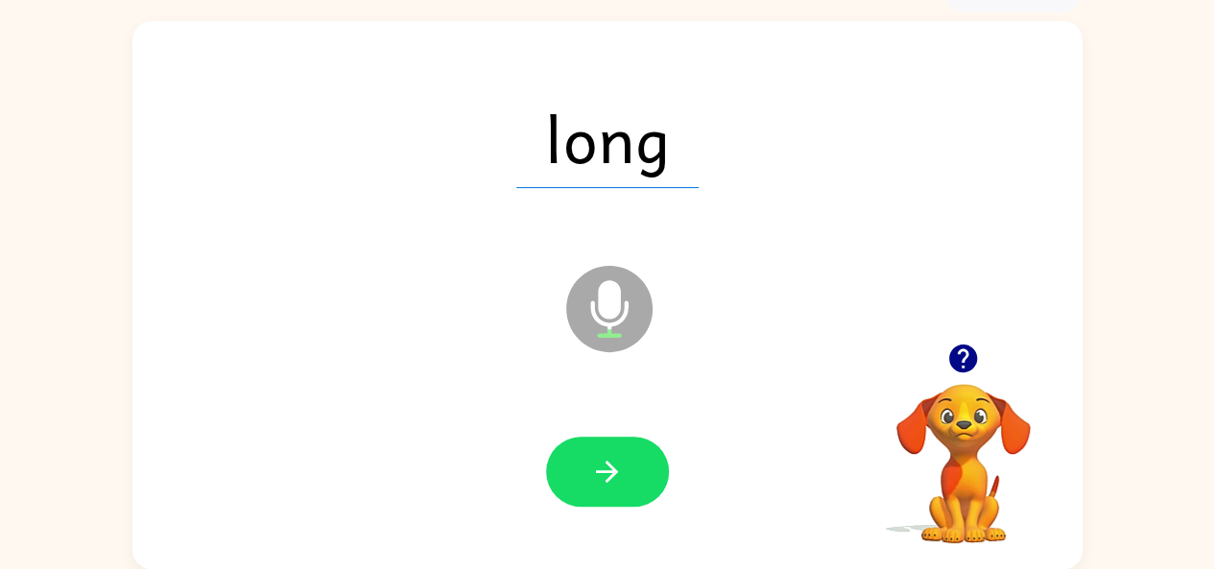
click at [610, 467] on icon "button" at bounding box center [607, 472] width 34 height 34
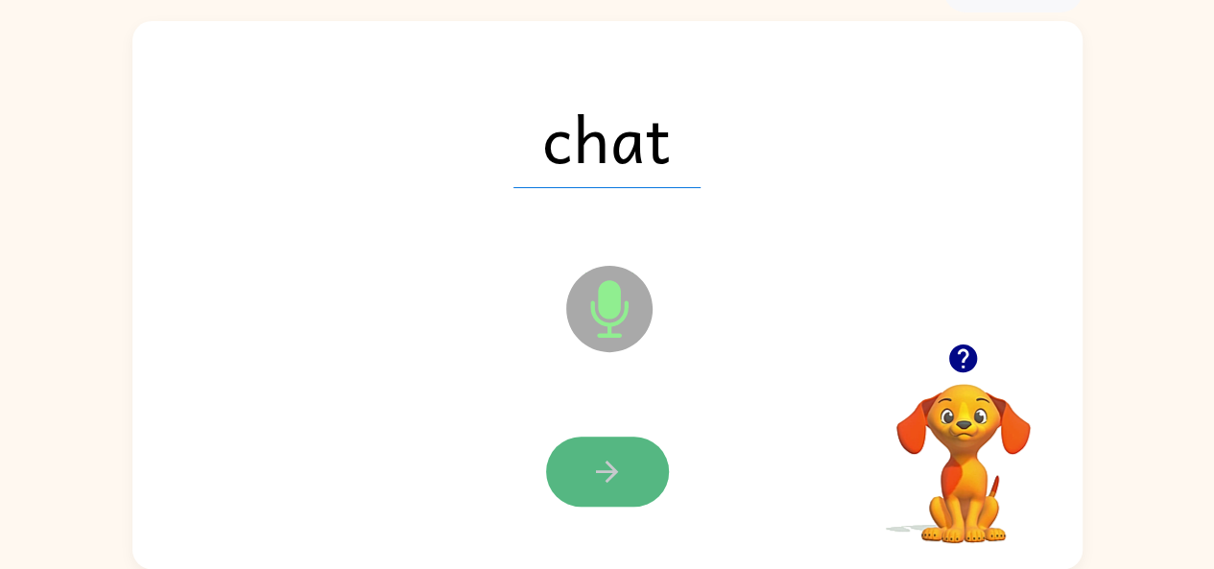
click at [611, 465] on icon "button" at bounding box center [607, 472] width 34 height 34
drag, startPoint x: 596, startPoint y: 485, endPoint x: 613, endPoint y: 487, distance: 17.4
click at [613, 487] on icon "button" at bounding box center [607, 472] width 34 height 34
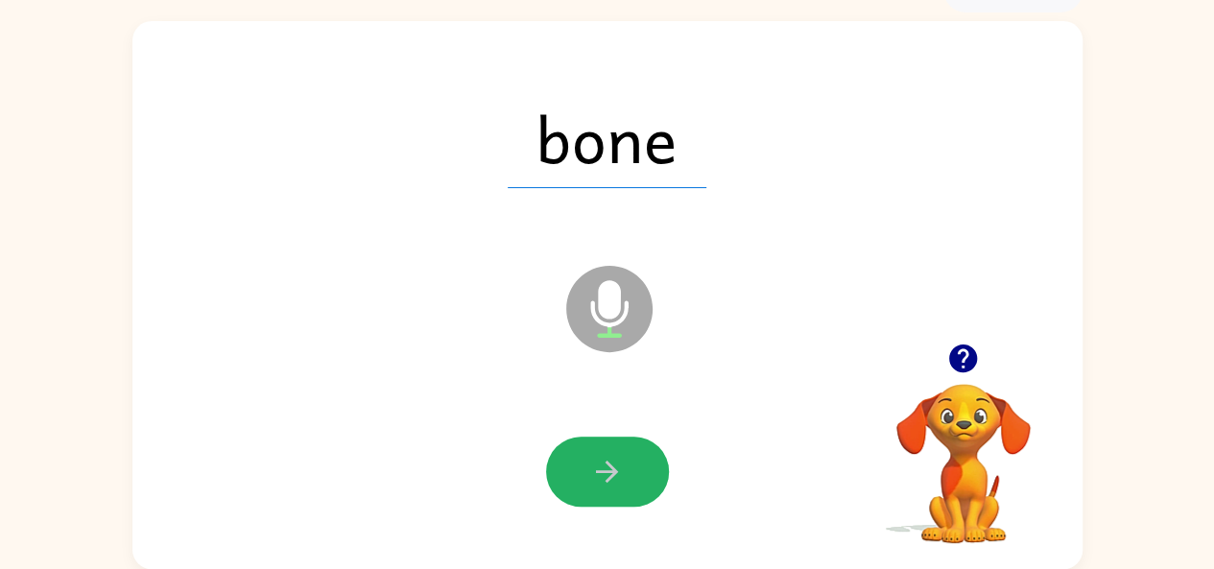
click at [613, 487] on icon "button" at bounding box center [607, 472] width 34 height 34
drag, startPoint x: 613, startPoint y: 487, endPoint x: 601, endPoint y: 481, distance: 13.7
click at [607, 483] on icon "button" at bounding box center [607, 472] width 34 height 34
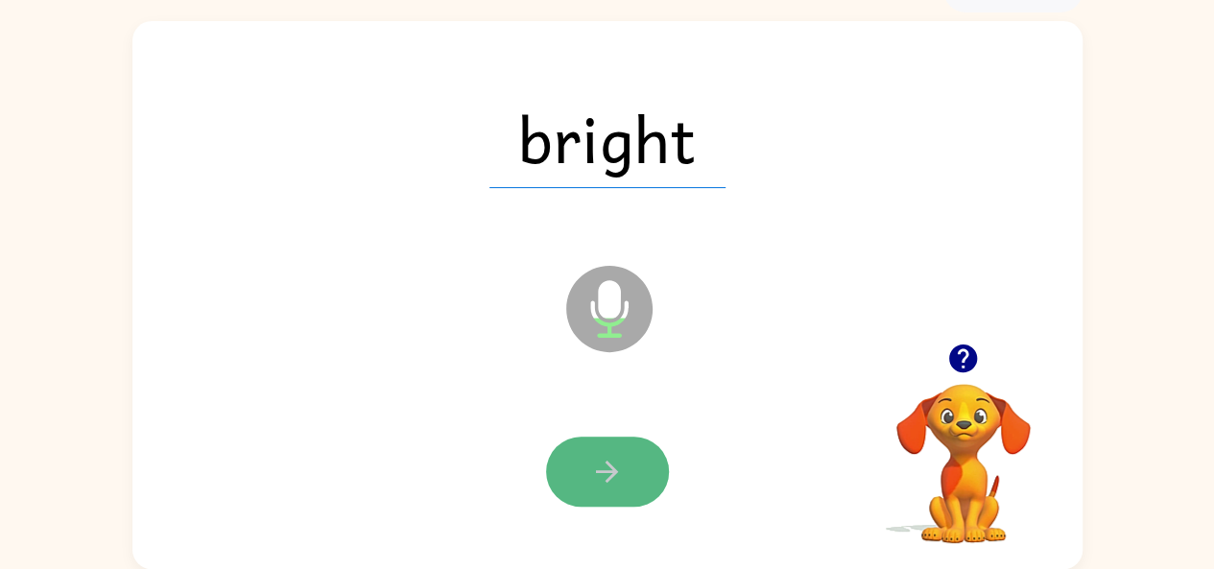
click at [623, 485] on icon "button" at bounding box center [607, 472] width 34 height 34
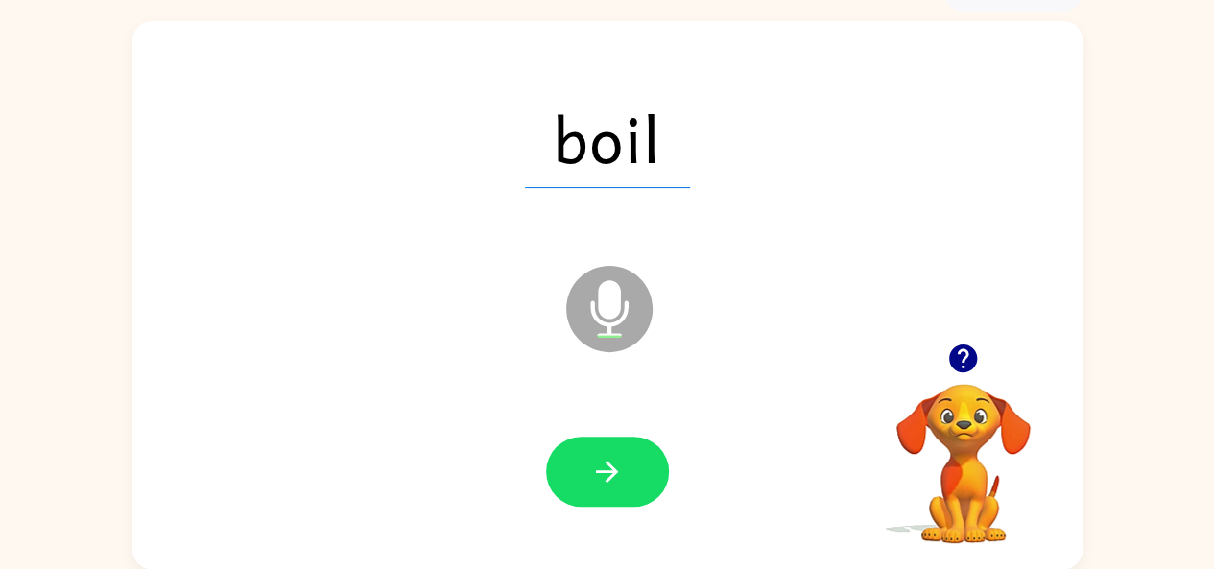
click at [612, 477] on icon "button" at bounding box center [607, 472] width 34 height 34
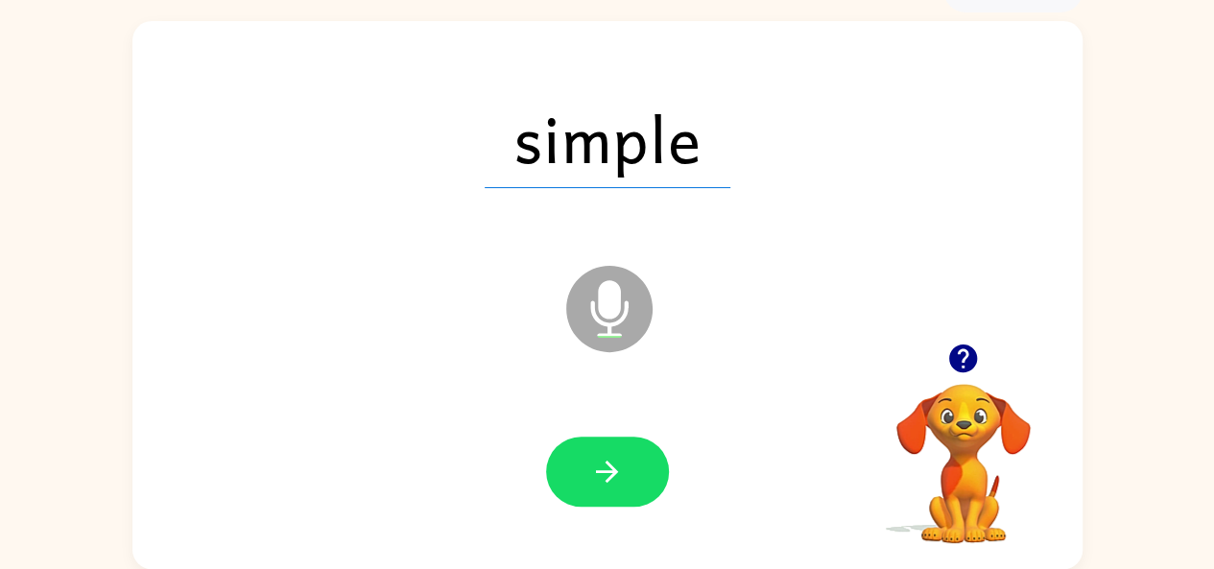
click at [612, 477] on icon "button" at bounding box center [607, 472] width 34 height 34
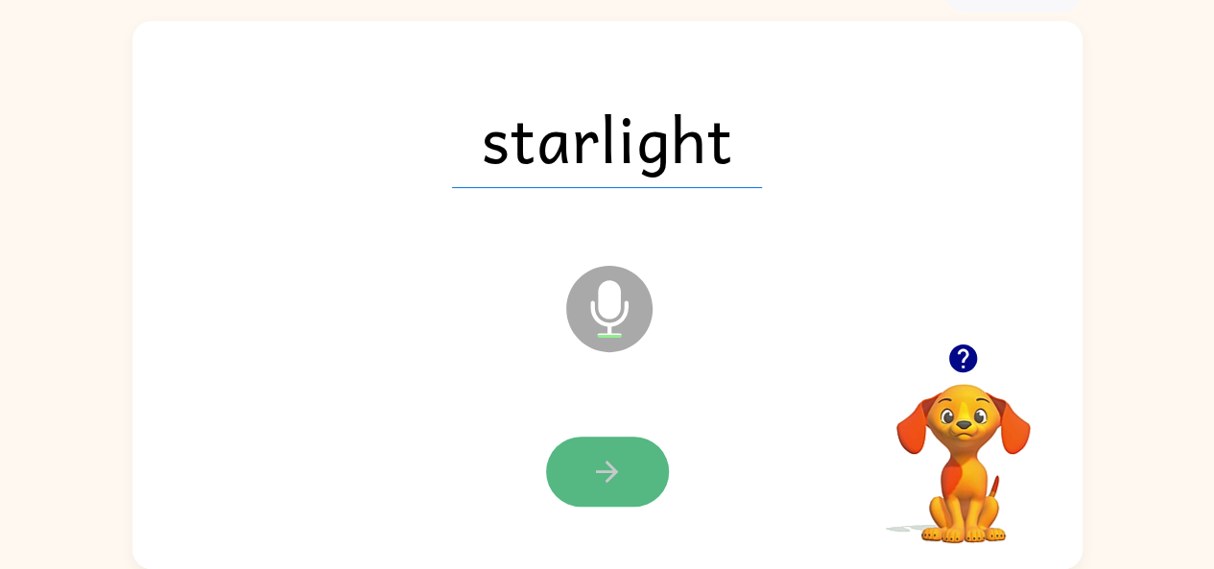
click at [623, 462] on icon "button" at bounding box center [607, 472] width 34 height 34
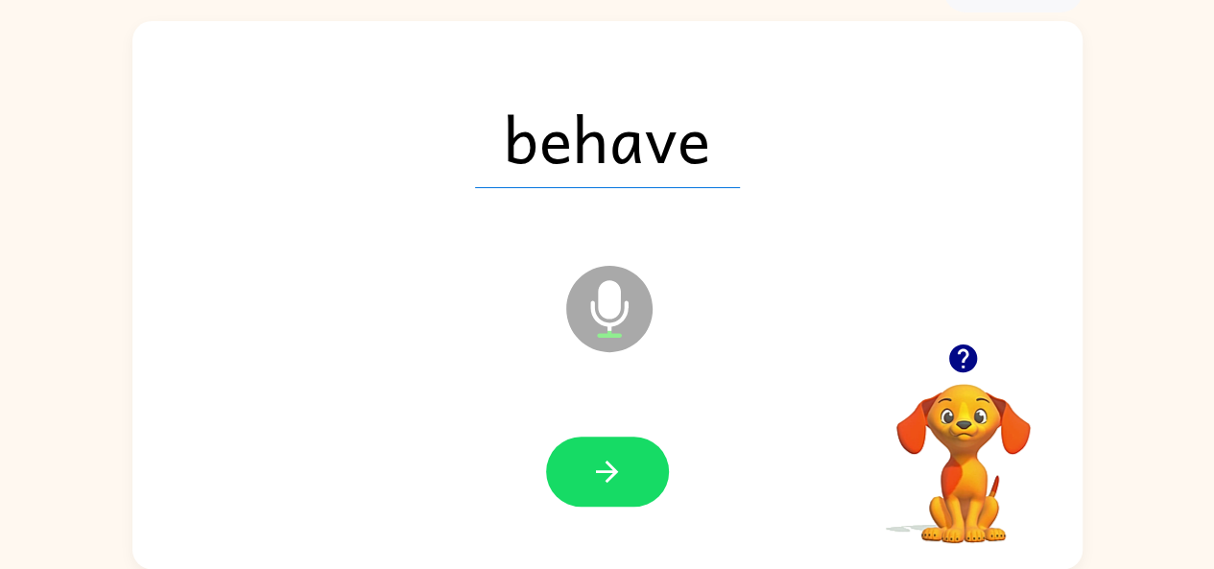
drag, startPoint x: 623, startPoint y: 462, endPoint x: 672, endPoint y: 393, distance: 84.7
click at [662, 404] on div "behave Microphone The Microphone is here when it is your turn to talk" at bounding box center [607, 295] width 950 height 548
click at [413, 268] on div "Microphone The Microphone is here when it is your turn to talk" at bounding box center [562, 261] width 820 height 69
drag, startPoint x: 409, startPoint y: 329, endPoint x: 311, endPoint y: 448, distance: 154.1
click at [320, 437] on div "behave Microphone The Microphone is here when it is your turn to talk" at bounding box center [607, 295] width 950 height 548
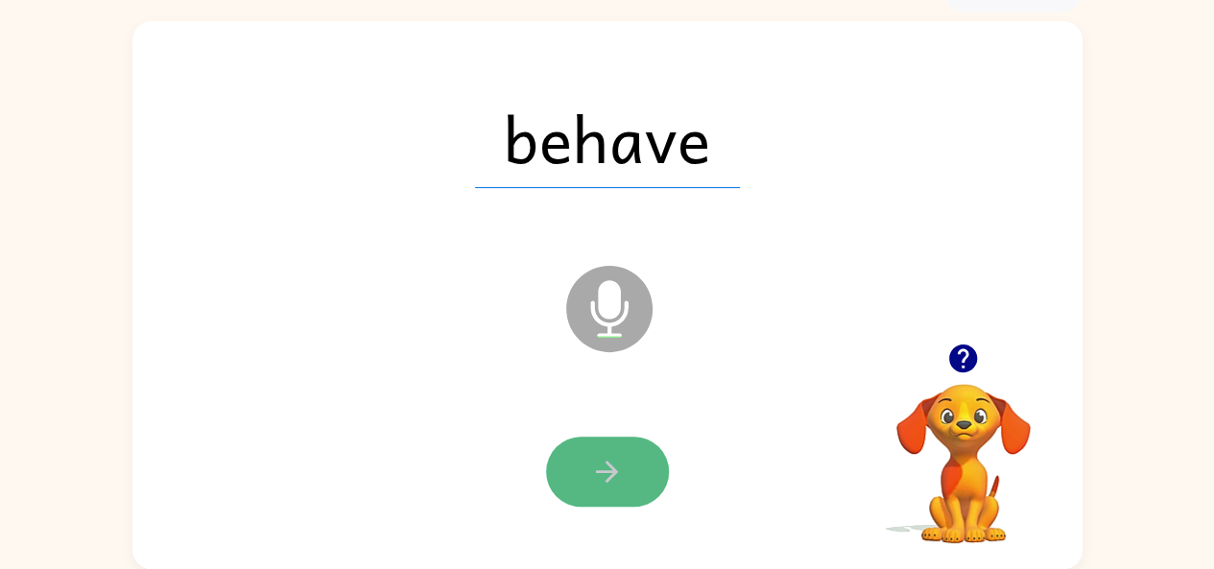
click at [603, 448] on button "button" at bounding box center [607, 472] width 123 height 70
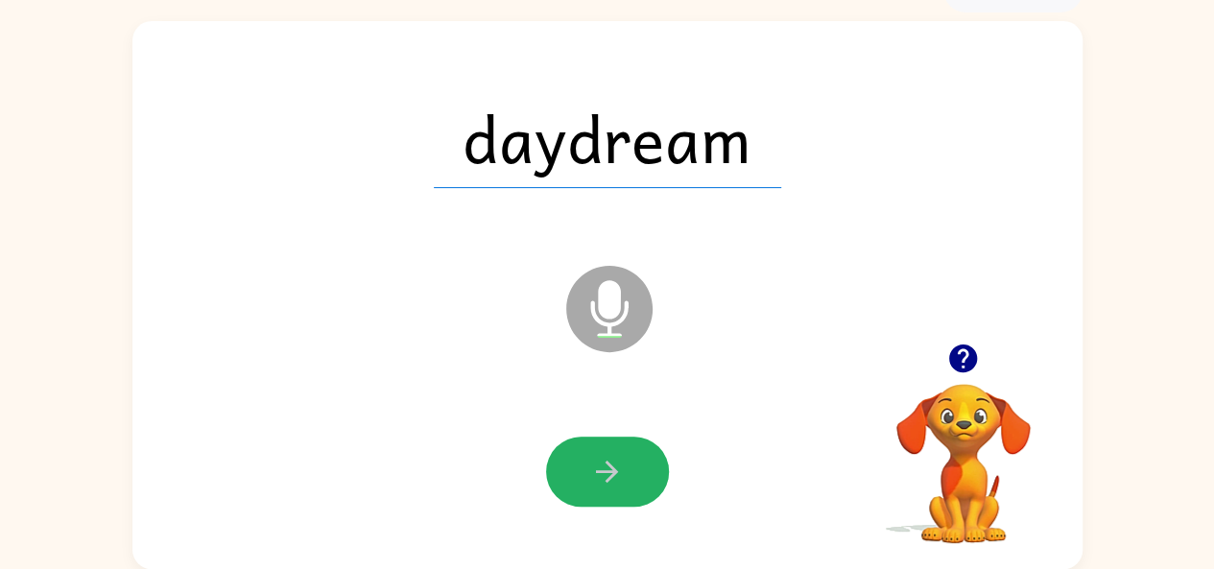
click at [605, 447] on button "button" at bounding box center [607, 472] width 123 height 70
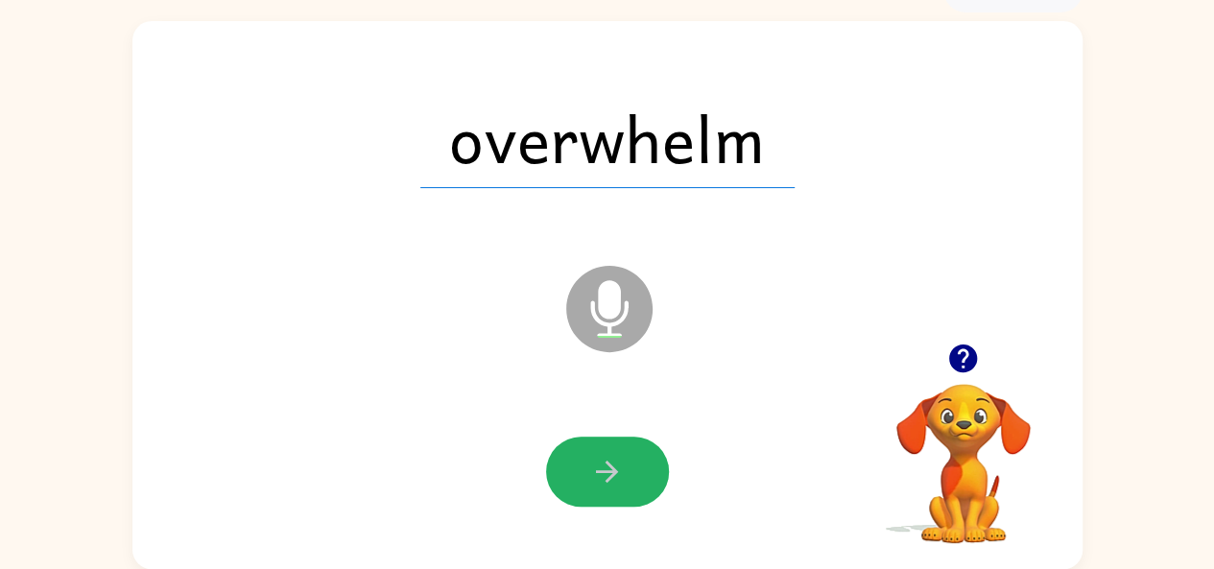
click at [605, 447] on button "button" at bounding box center [607, 472] width 123 height 70
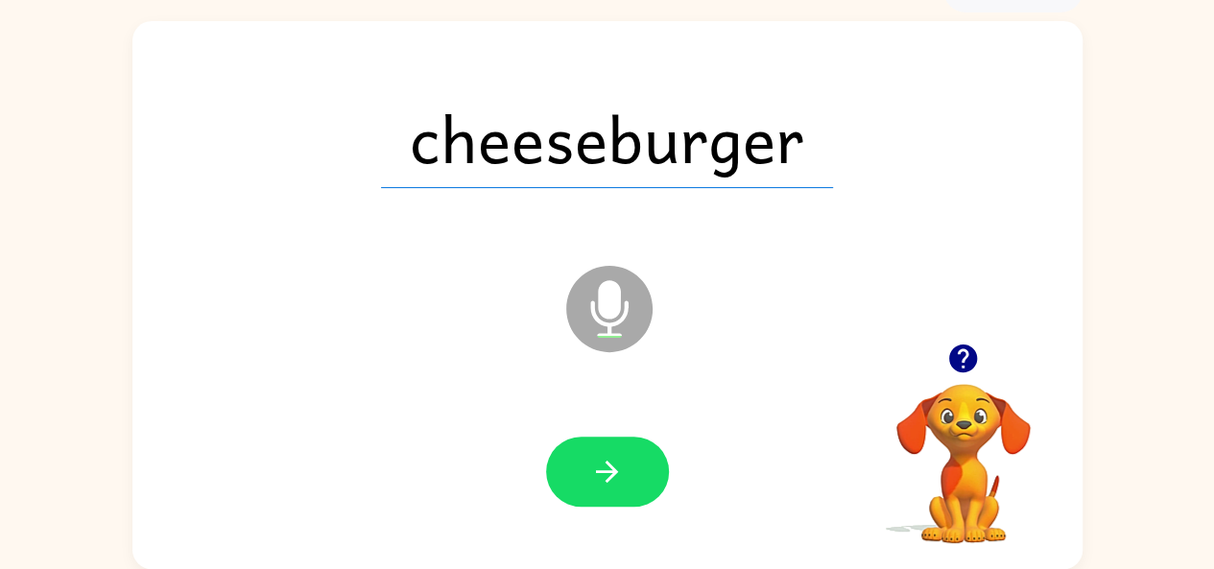
drag, startPoint x: 605, startPoint y: 447, endPoint x: 625, endPoint y: 462, distance: 24.8
click at [625, 462] on button "button" at bounding box center [607, 472] width 123 height 70
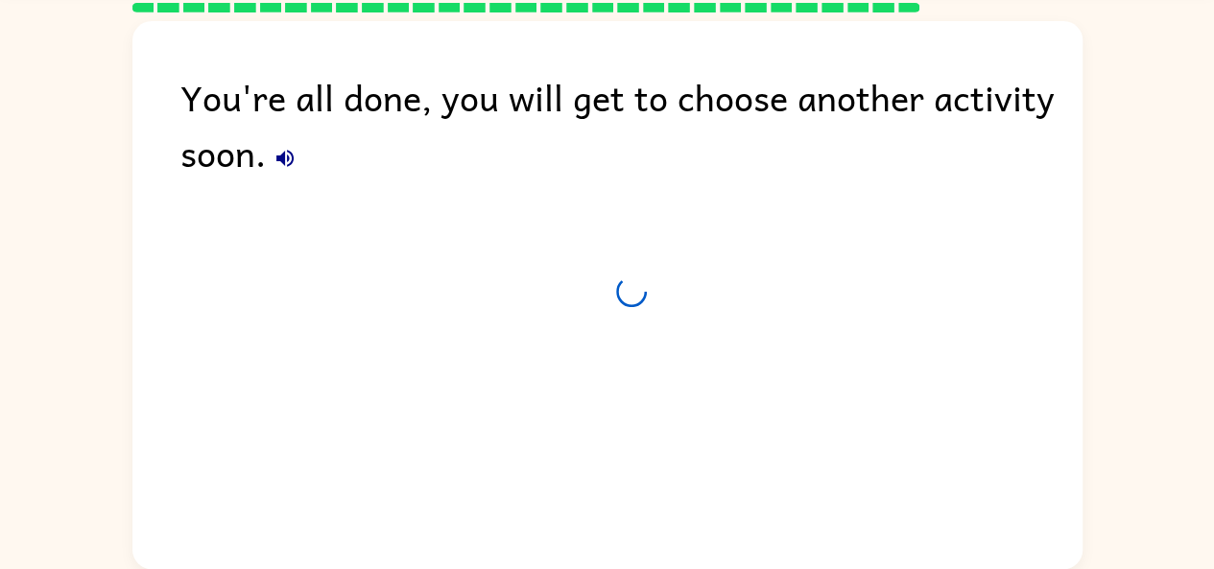
scroll to position [71, 0]
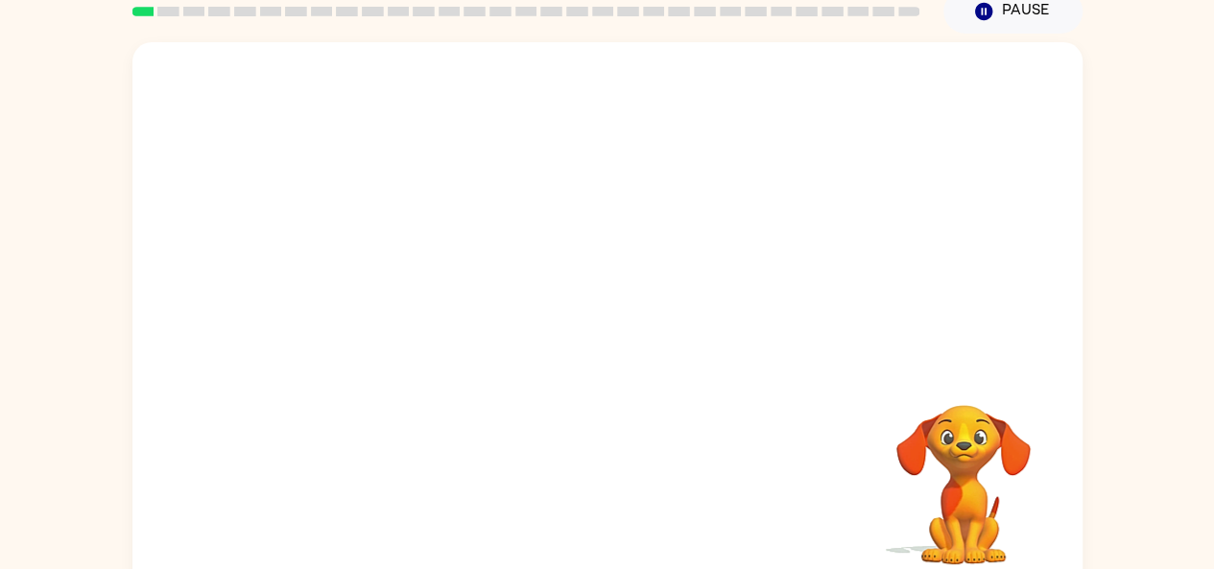
scroll to position [106, 0]
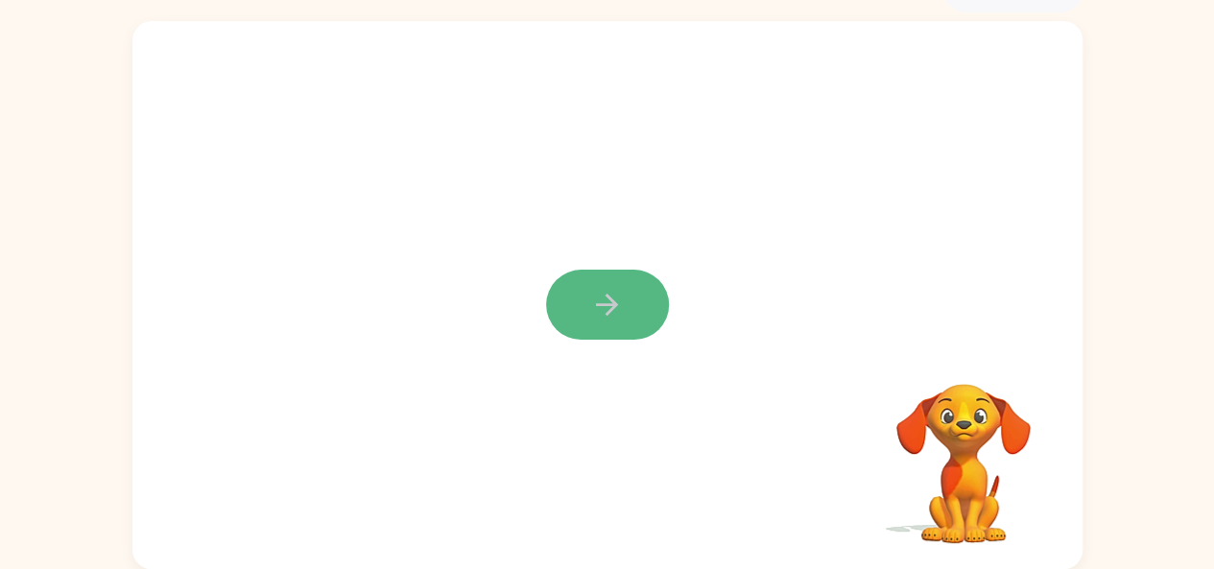
click at [648, 288] on button "button" at bounding box center [607, 305] width 123 height 70
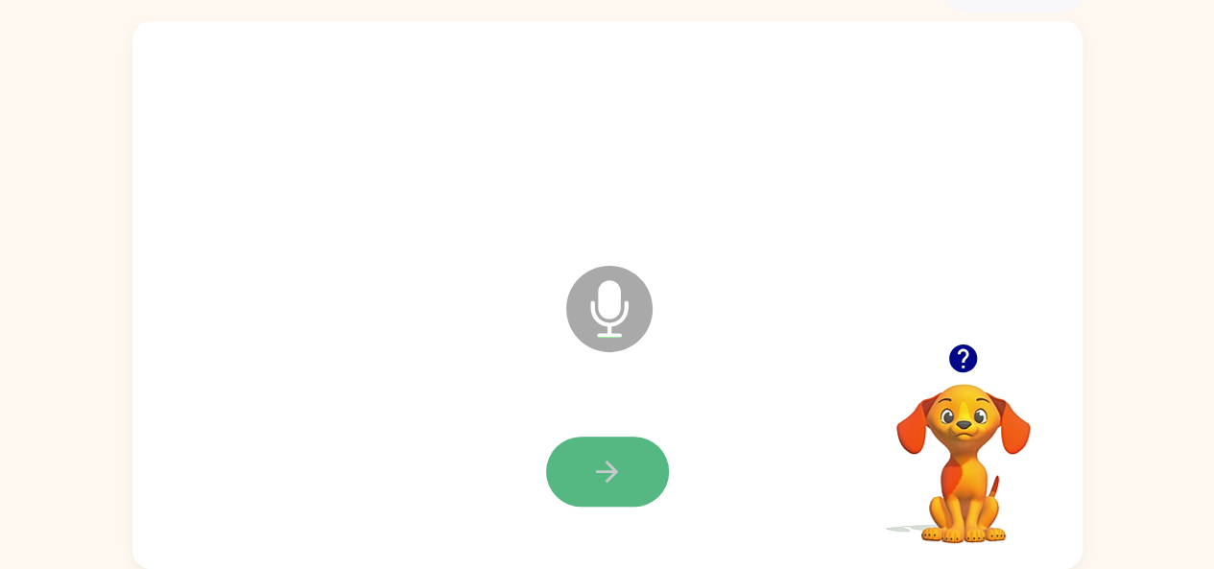
click at [587, 457] on button "button" at bounding box center [607, 472] width 123 height 70
click at [615, 469] on icon "button" at bounding box center [607, 472] width 22 height 22
click at [594, 456] on icon "button" at bounding box center [607, 472] width 34 height 34
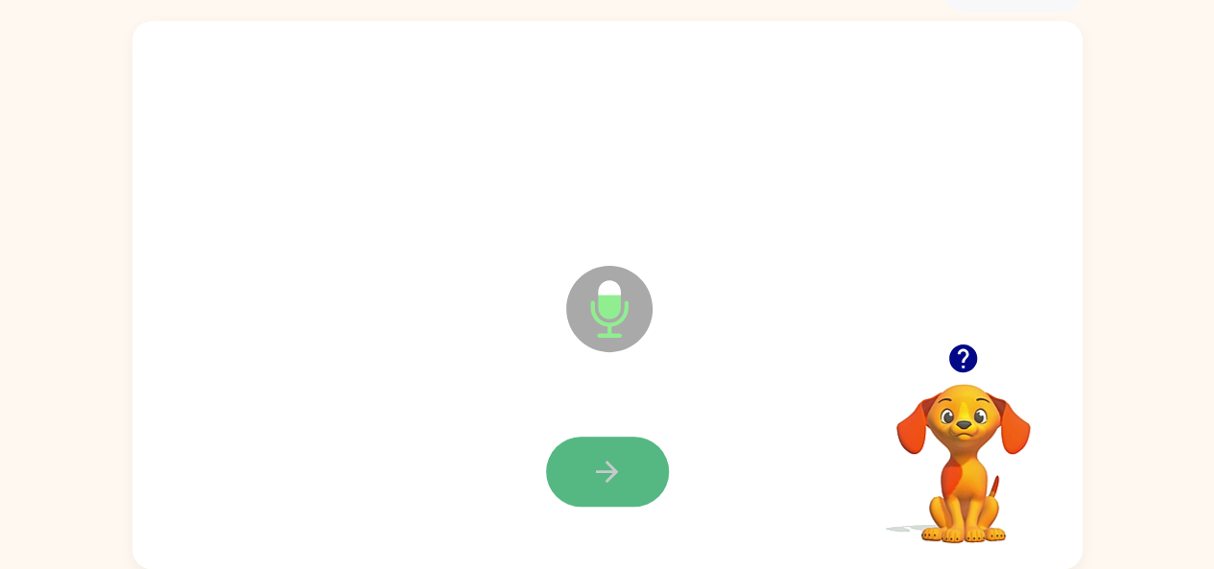
click at [586, 471] on button "button" at bounding box center [607, 472] width 123 height 70
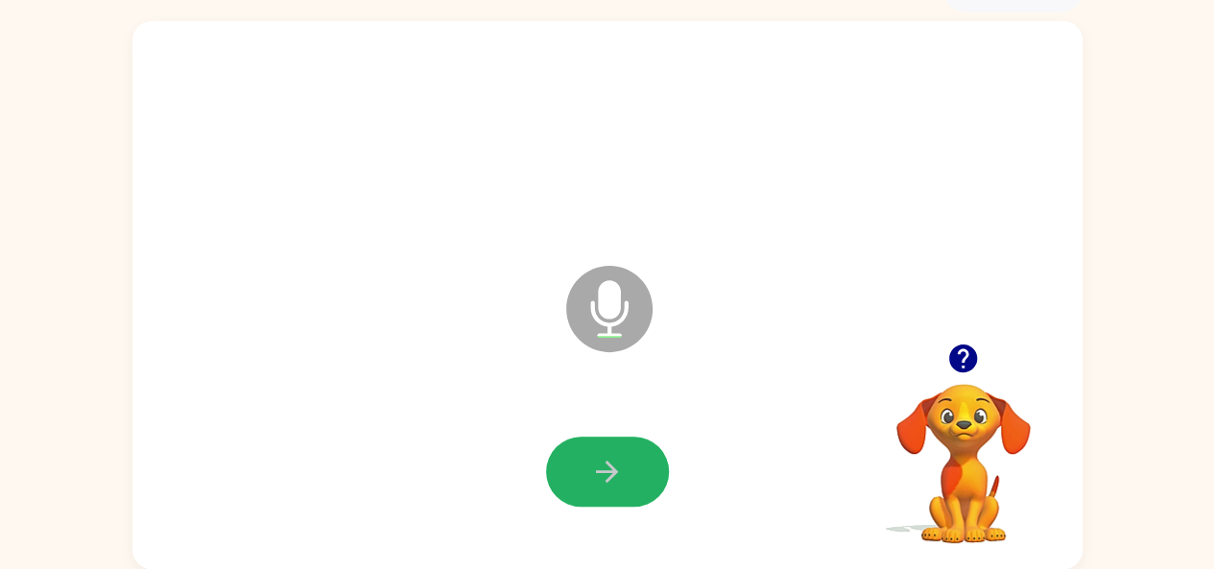
click at [586, 471] on button "button" at bounding box center [607, 472] width 123 height 70
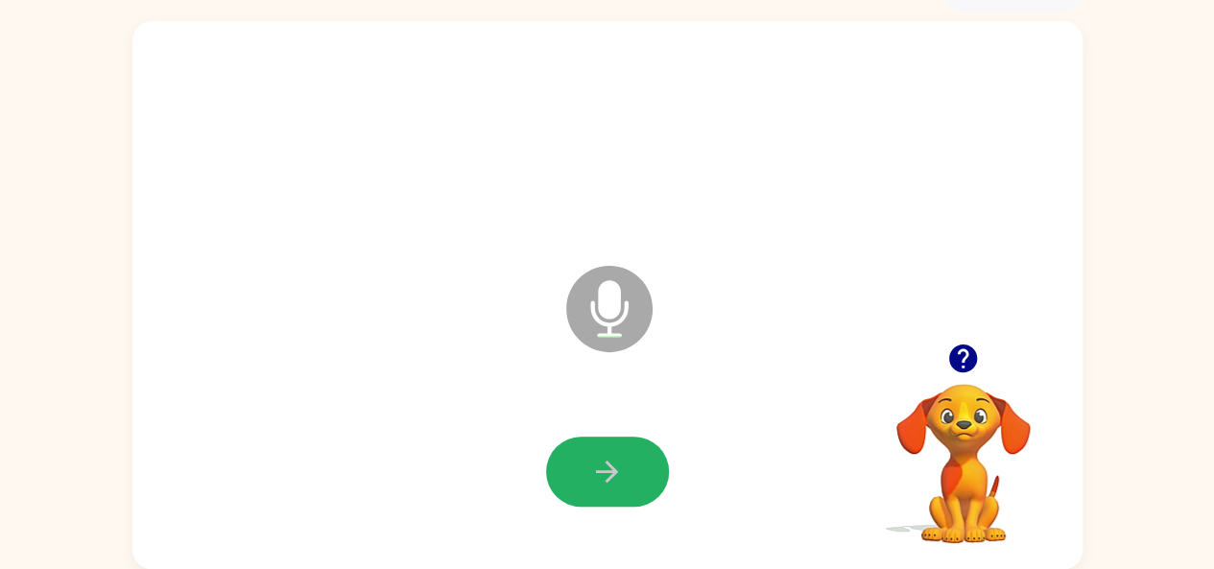
click at [598, 461] on icon "button" at bounding box center [607, 472] width 34 height 34
click at [599, 460] on icon "button" at bounding box center [607, 472] width 34 height 34
click at [627, 458] on button "button" at bounding box center [607, 472] width 123 height 70
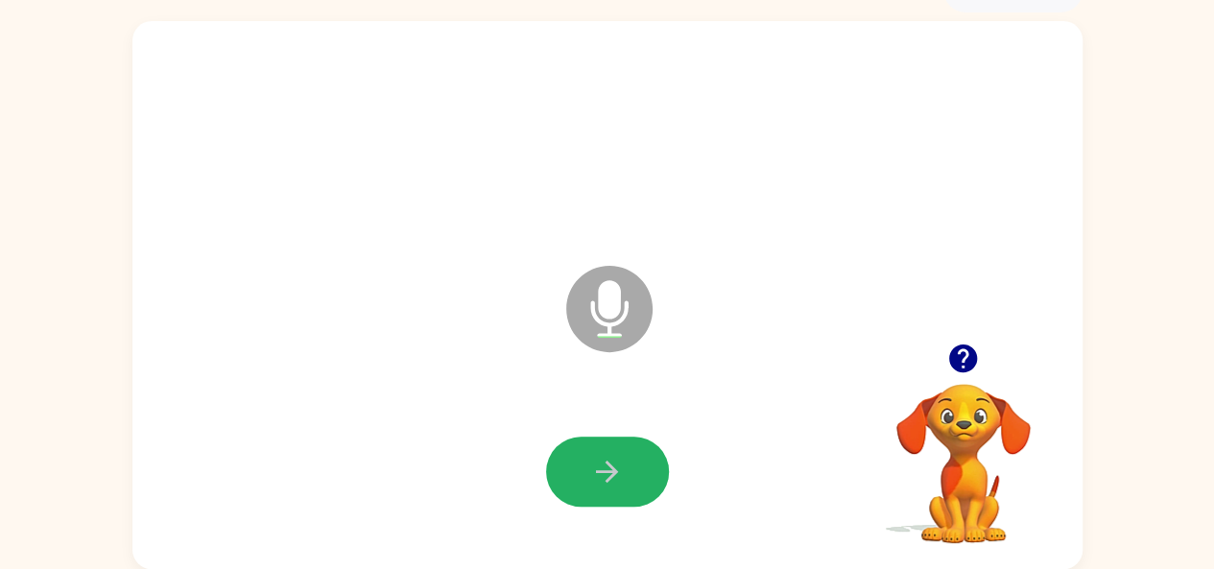
click at [627, 458] on button "button" at bounding box center [607, 472] width 123 height 70
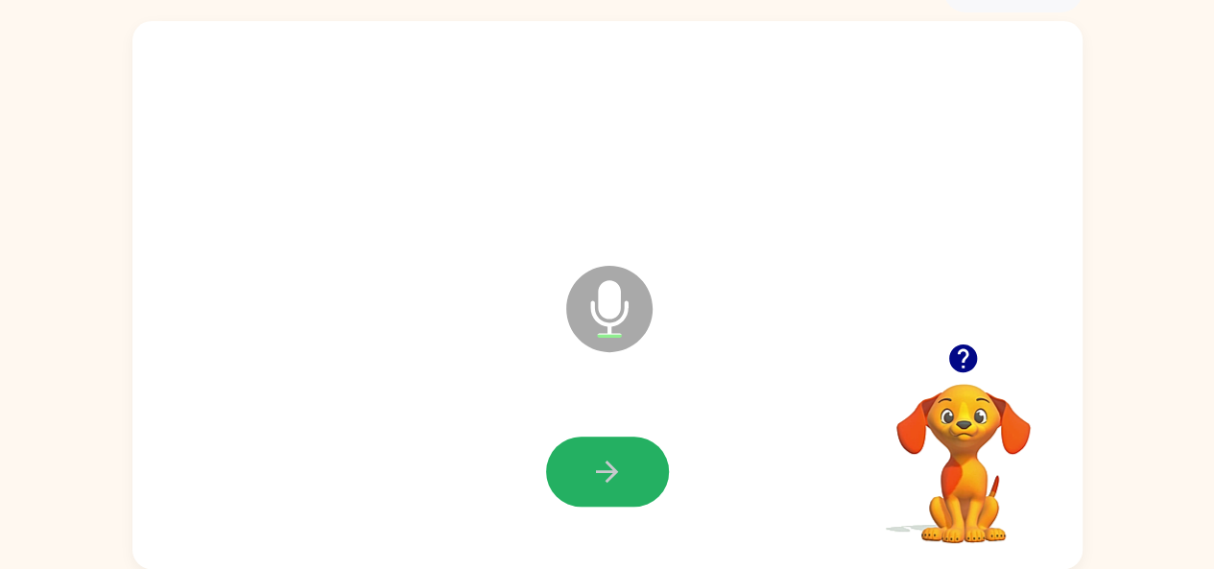
click at [627, 458] on button "button" at bounding box center [607, 472] width 123 height 70
click at [628, 443] on button "button" at bounding box center [607, 472] width 123 height 70
click at [605, 468] on icon "button" at bounding box center [607, 472] width 34 height 34
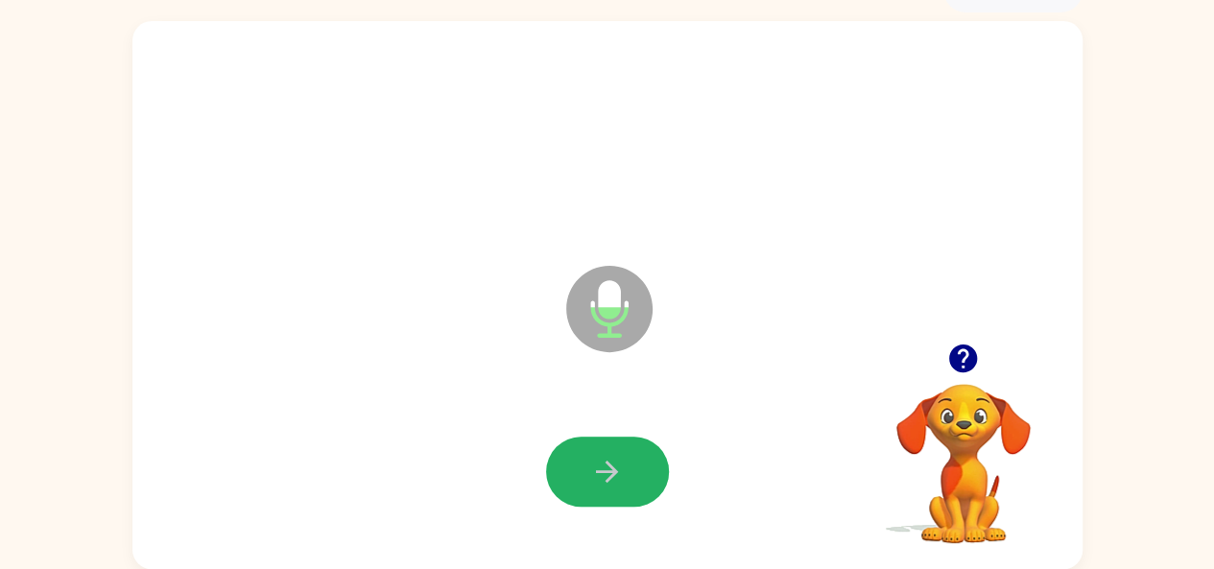
click at [605, 468] on icon "button" at bounding box center [607, 472] width 34 height 34
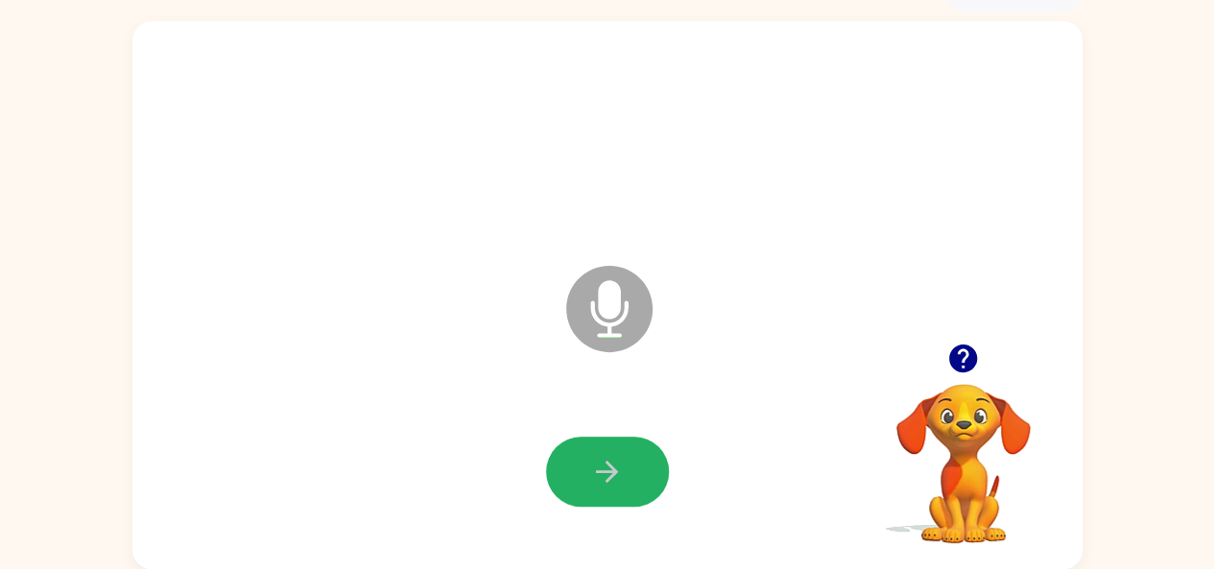
click at [605, 468] on icon "button" at bounding box center [607, 472] width 34 height 34
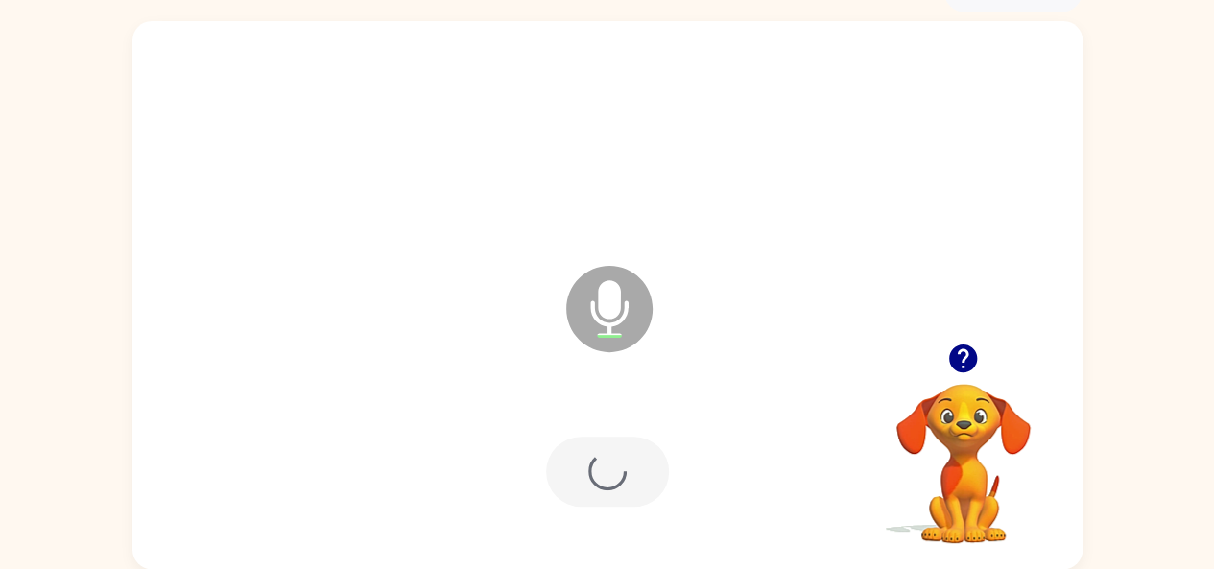
click at [605, 468] on div at bounding box center [607, 472] width 123 height 70
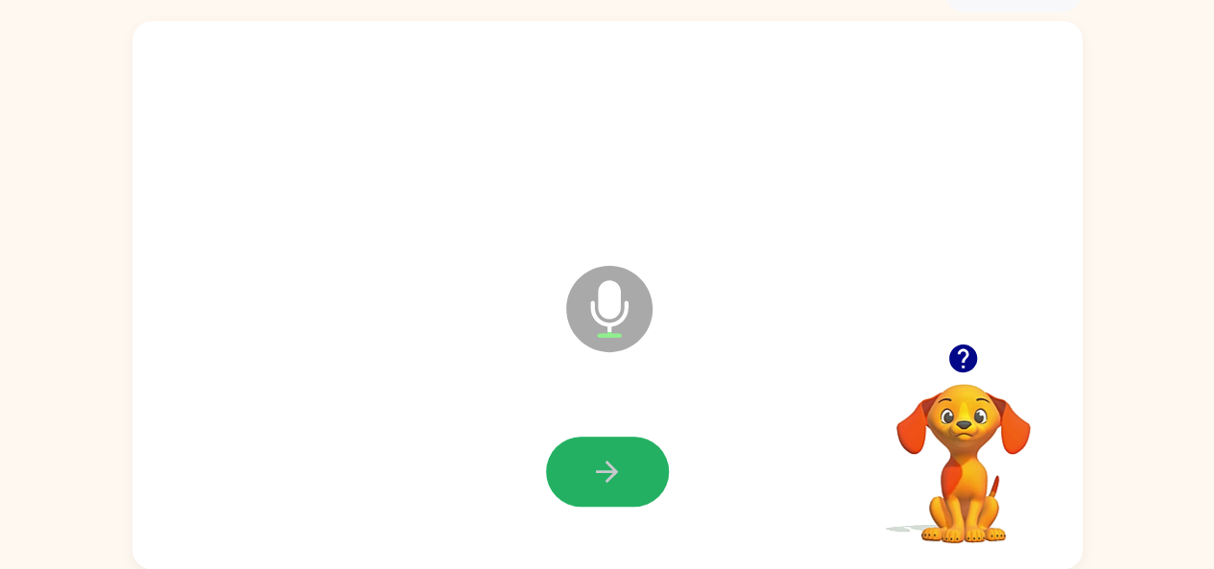
click at [605, 468] on icon "button" at bounding box center [607, 472] width 34 height 34
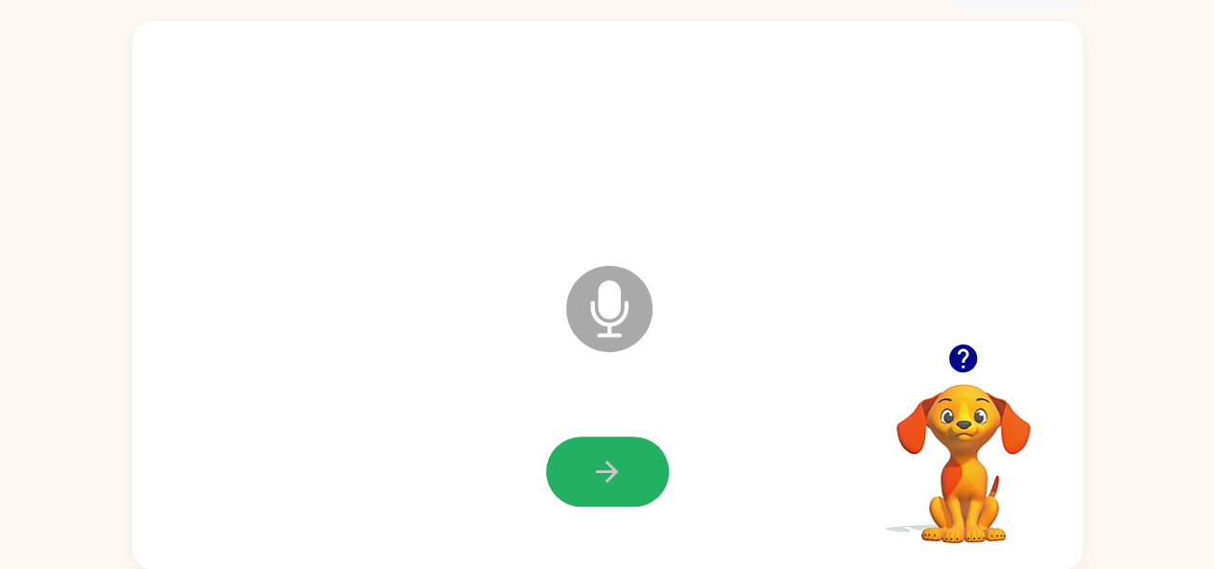
click at [605, 468] on icon "button" at bounding box center [607, 472] width 34 height 34
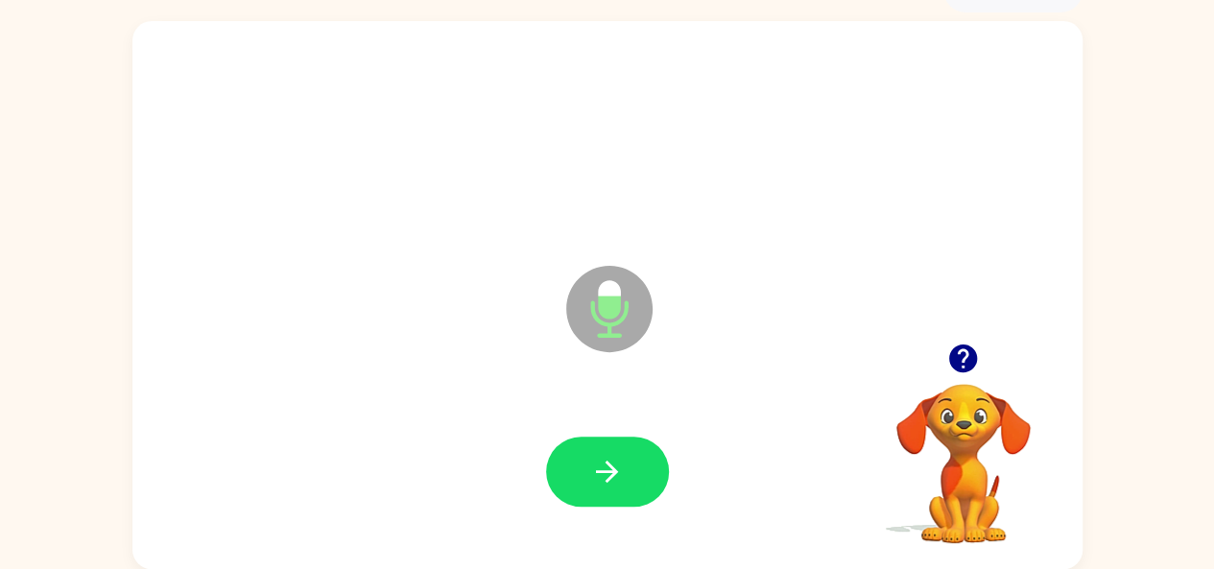
click at [605, 468] on icon "button" at bounding box center [607, 472] width 34 height 34
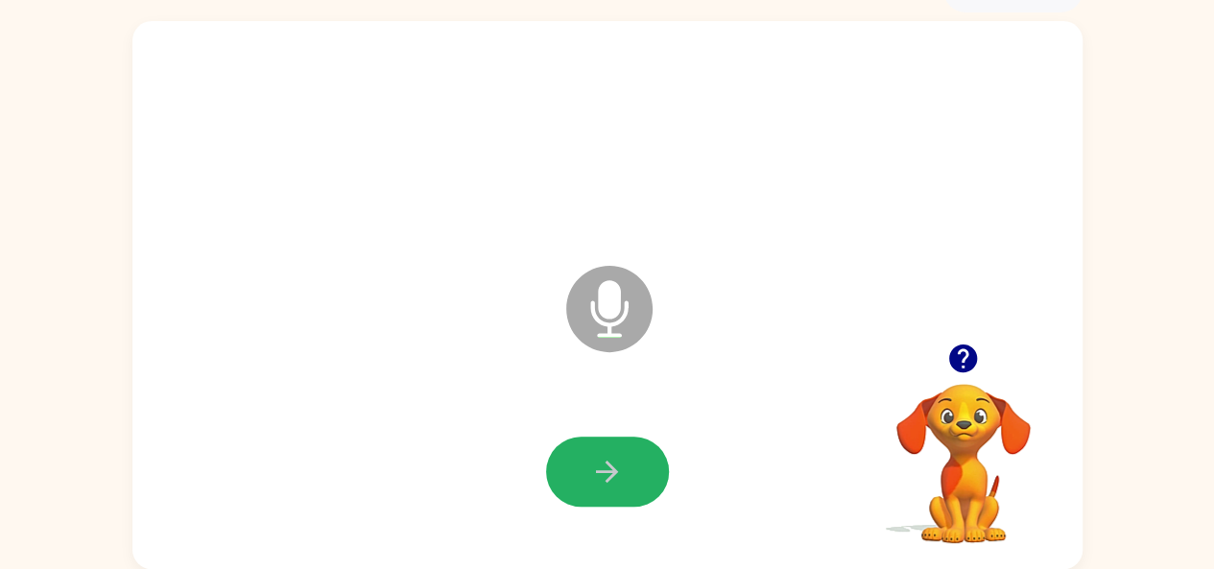
click at [605, 468] on icon "button" at bounding box center [607, 472] width 34 height 34
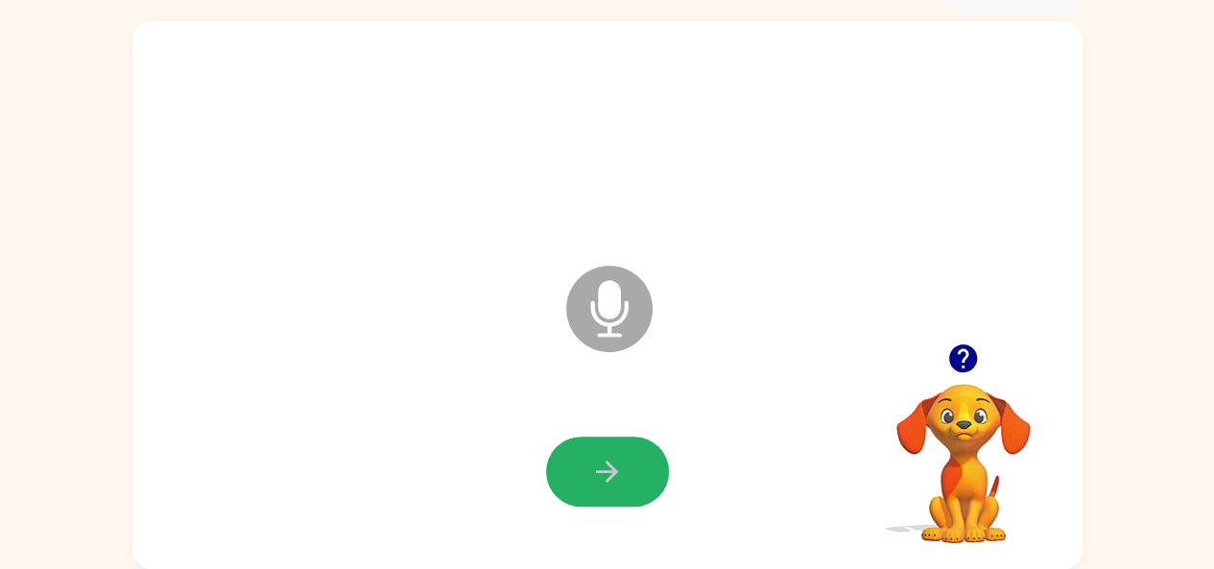
click at [605, 468] on icon "button" at bounding box center [607, 472] width 34 height 34
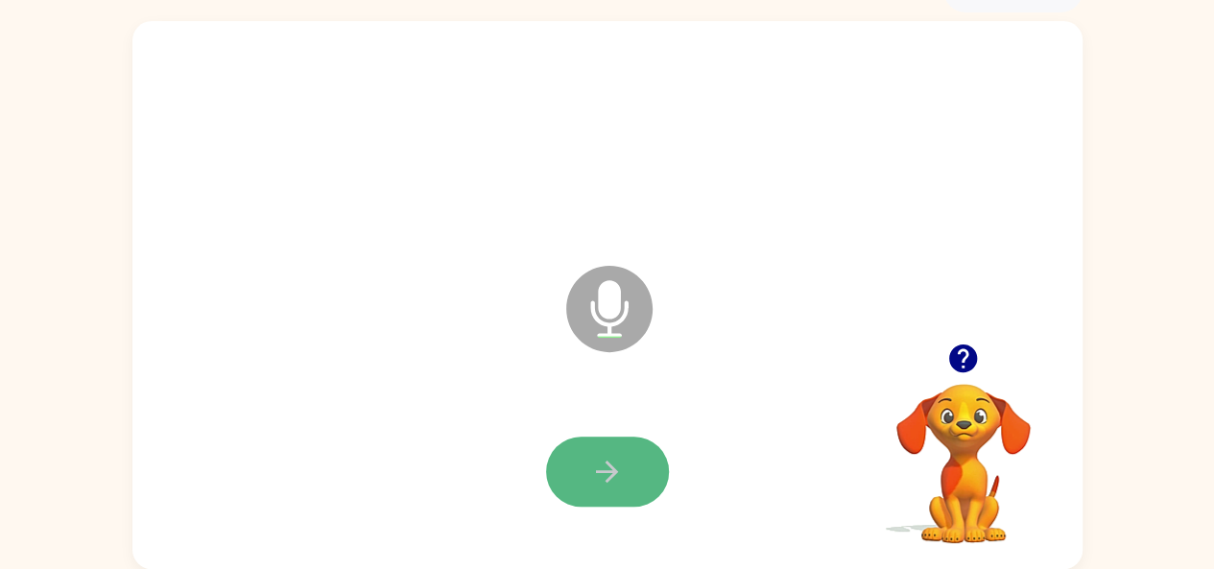
click at [605, 468] on icon "button" at bounding box center [607, 472] width 34 height 34
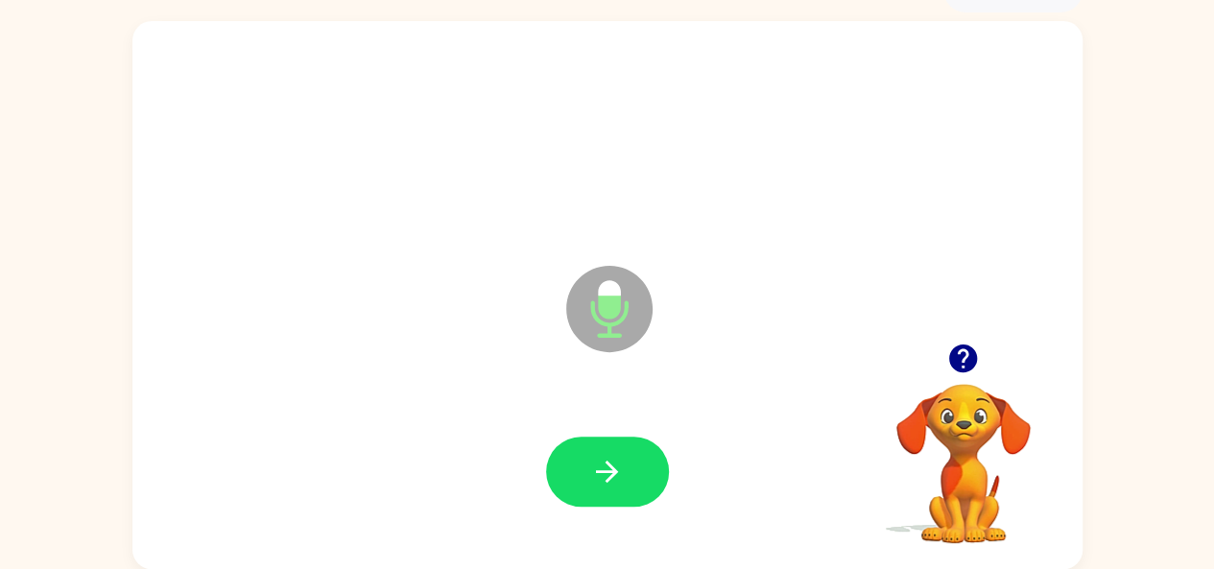
click at [605, 468] on icon "button" at bounding box center [607, 472] width 34 height 34
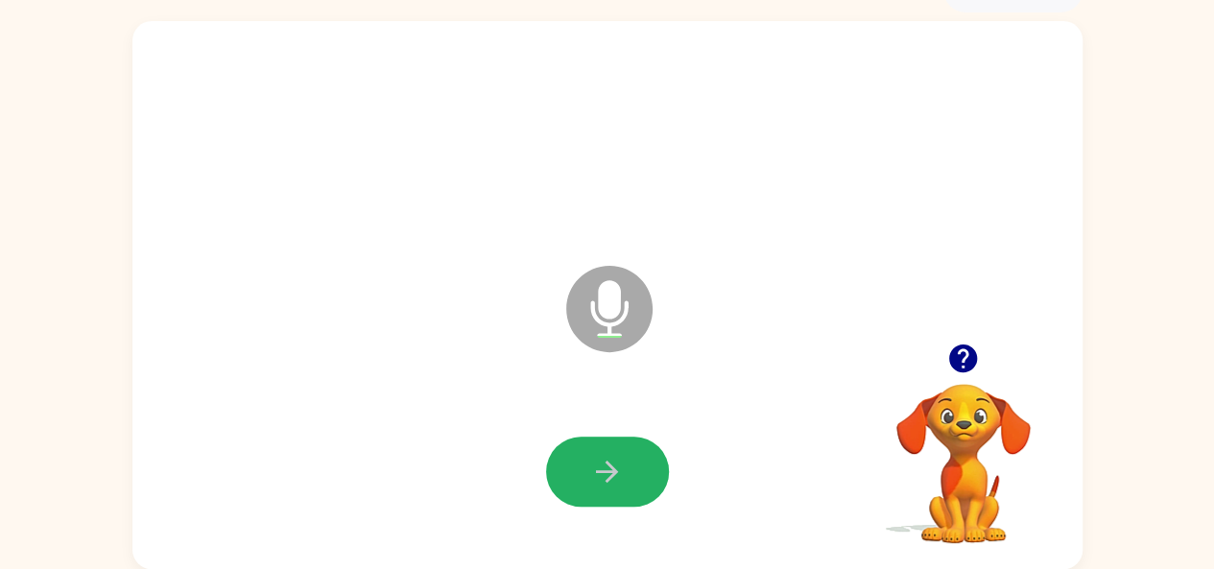
click at [605, 468] on icon "button" at bounding box center [607, 472] width 34 height 34
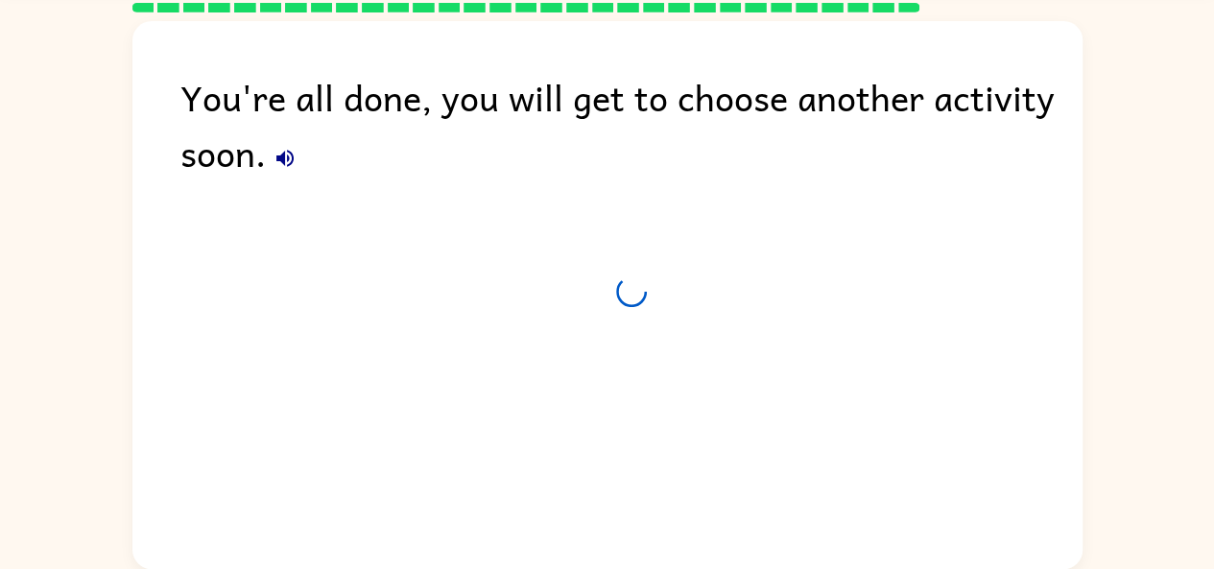
scroll to position [71, 0]
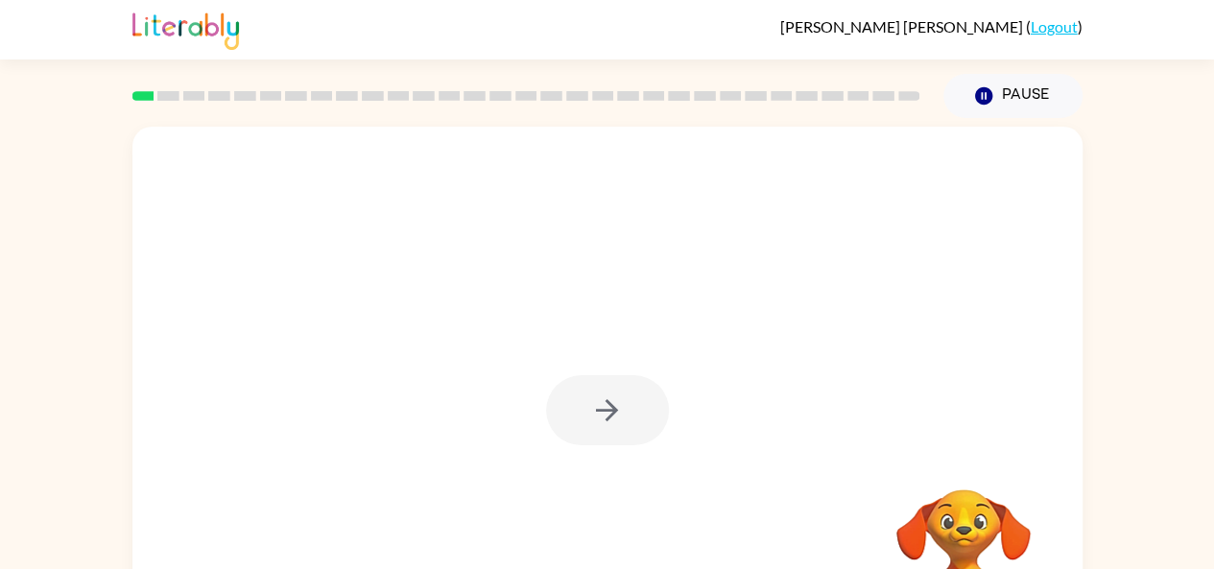
scroll to position [106, 0]
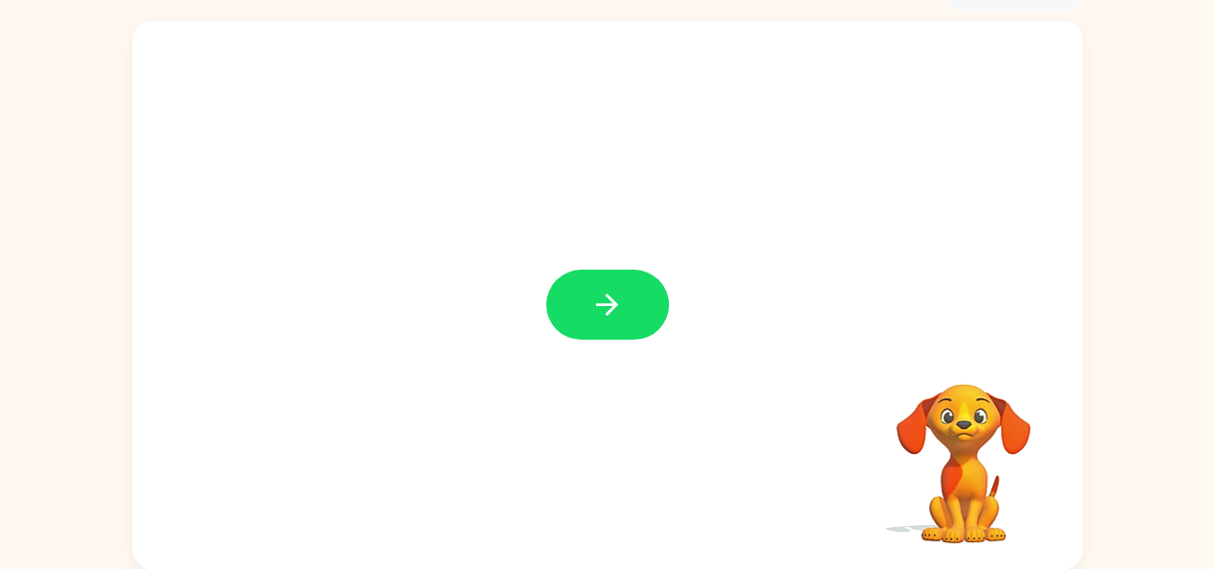
click at [535, 270] on div at bounding box center [607, 295] width 950 height 548
click at [597, 293] on icon "button" at bounding box center [607, 305] width 34 height 34
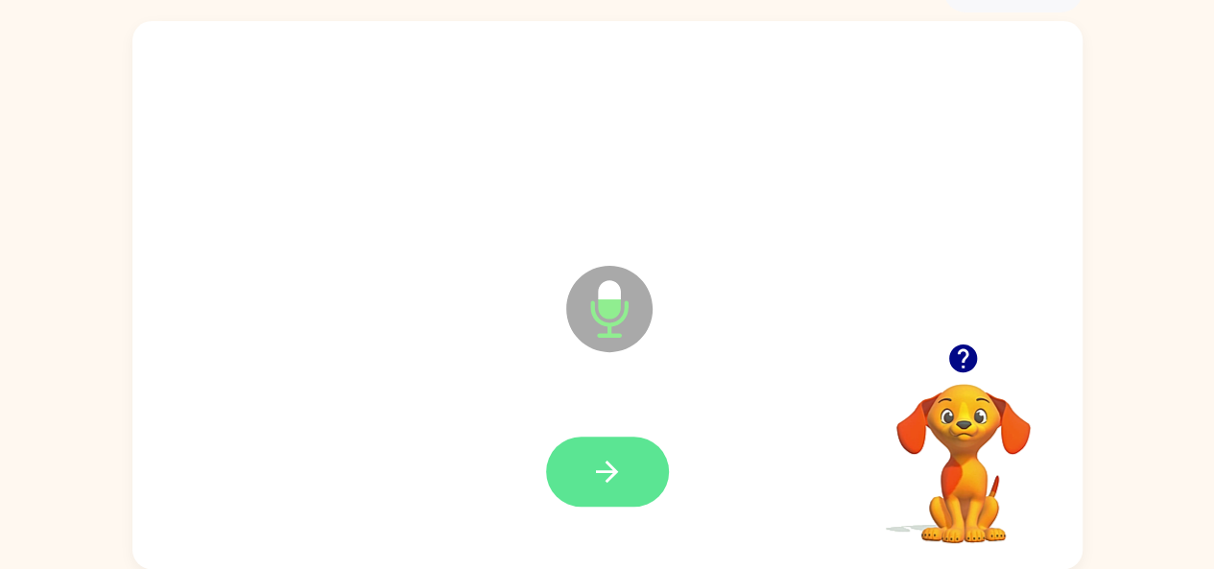
click at [605, 459] on icon "button" at bounding box center [607, 472] width 34 height 34
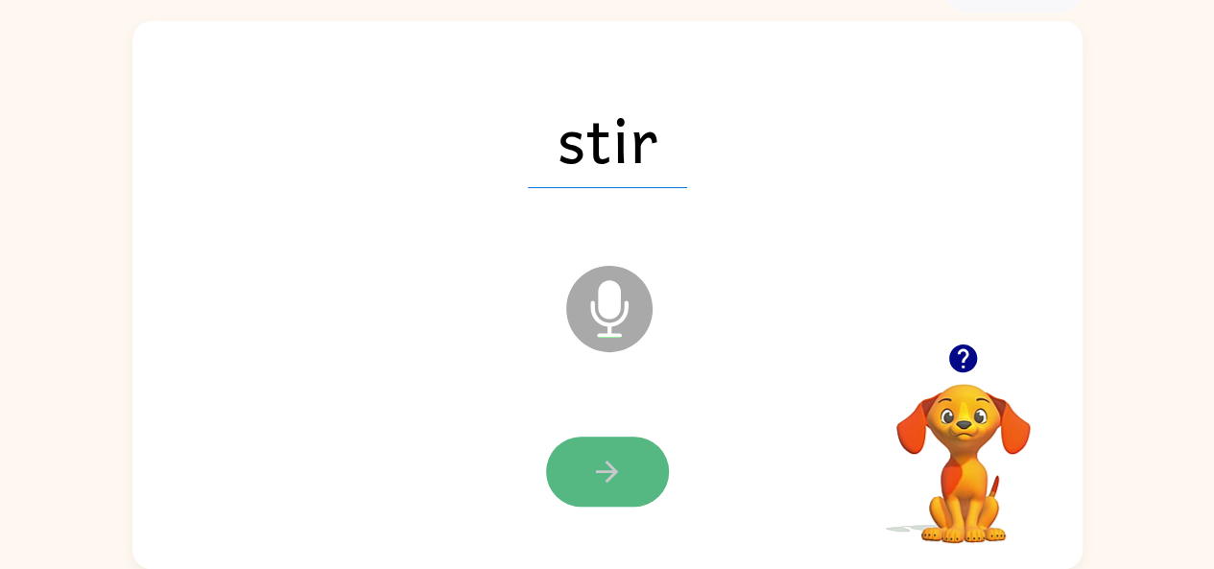
click at [587, 452] on button "button" at bounding box center [607, 472] width 123 height 70
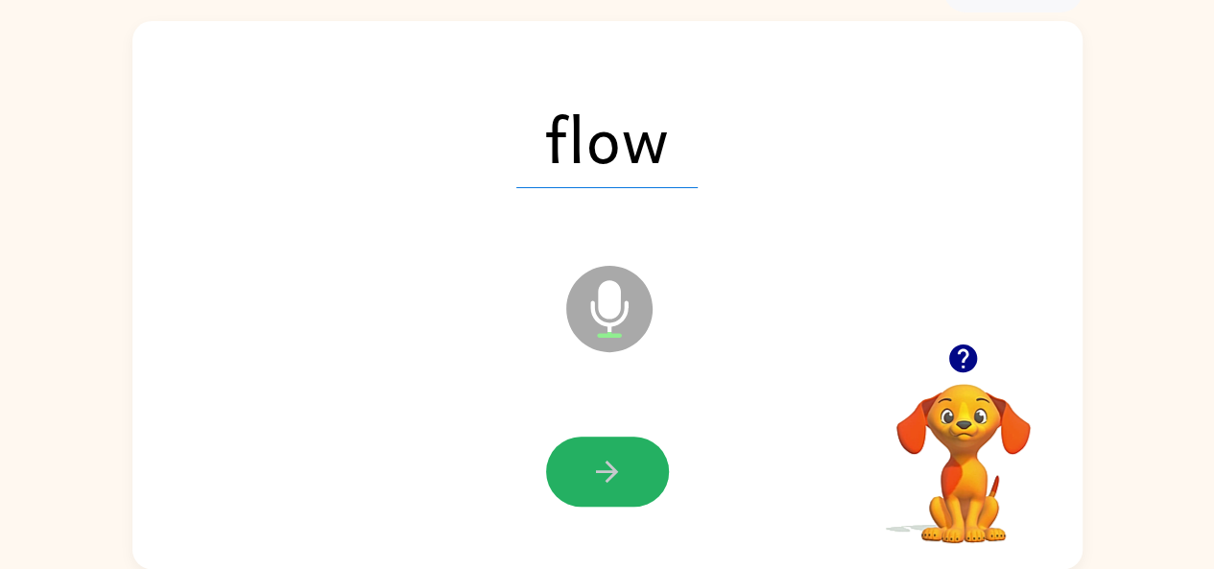
click at [591, 460] on icon "button" at bounding box center [607, 472] width 34 height 34
click at [624, 452] on button "button" at bounding box center [607, 472] width 123 height 70
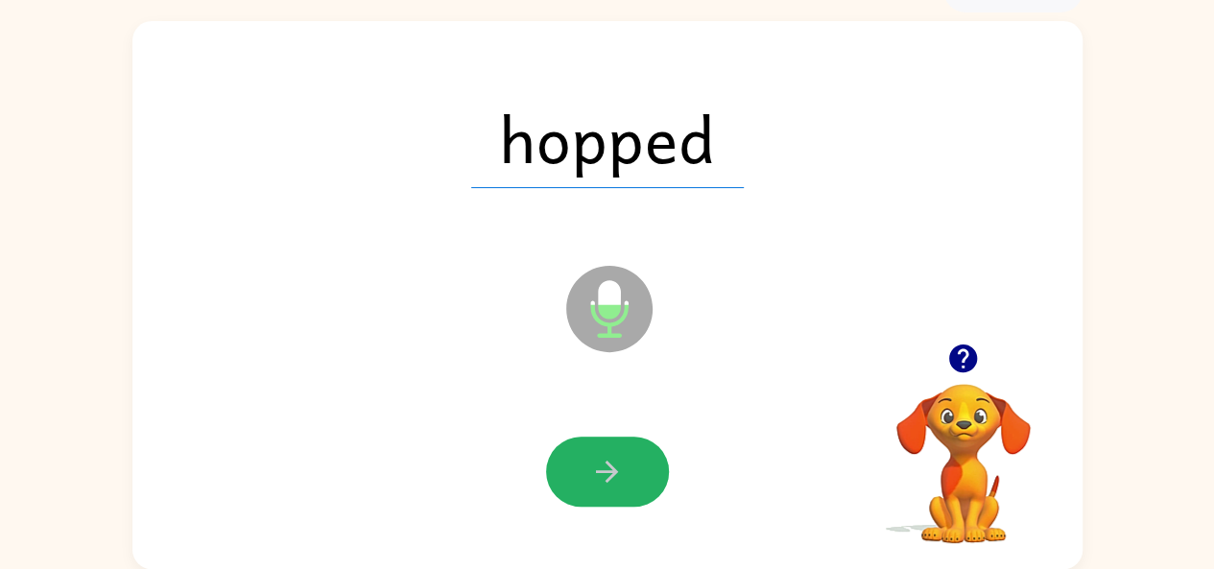
click at [624, 452] on button "button" at bounding box center [607, 472] width 123 height 70
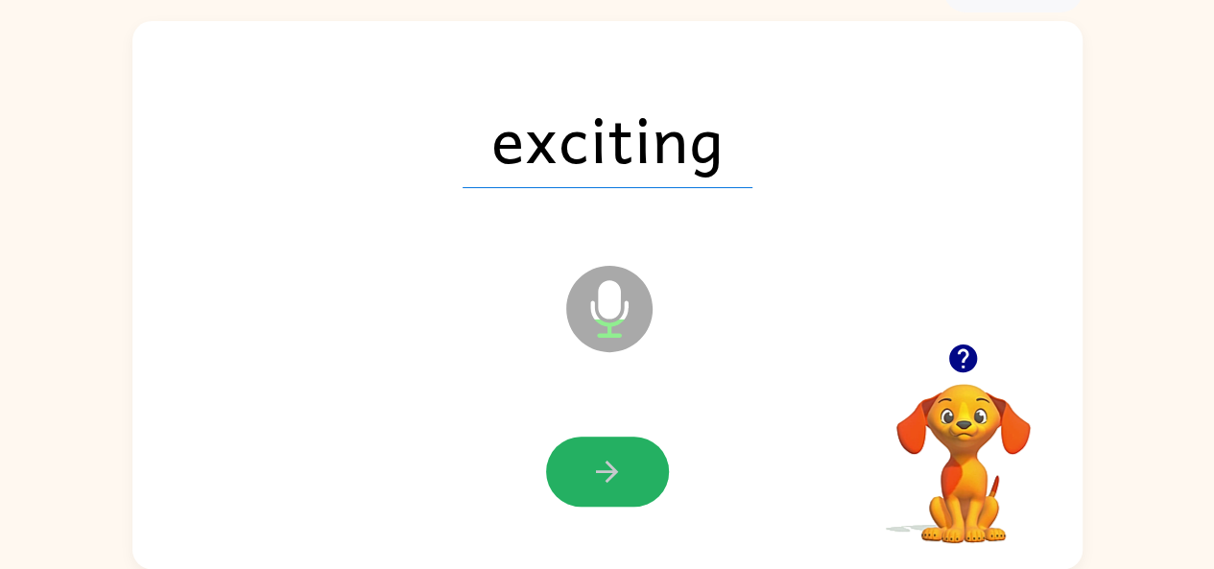
click at [624, 452] on button "button" at bounding box center [607, 472] width 123 height 70
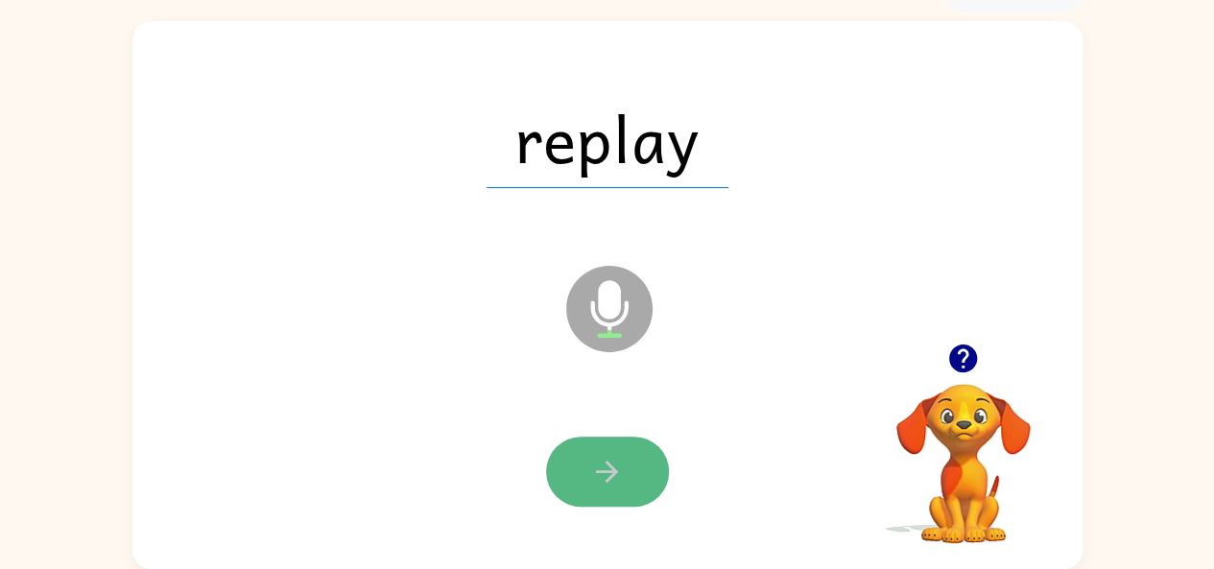
click at [592, 456] on icon "button" at bounding box center [607, 472] width 34 height 34
click at [624, 462] on button "button" at bounding box center [607, 472] width 123 height 70
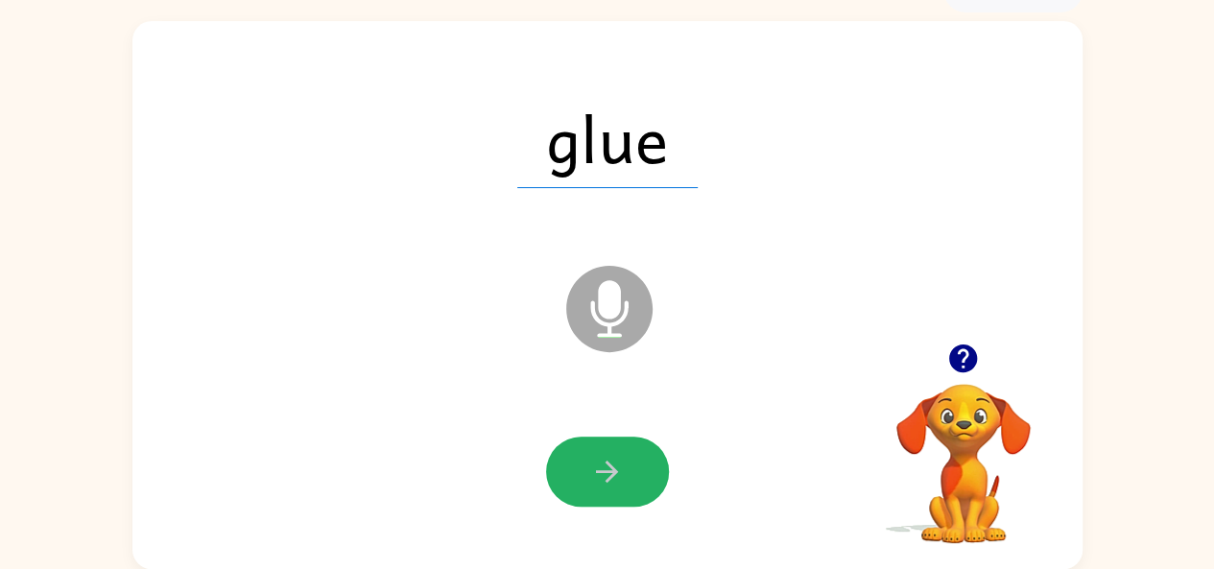
click at [624, 462] on button "button" at bounding box center [607, 472] width 123 height 70
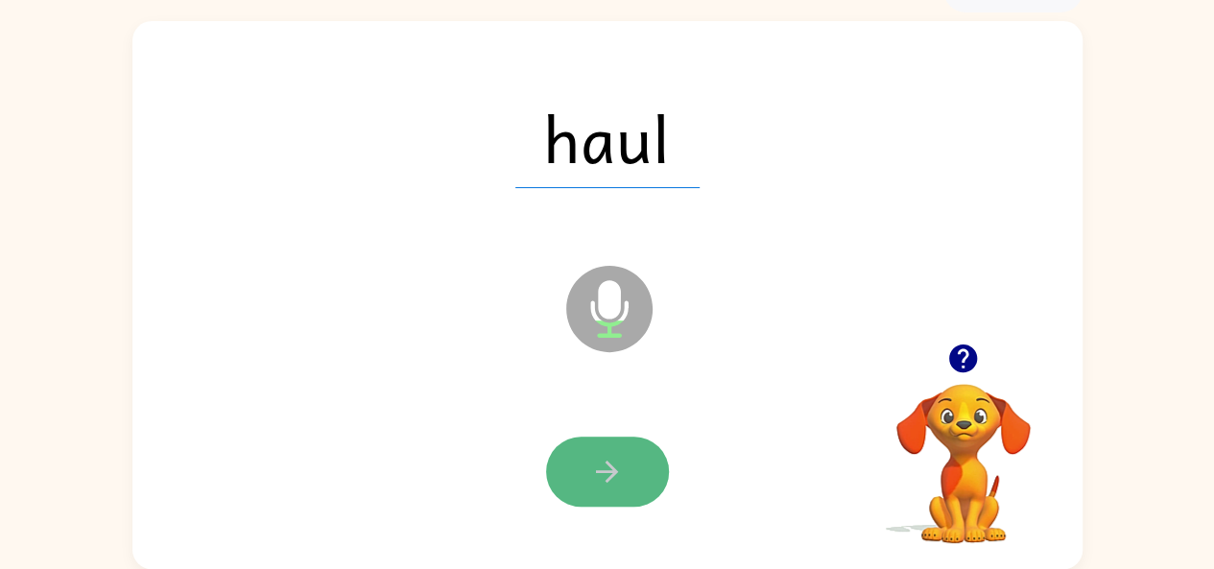
click at [592, 478] on icon "button" at bounding box center [607, 472] width 34 height 34
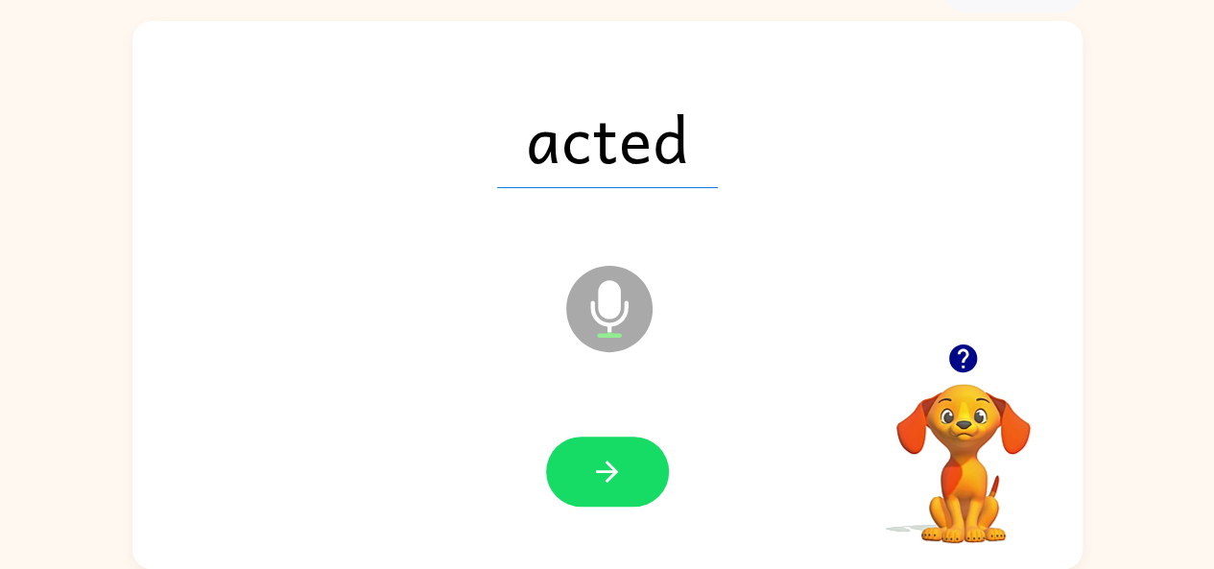
drag, startPoint x: 349, startPoint y: 454, endPoint x: 345, endPoint y: 469, distance: 16.1
click at [345, 469] on div at bounding box center [608, 472] width 912 height 157
click at [610, 444] on button "button" at bounding box center [607, 472] width 123 height 70
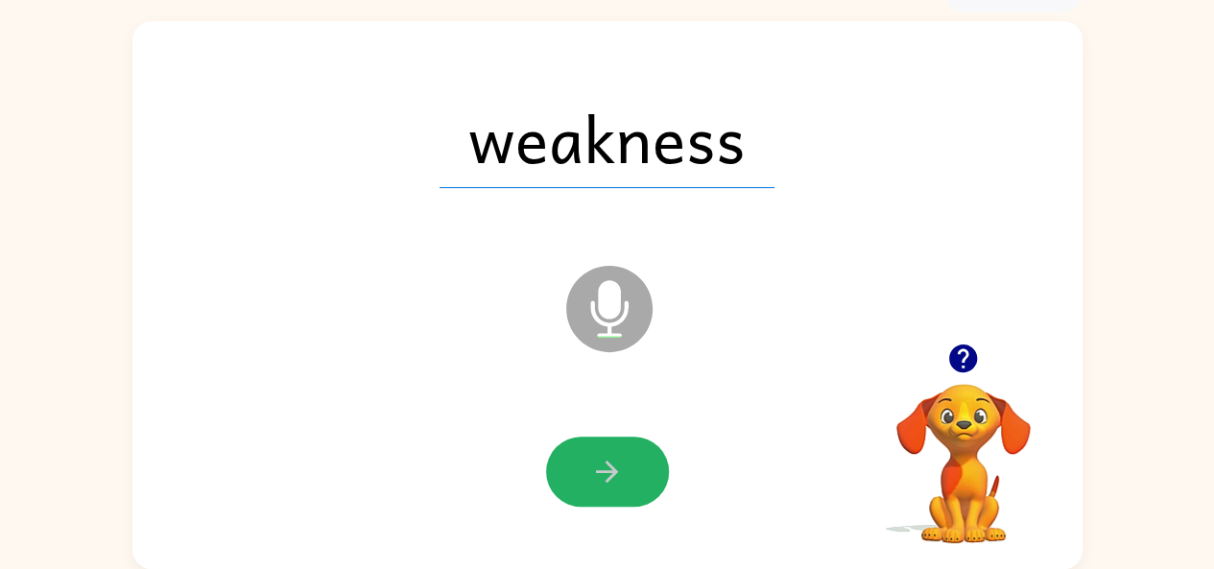
click at [610, 444] on button "button" at bounding box center [607, 472] width 123 height 70
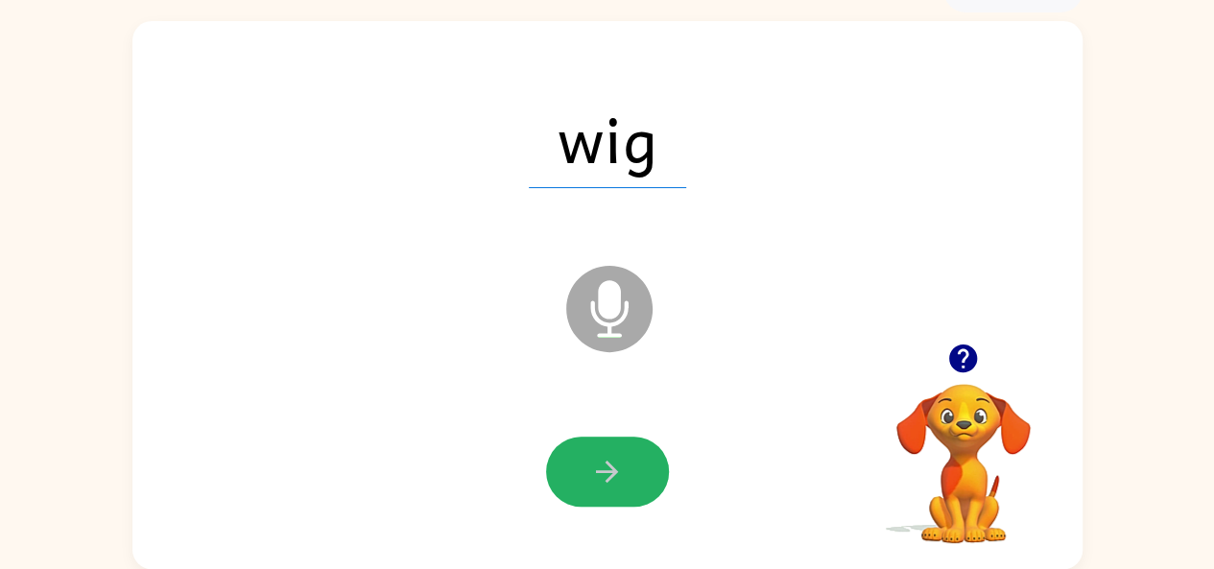
click at [610, 444] on button "button" at bounding box center [607, 472] width 123 height 70
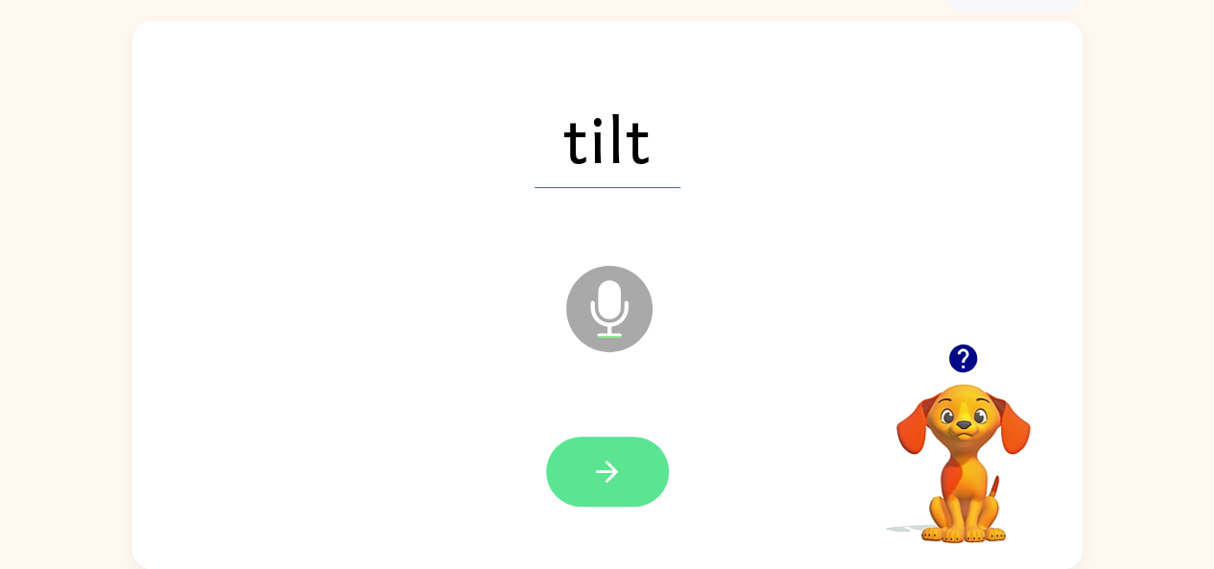
click at [610, 443] on button "button" at bounding box center [607, 472] width 123 height 70
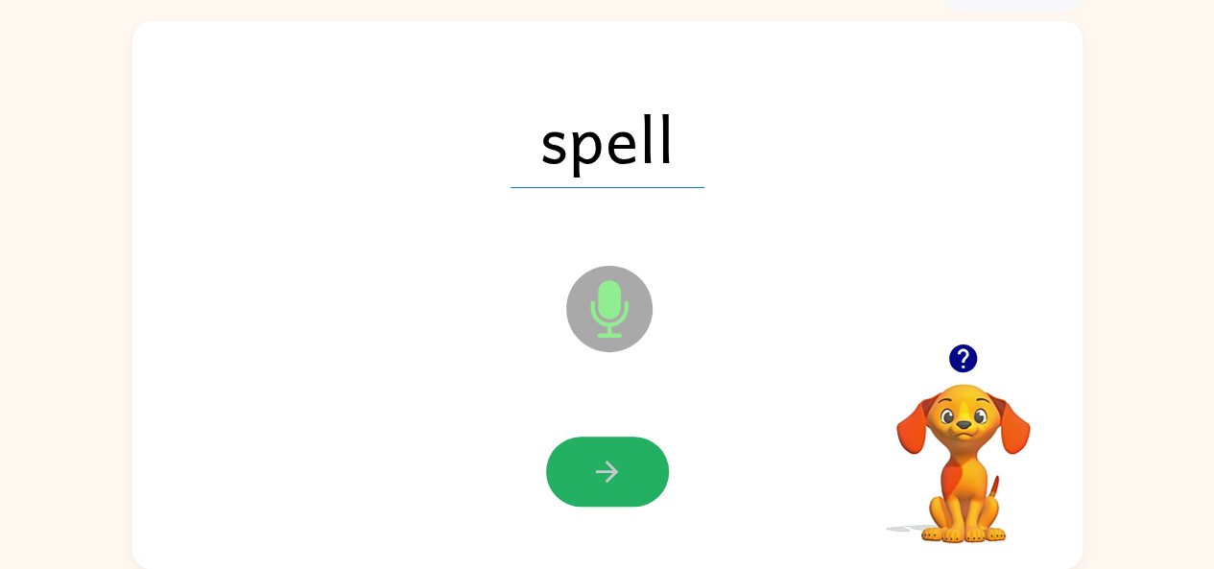
click at [609, 462] on icon "button" at bounding box center [607, 472] width 34 height 34
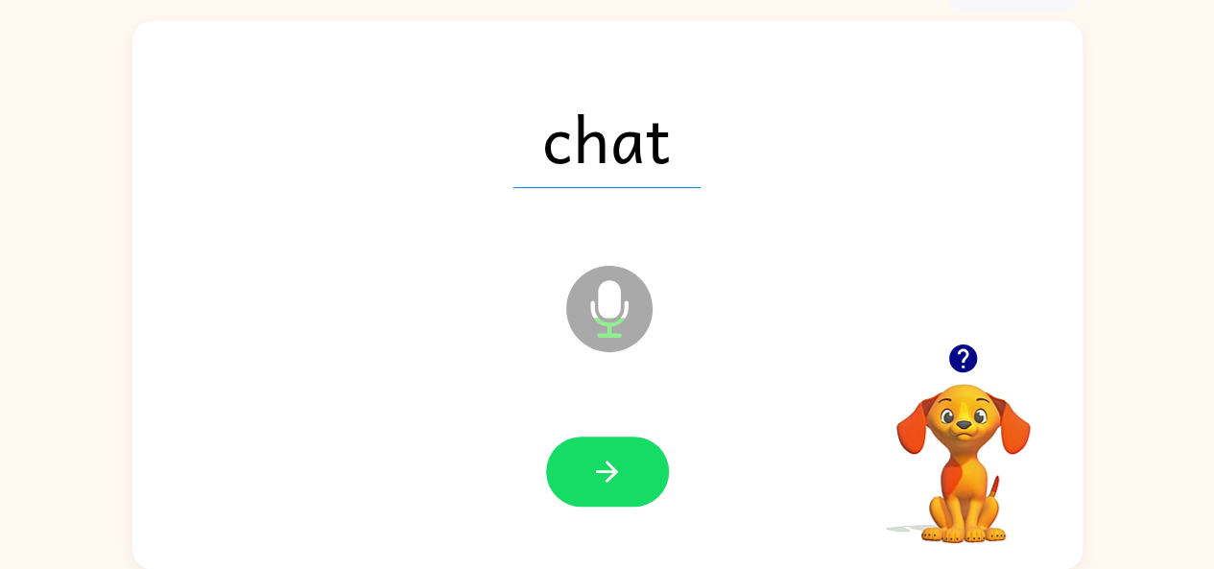
click at [609, 462] on icon "button" at bounding box center [607, 472] width 34 height 34
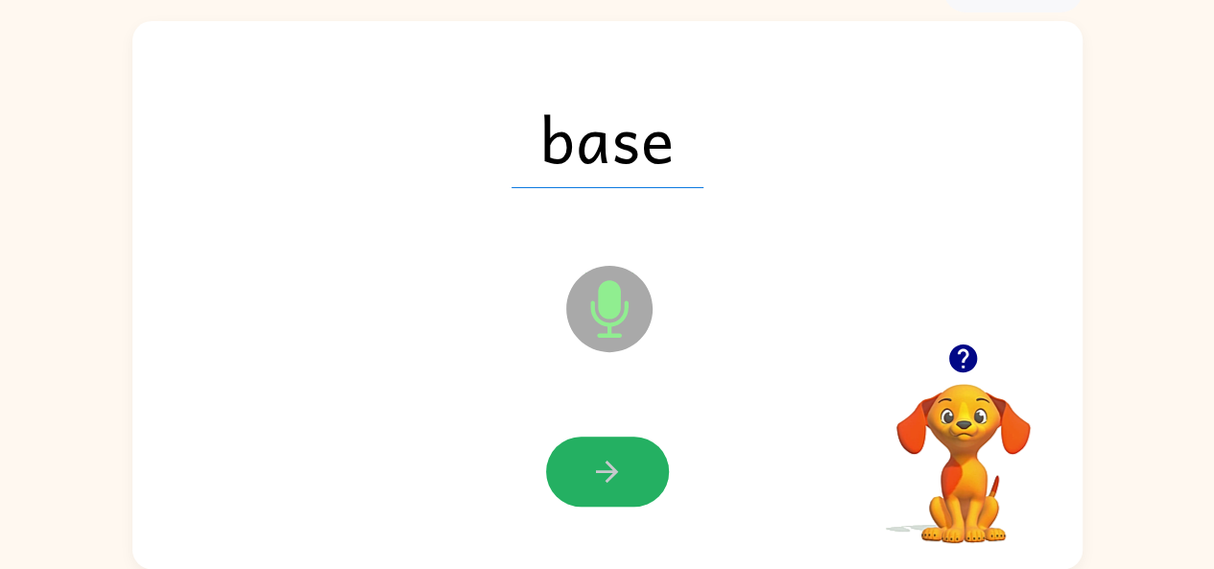
click at [609, 462] on icon "button" at bounding box center [607, 472] width 34 height 34
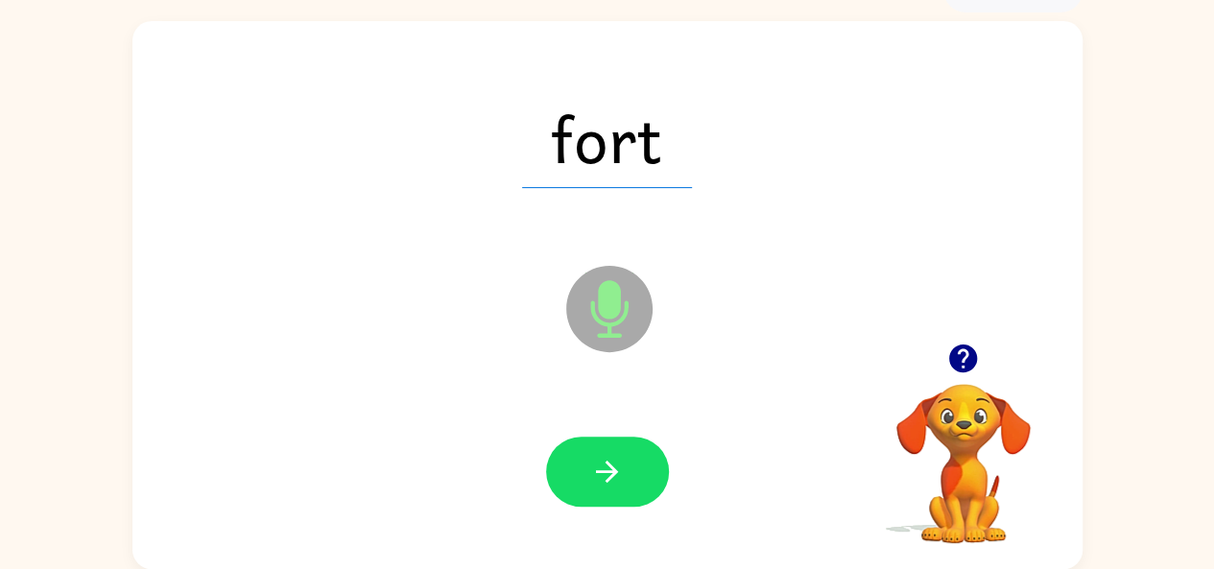
click at [609, 462] on icon "button" at bounding box center [607, 472] width 34 height 34
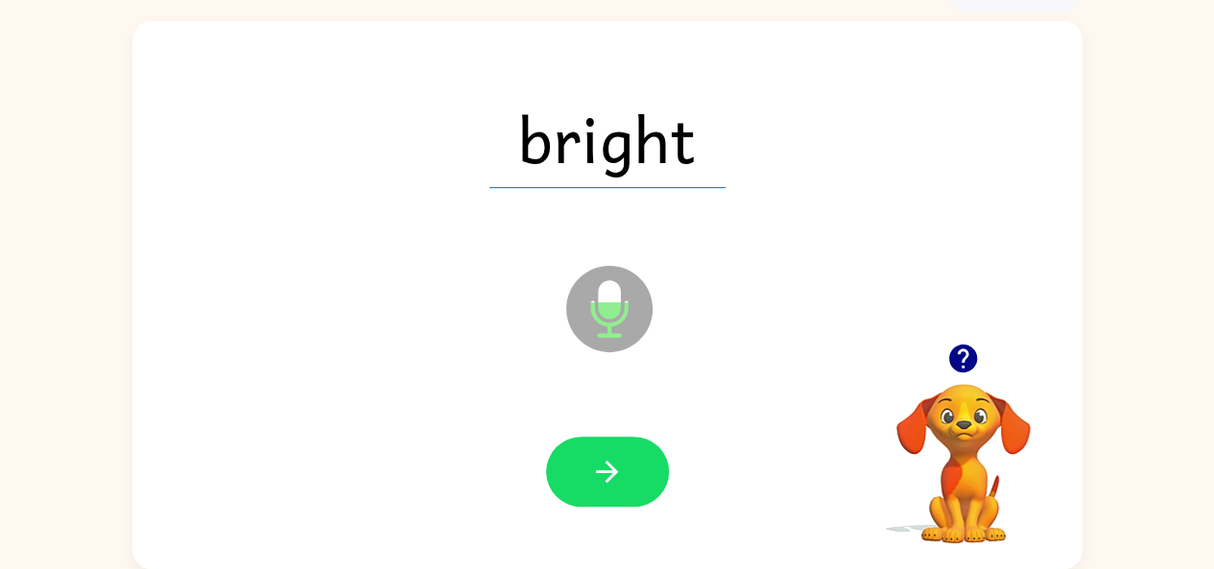
click at [609, 462] on icon "button" at bounding box center [607, 472] width 34 height 34
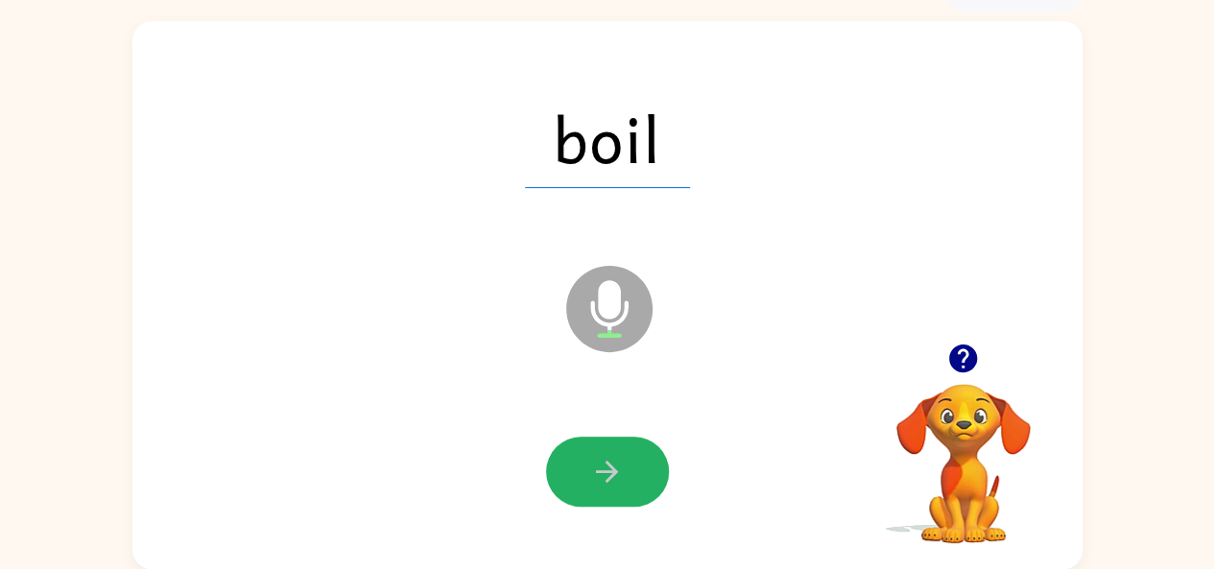
click at [609, 462] on icon "button" at bounding box center [607, 472] width 34 height 34
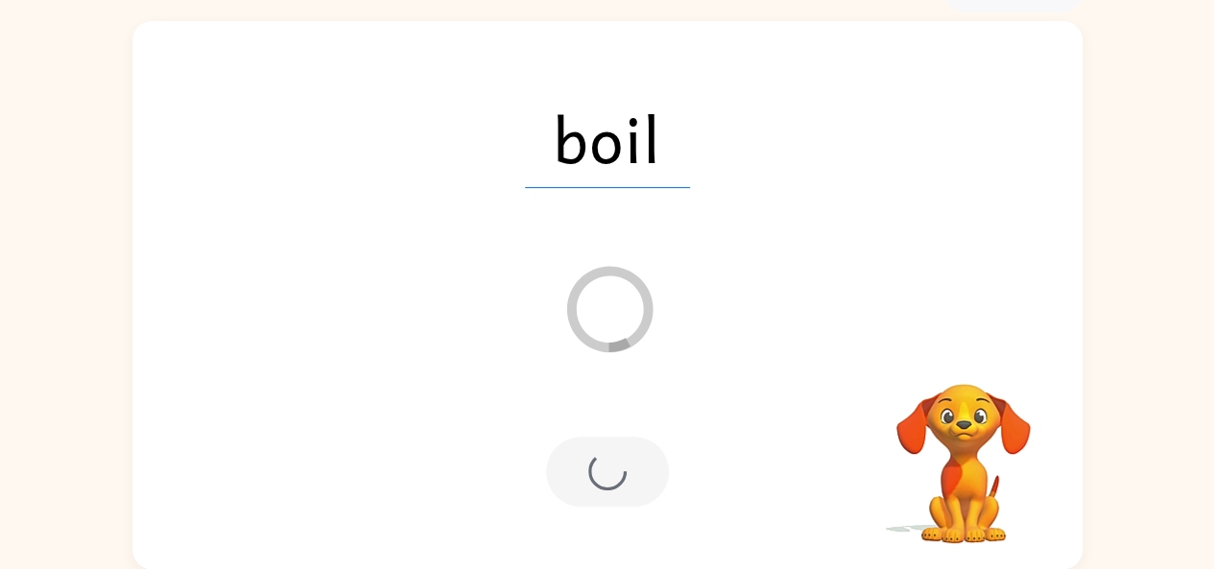
click at [609, 462] on div at bounding box center [607, 472] width 123 height 70
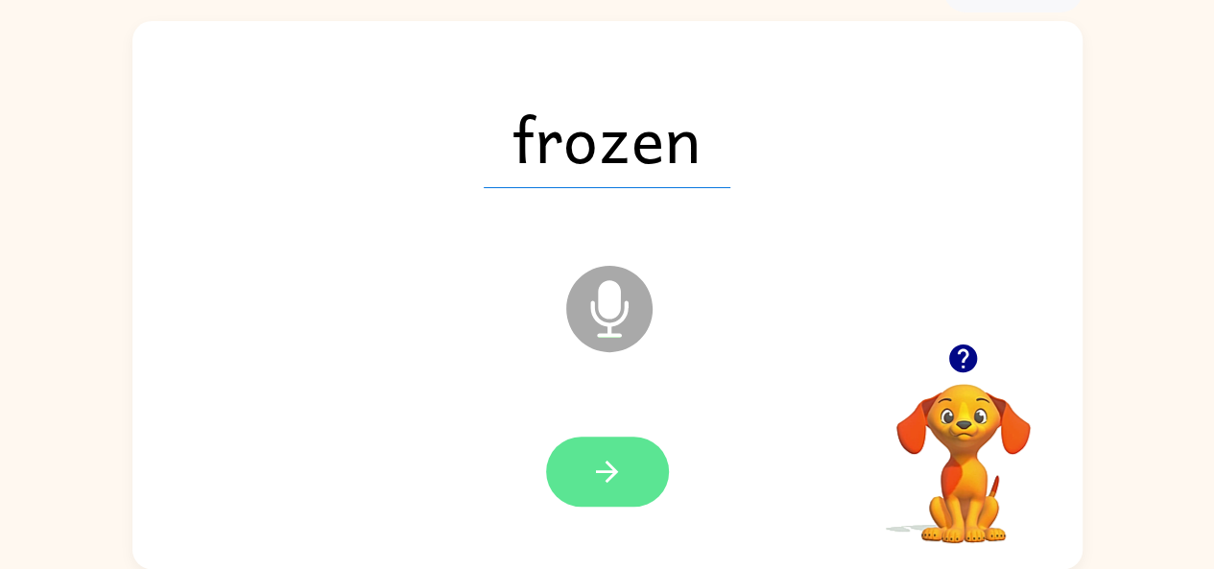
click at [574, 486] on button "button" at bounding box center [607, 472] width 123 height 70
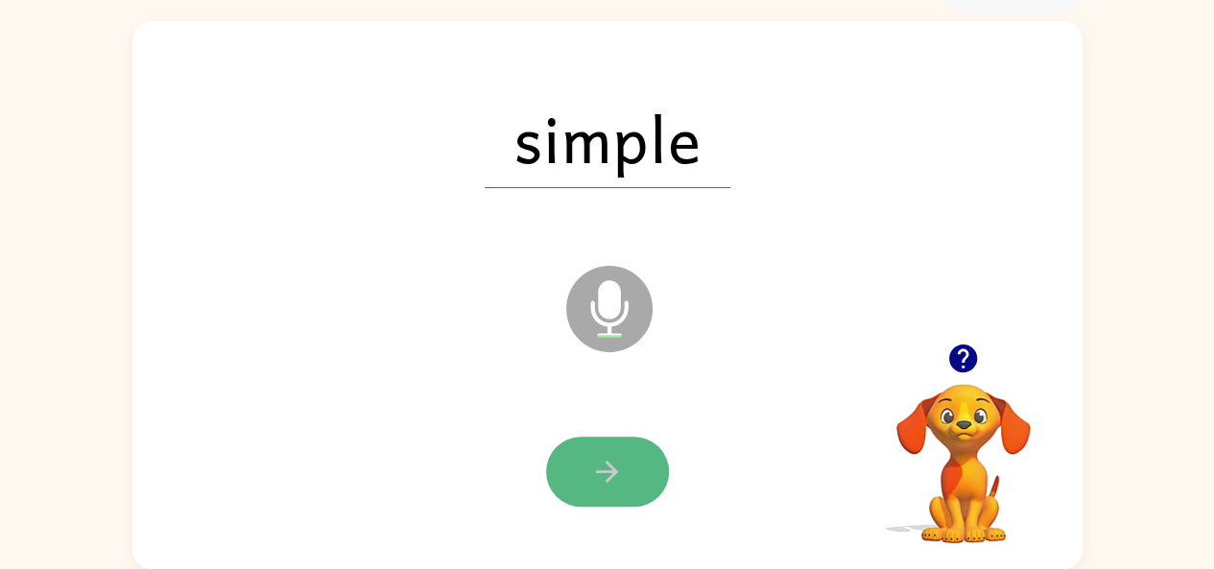
click at [626, 438] on button "button" at bounding box center [607, 472] width 123 height 70
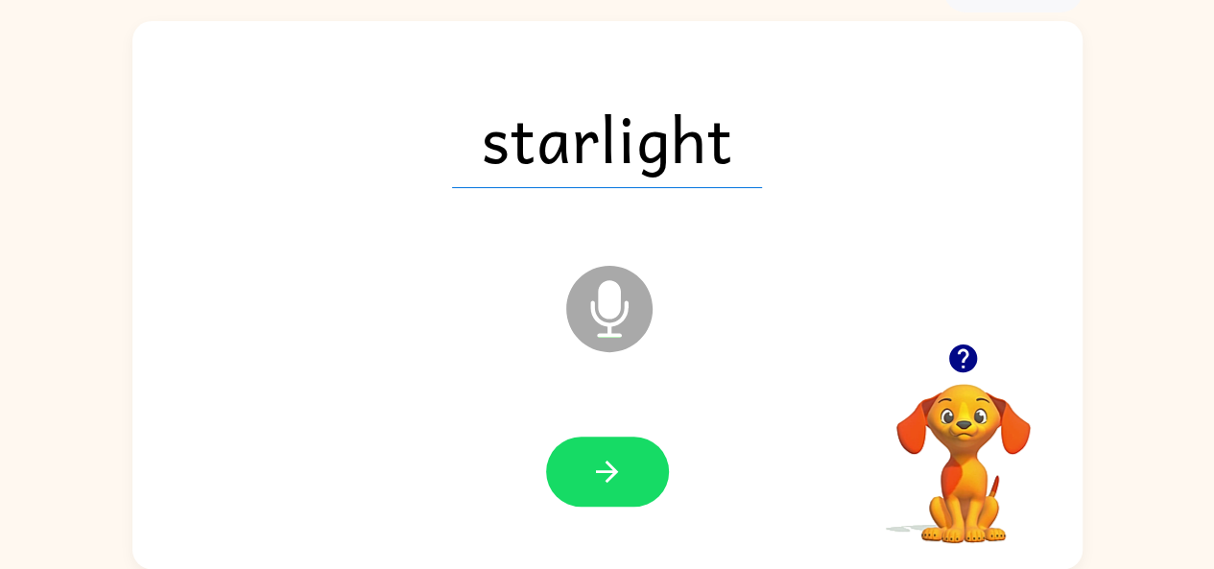
click at [605, 467] on icon "button" at bounding box center [607, 472] width 34 height 34
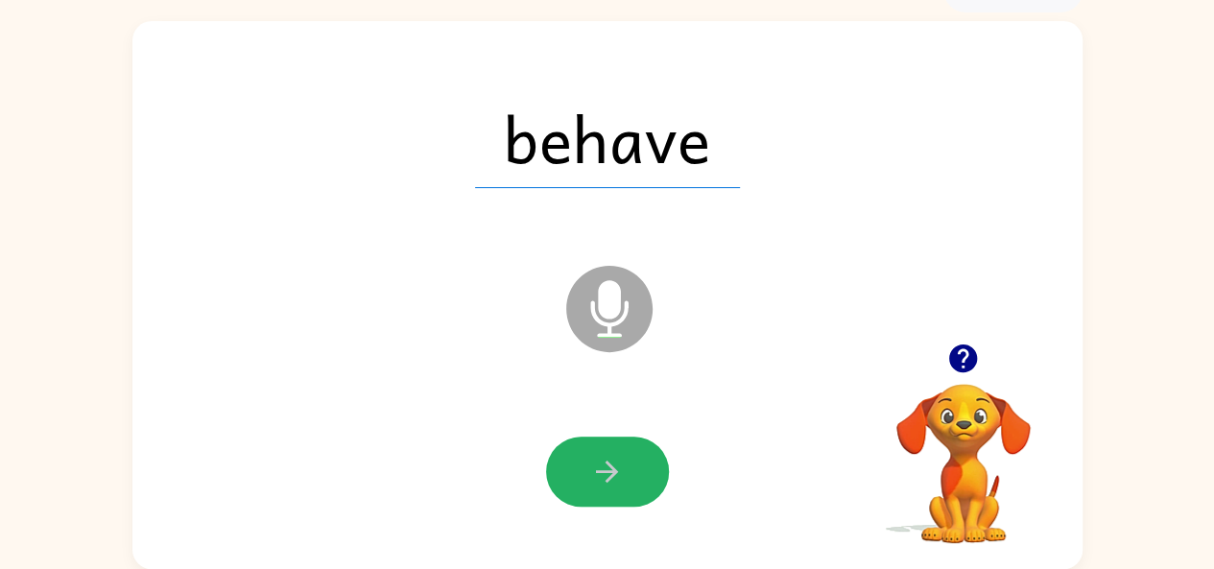
click at [605, 467] on icon "button" at bounding box center [607, 472] width 34 height 34
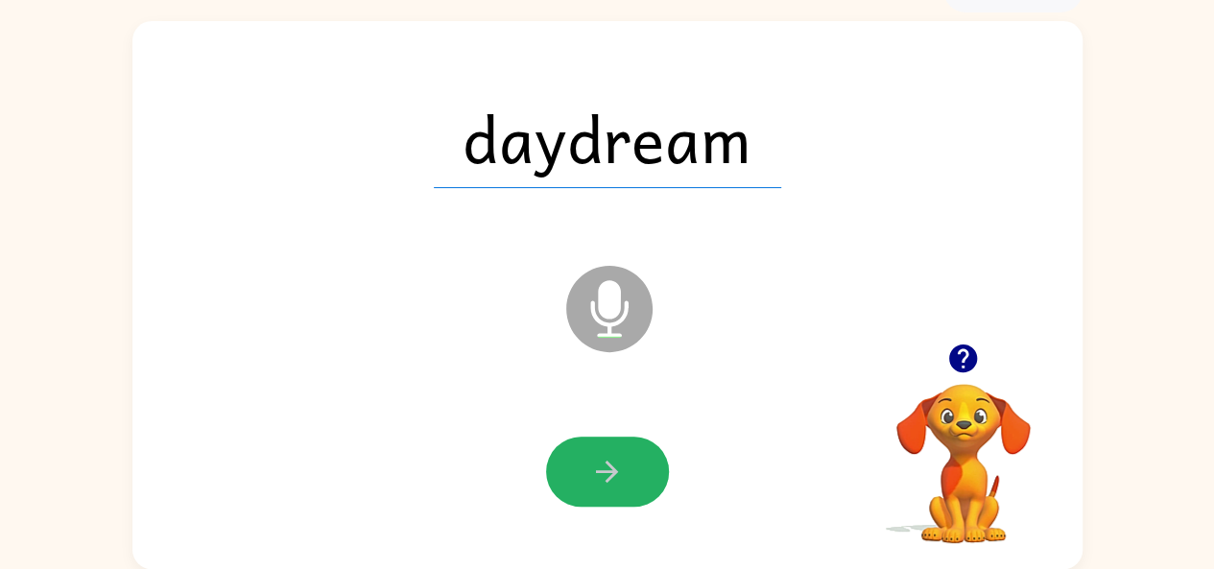
click at [605, 467] on icon "button" at bounding box center [607, 472] width 34 height 34
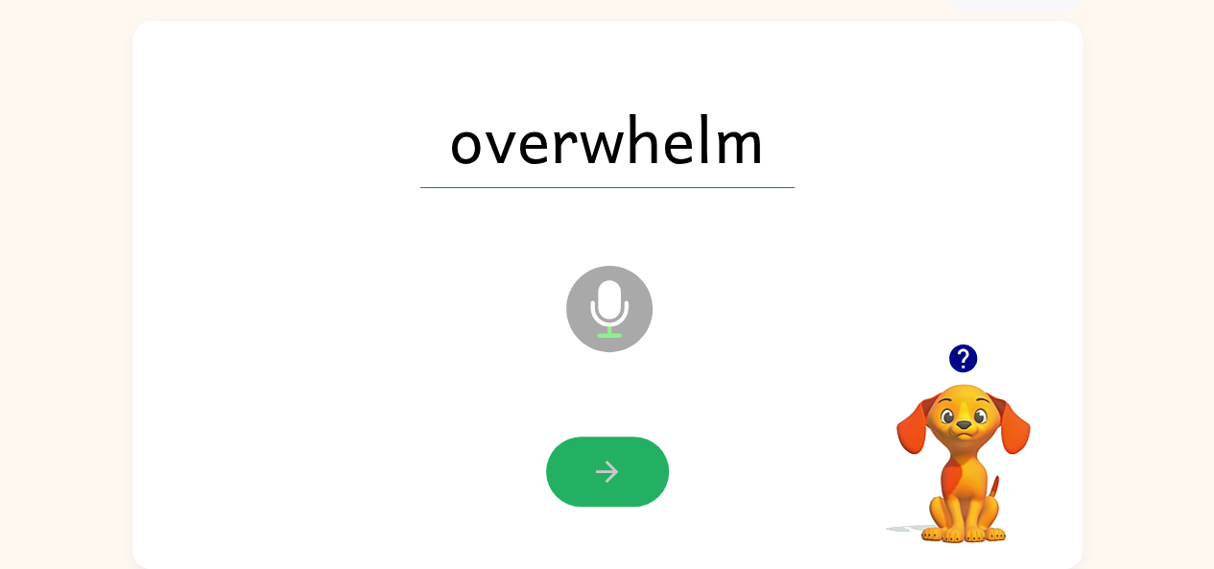
click at [605, 467] on icon "button" at bounding box center [607, 472] width 34 height 34
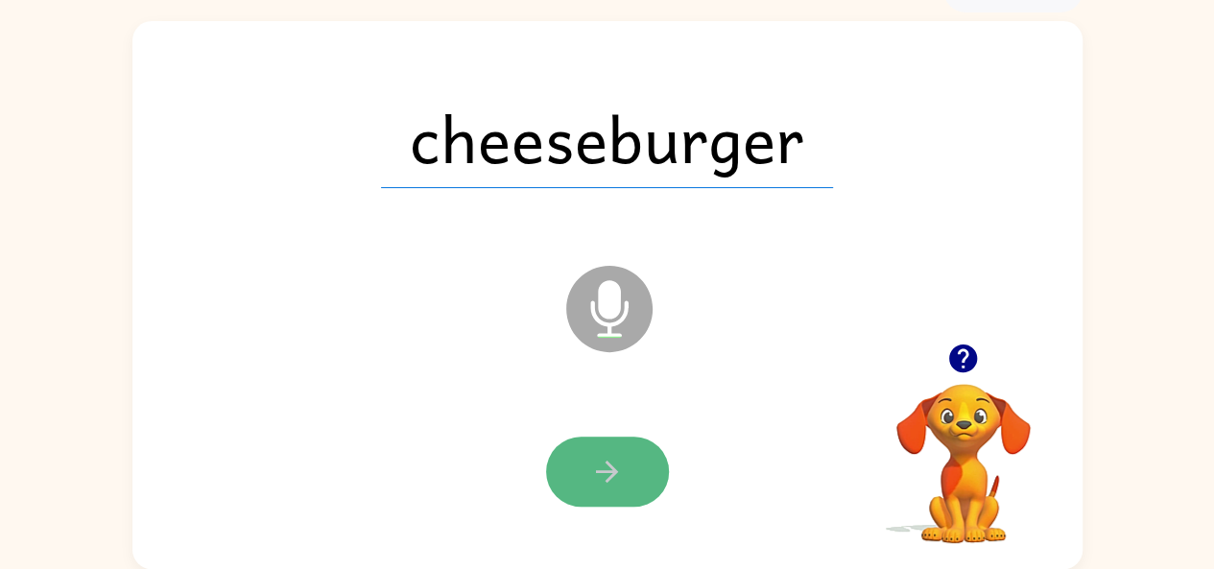
click at [598, 473] on icon "button" at bounding box center [607, 472] width 34 height 34
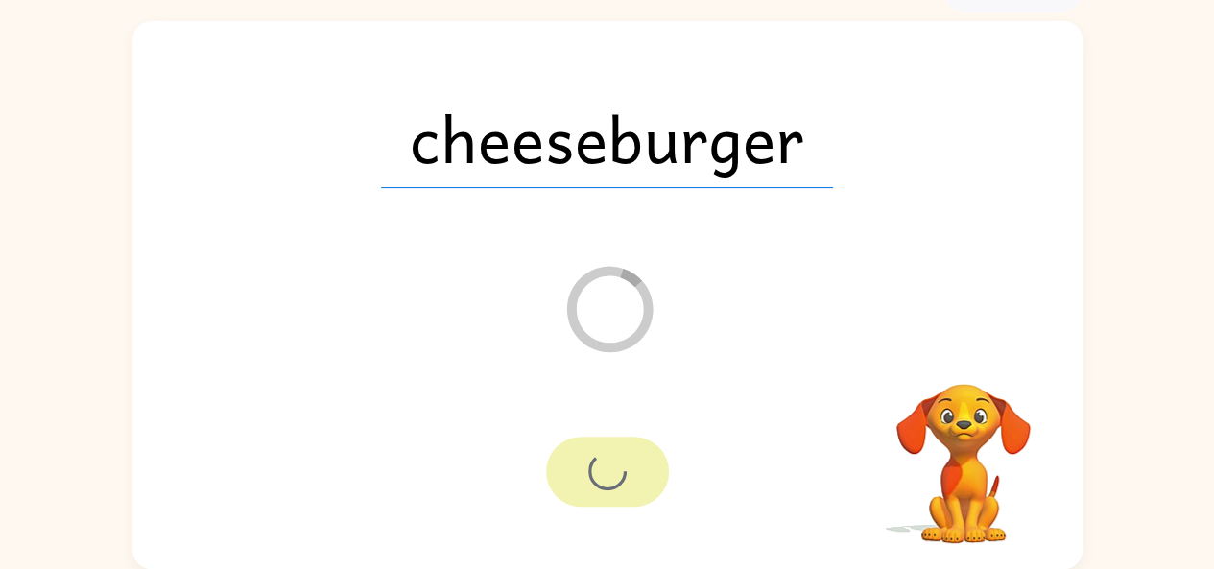
scroll to position [71, 0]
